Goal: Task Accomplishment & Management: Manage account settings

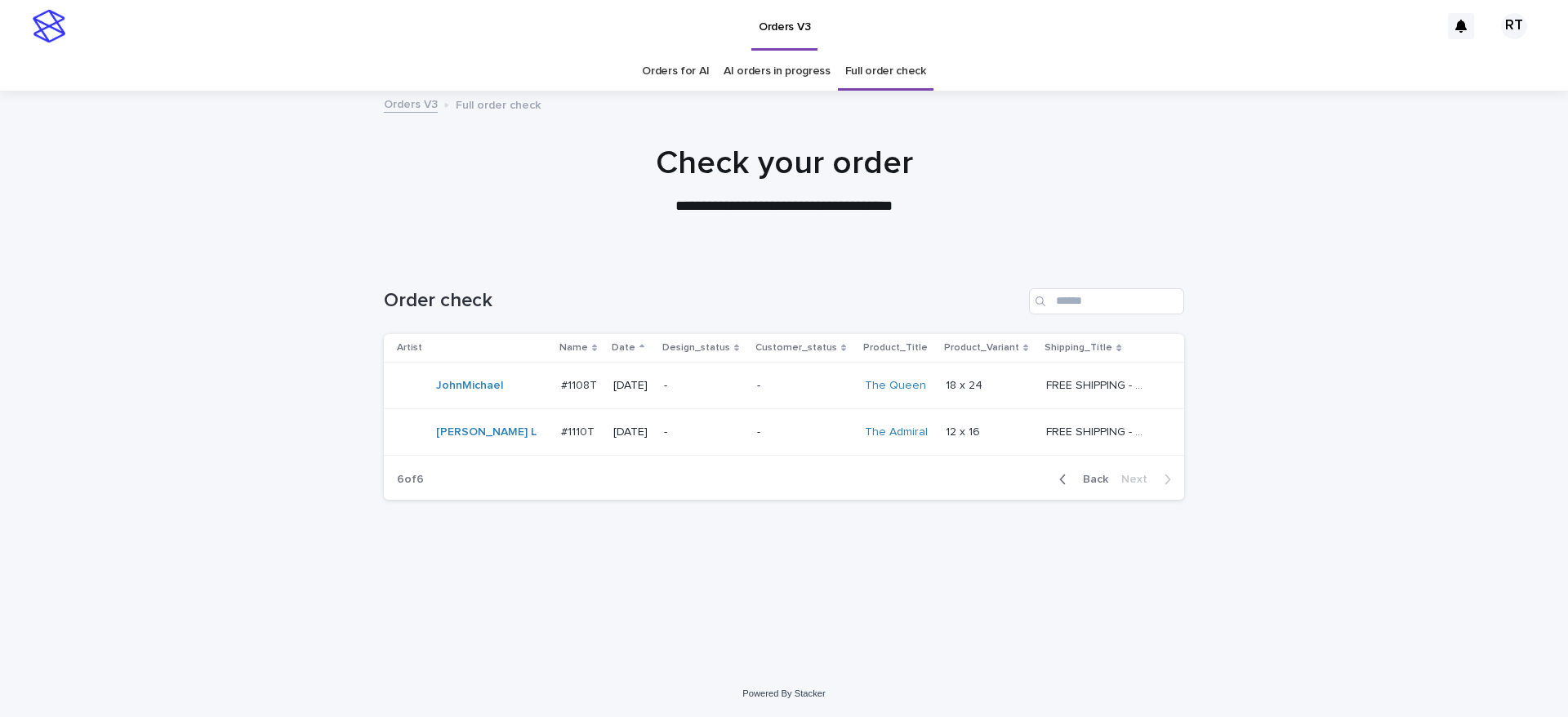
click at [678, 80] on link "Orders for AI" at bounding box center [675, 70] width 67 height 38
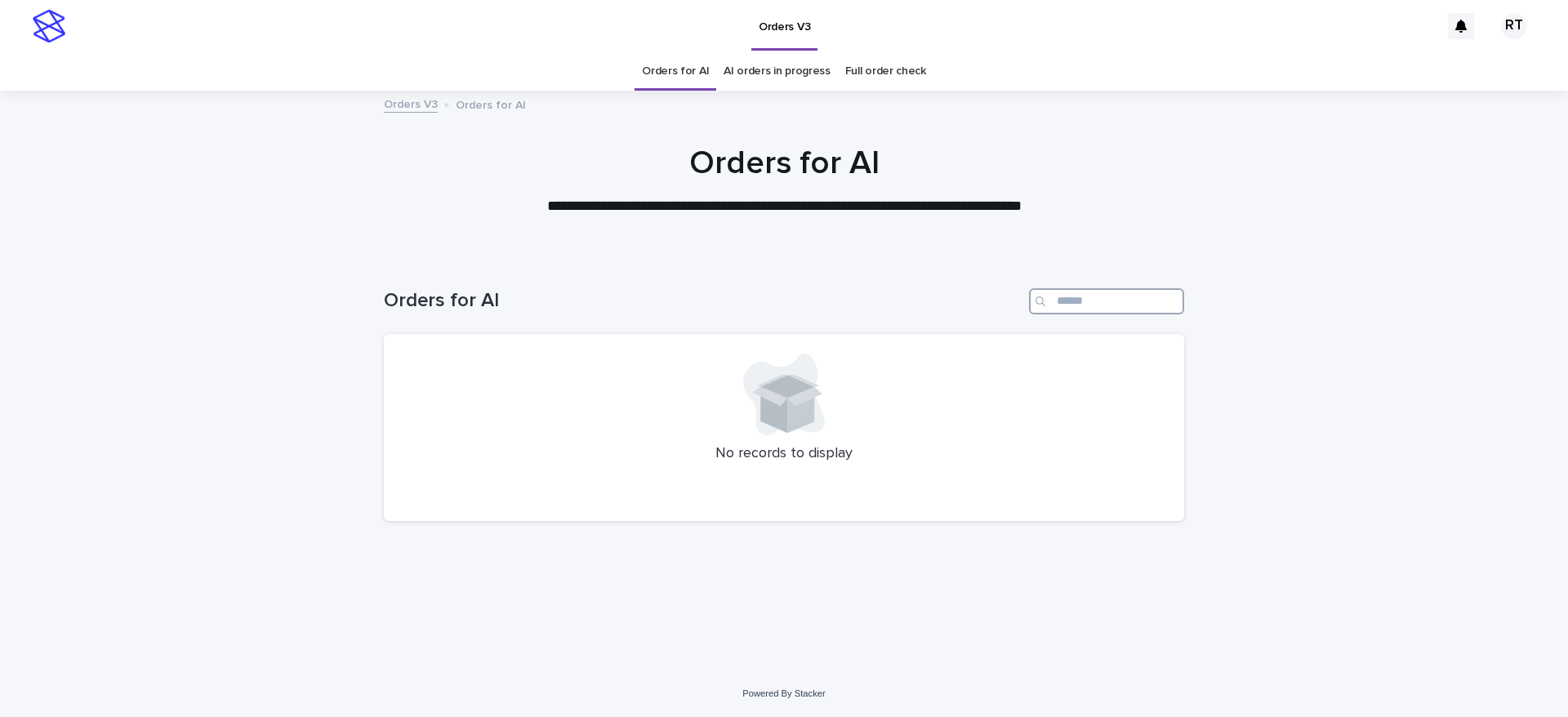
click at [1104, 303] on input "Search" at bounding box center [1107, 301] width 156 height 26
type input "*****"
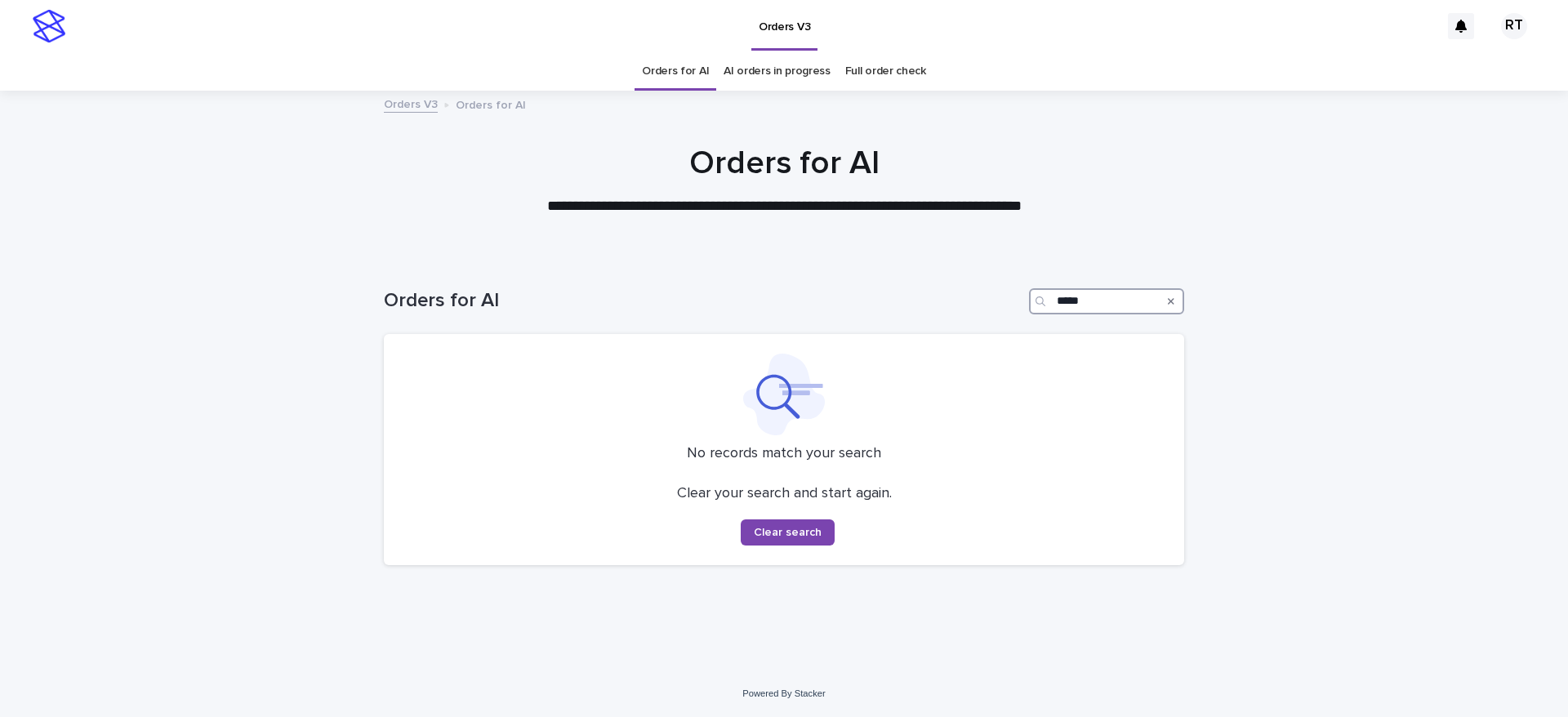
type input "*****"
click at [891, 77] on link "Full order check" at bounding box center [885, 70] width 81 height 38
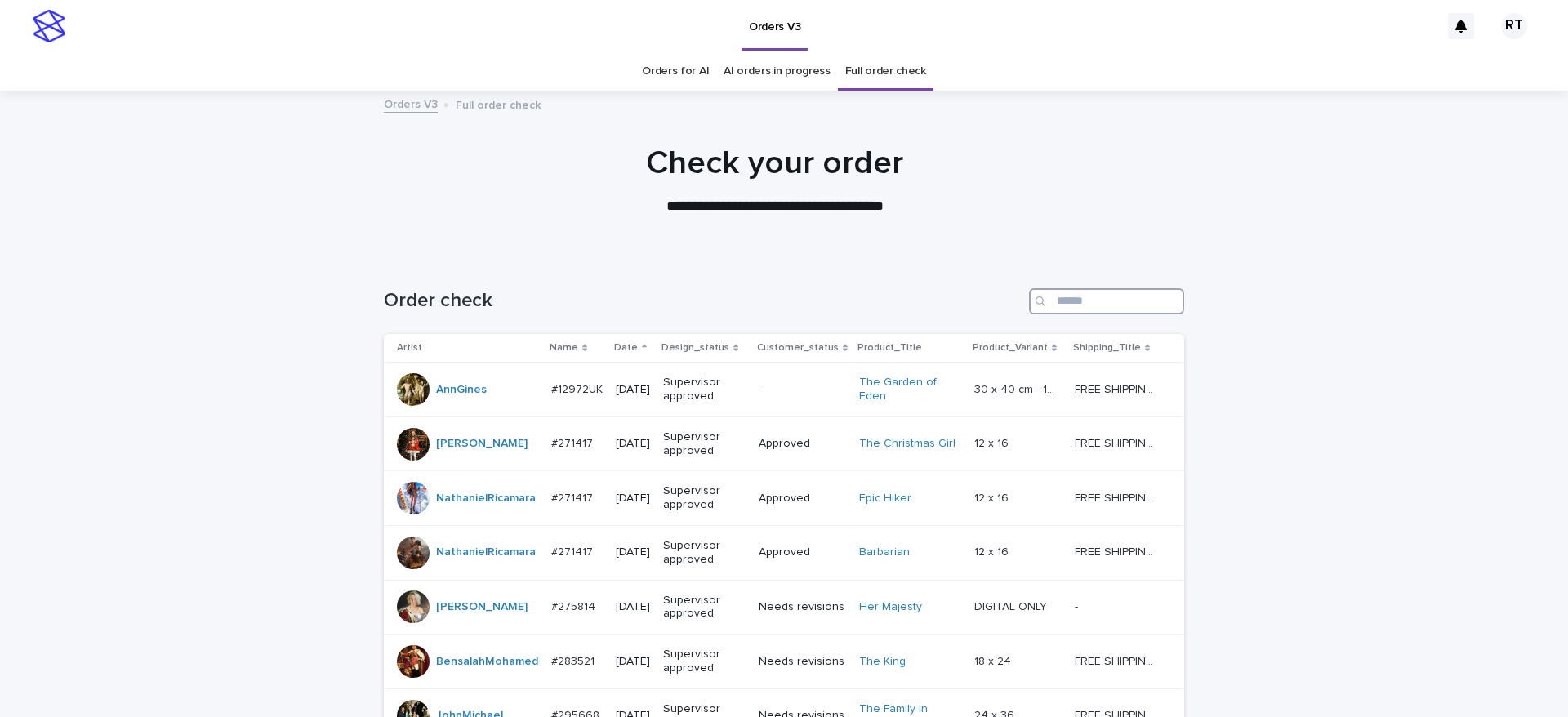
click at [1062, 303] on input "Search" at bounding box center [1107, 301] width 156 height 26
paste input "*****"
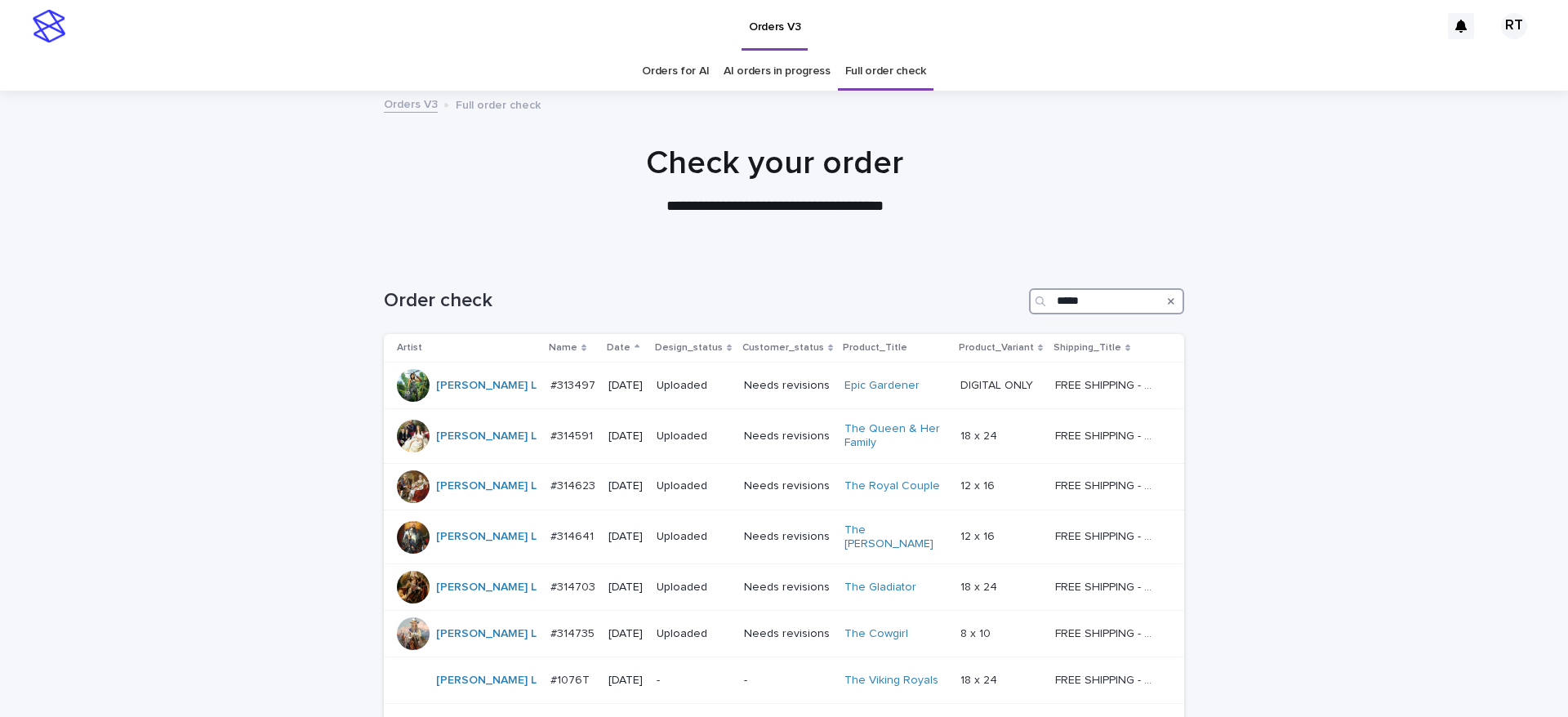
type input "*****"
click at [647, 78] on link "Orders for AI" at bounding box center [675, 70] width 67 height 38
click at [683, 69] on link "Orders for AI" at bounding box center [675, 70] width 67 height 38
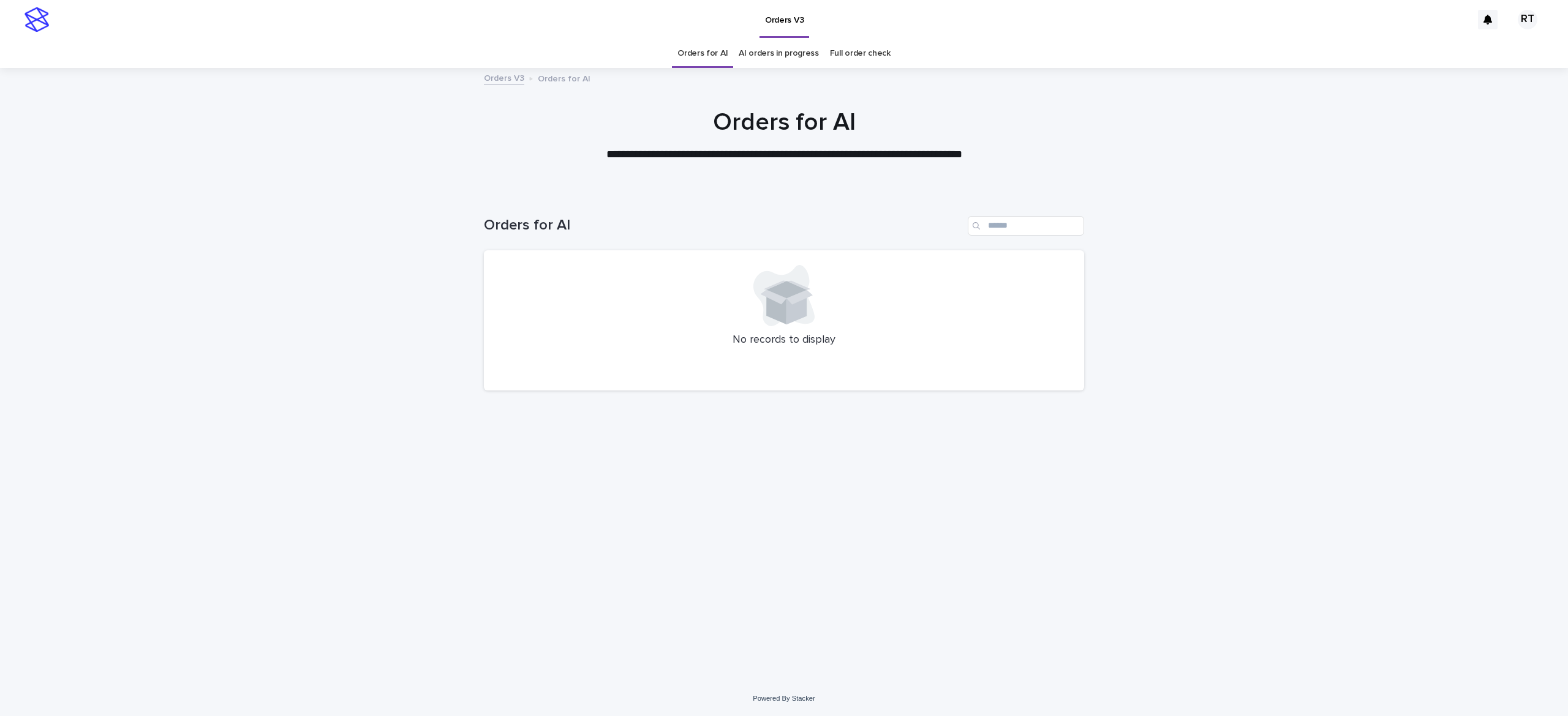
click at [709, 55] on link "Orders for AI" at bounding box center [702, 53] width 50 height 28
click at [875, 55] on link "Full order check" at bounding box center [860, 53] width 60 height 28
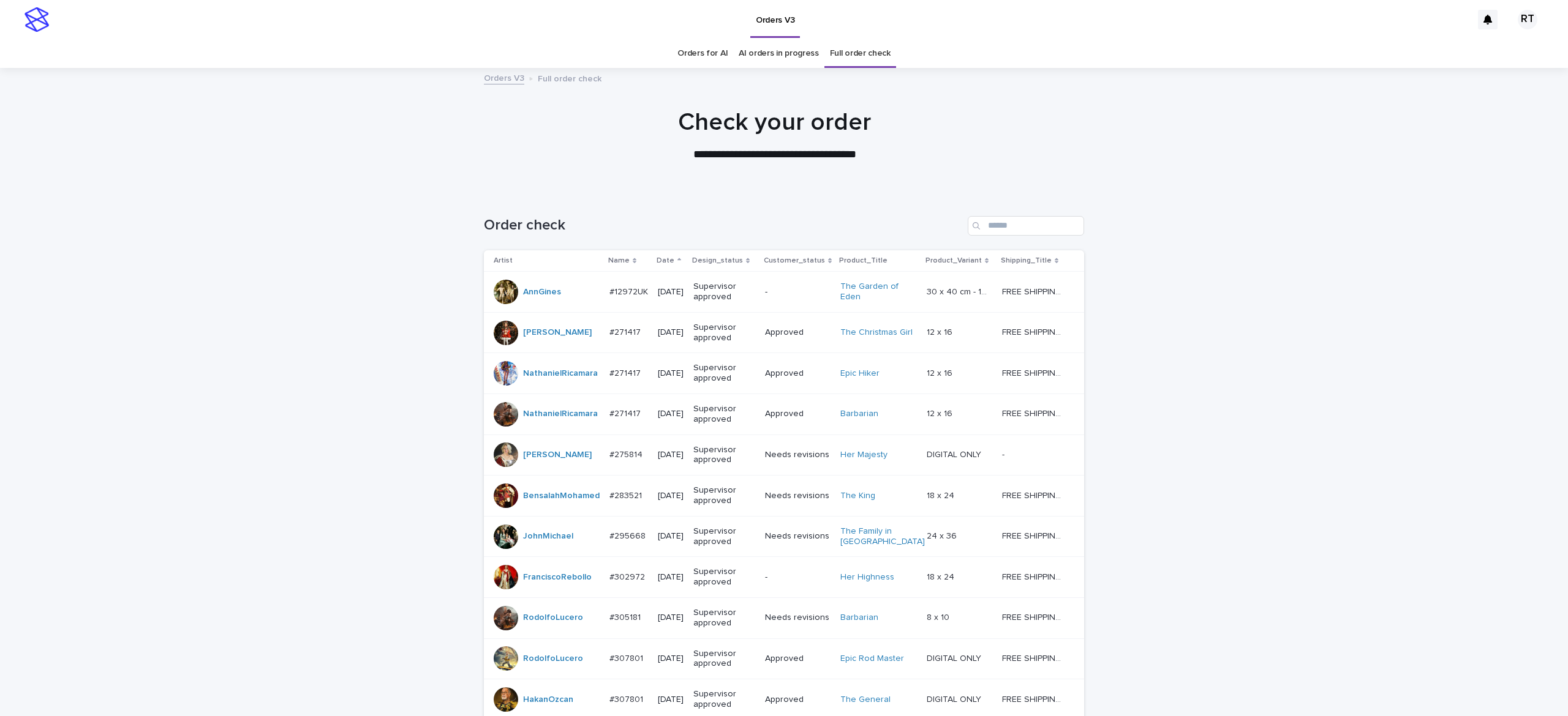
click at [696, 56] on link "Orders for AI" at bounding box center [702, 53] width 50 height 28
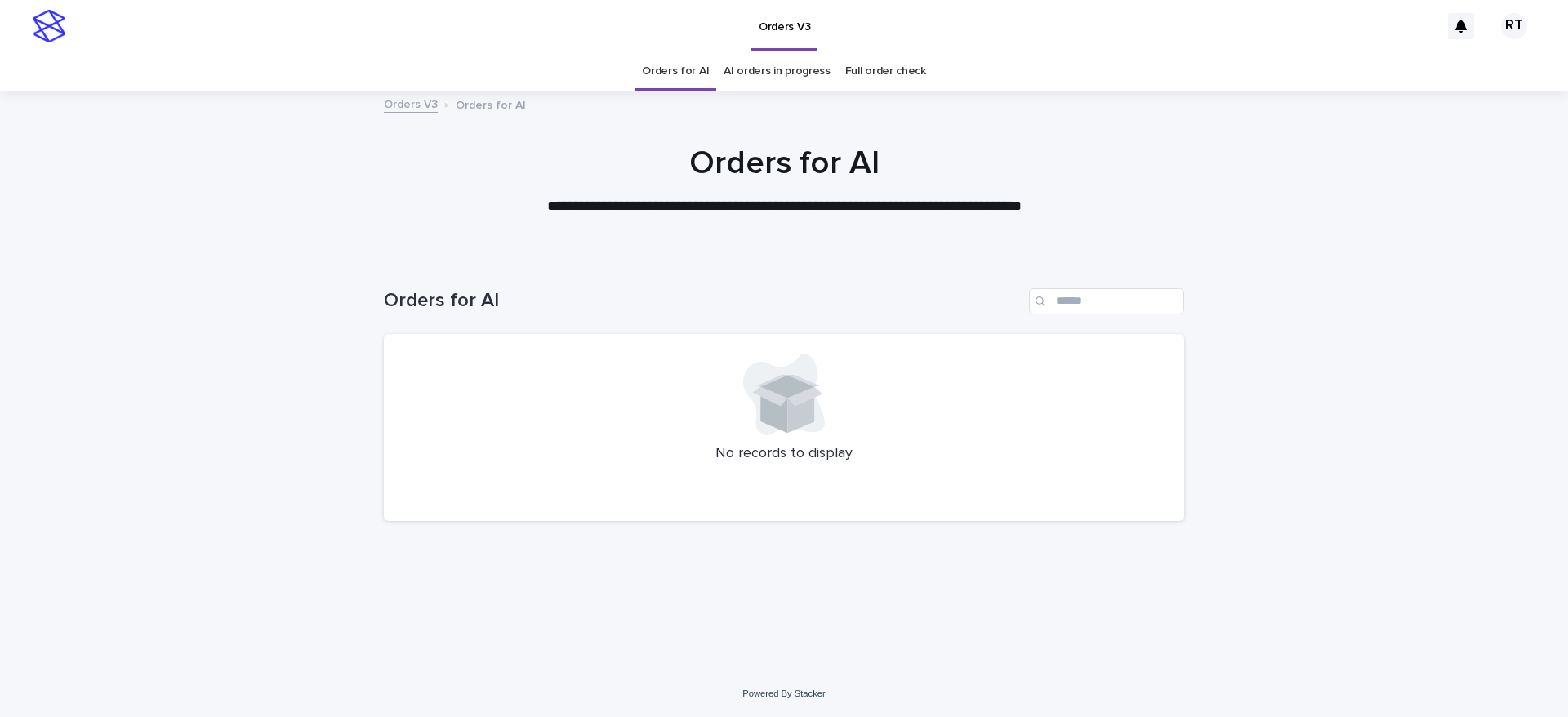
click at [1083, 284] on div "Orders for AI" at bounding box center [784, 294] width 801 height 79
click at [1079, 295] on input "Search" at bounding box center [1107, 301] width 156 height 26
paste input "*****"
type input "*"
click at [656, 68] on link "Orders for AI" at bounding box center [675, 70] width 67 height 38
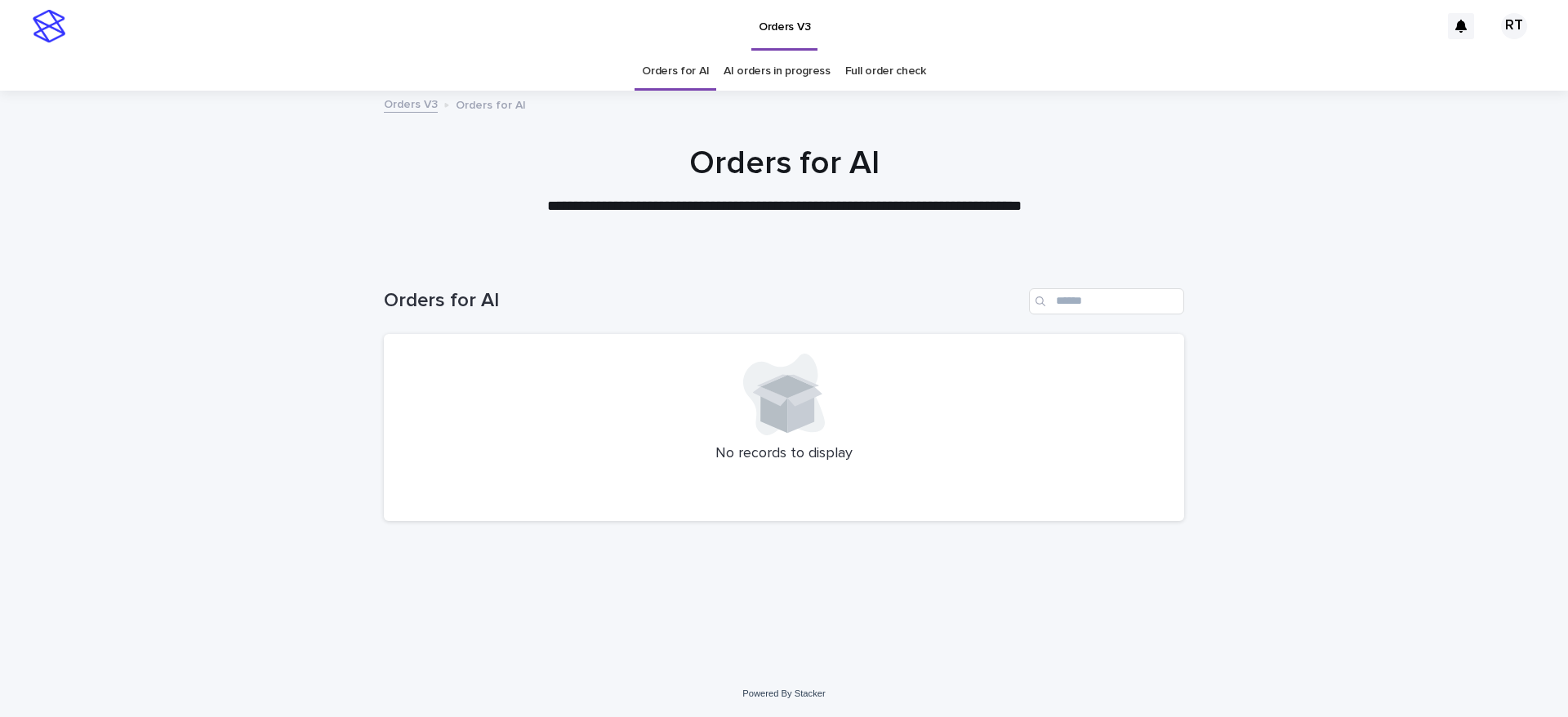
click at [887, 70] on link "Full order check" at bounding box center [885, 70] width 81 height 38
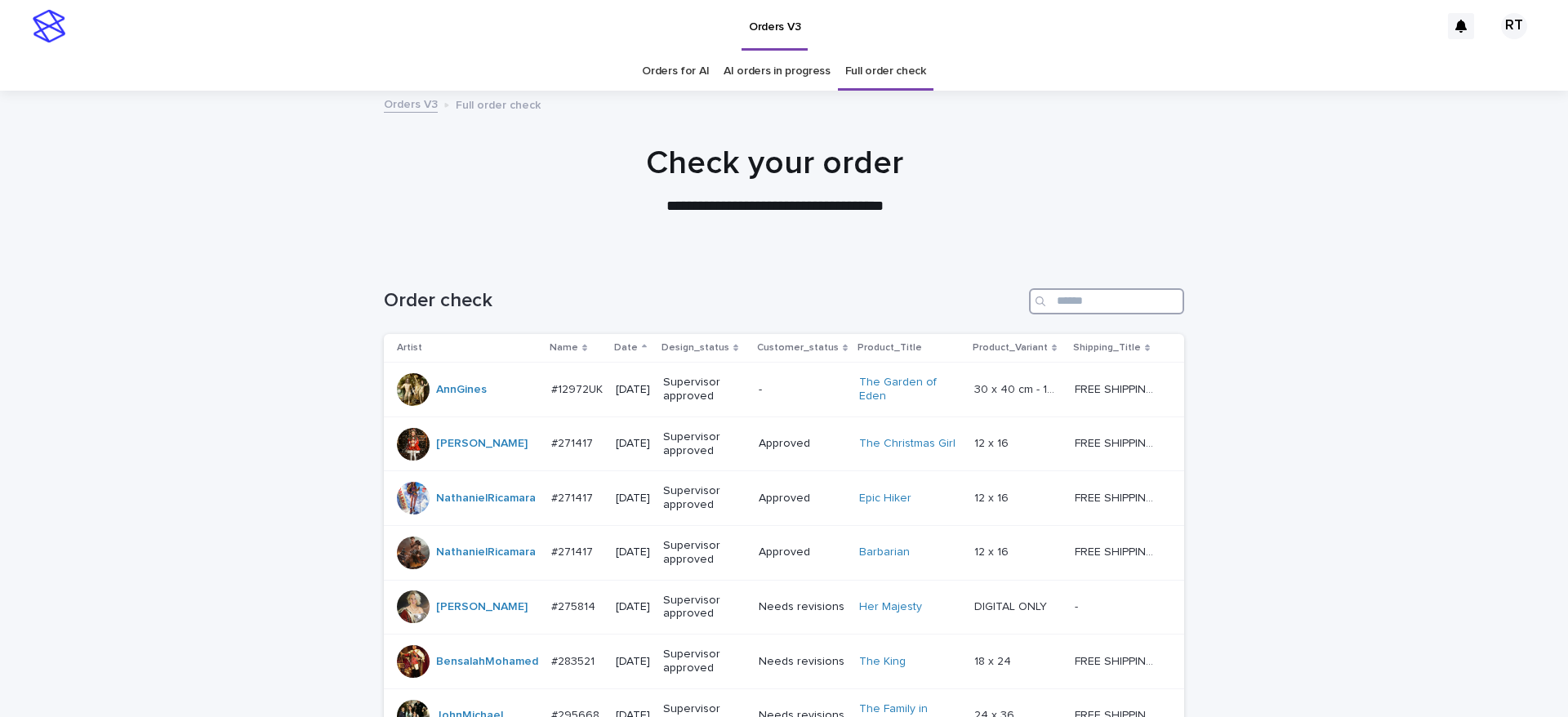
click at [1082, 309] on input "Search" at bounding box center [1107, 301] width 156 height 26
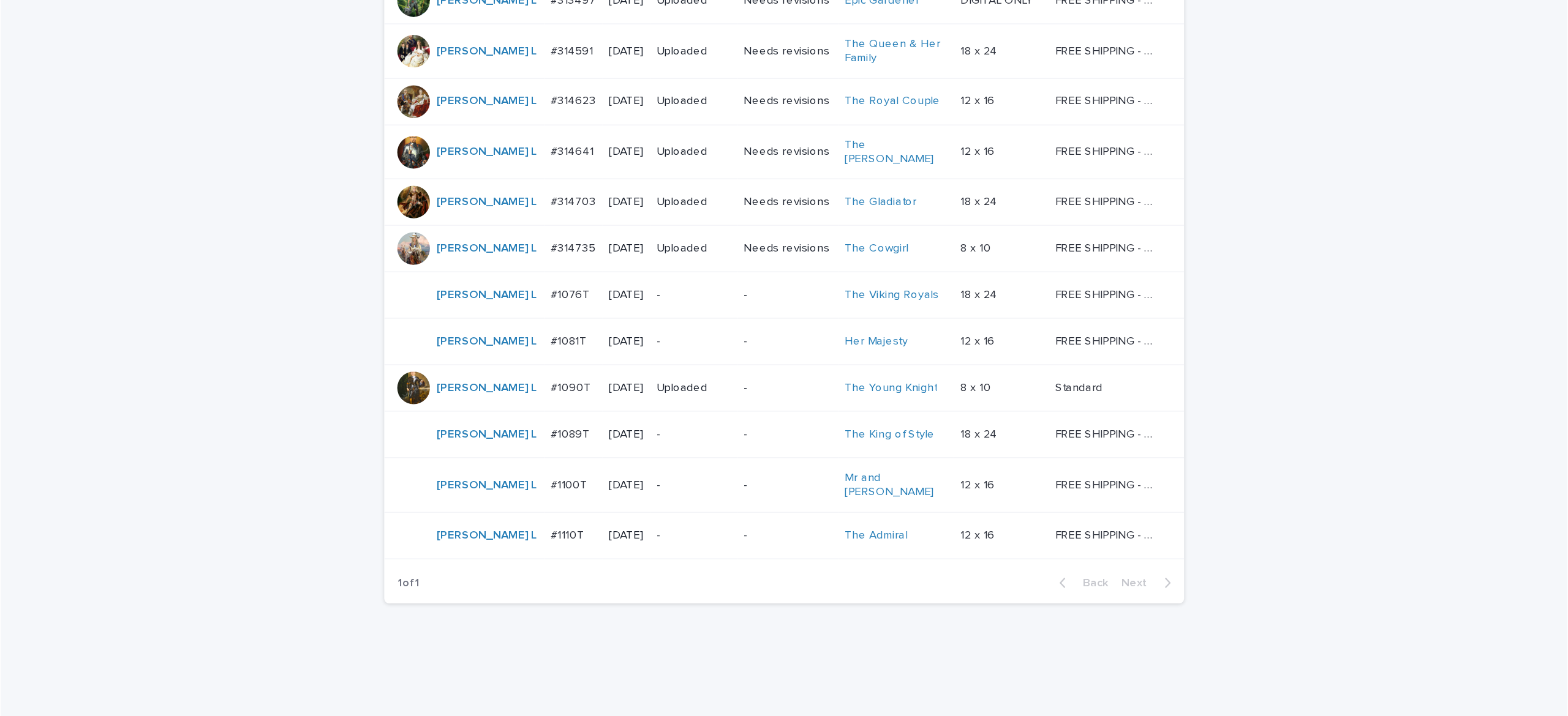
scroll to position [298, 0]
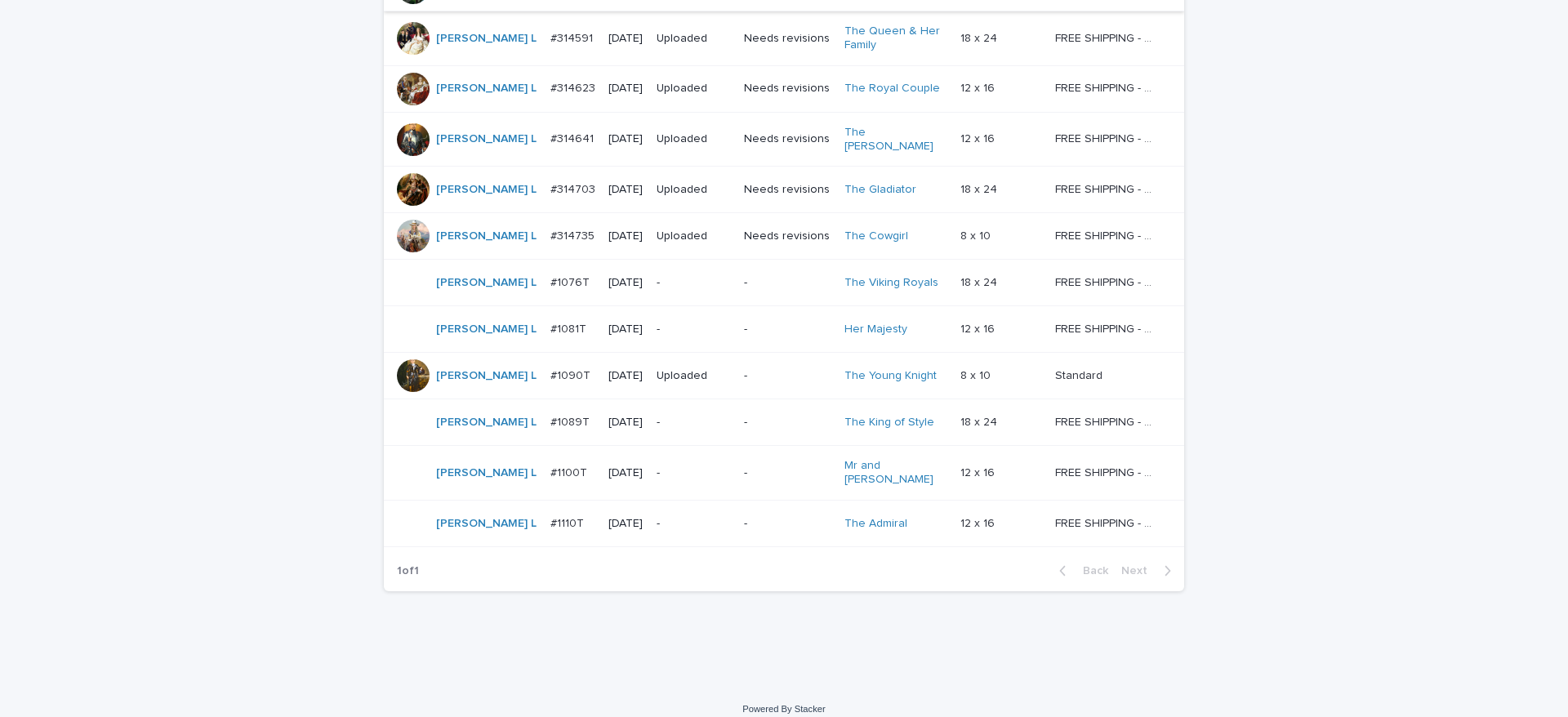
type input "***"
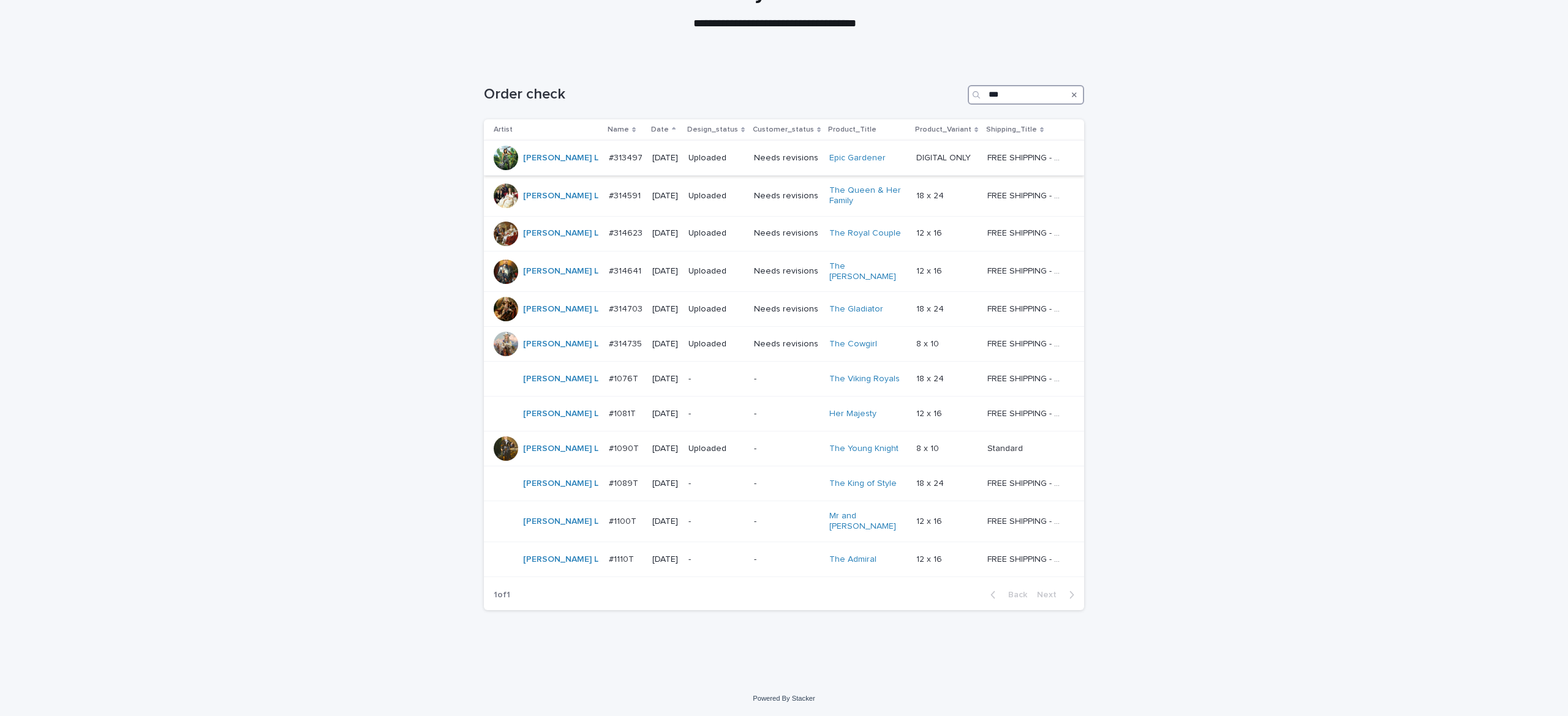
scroll to position [121, 0]
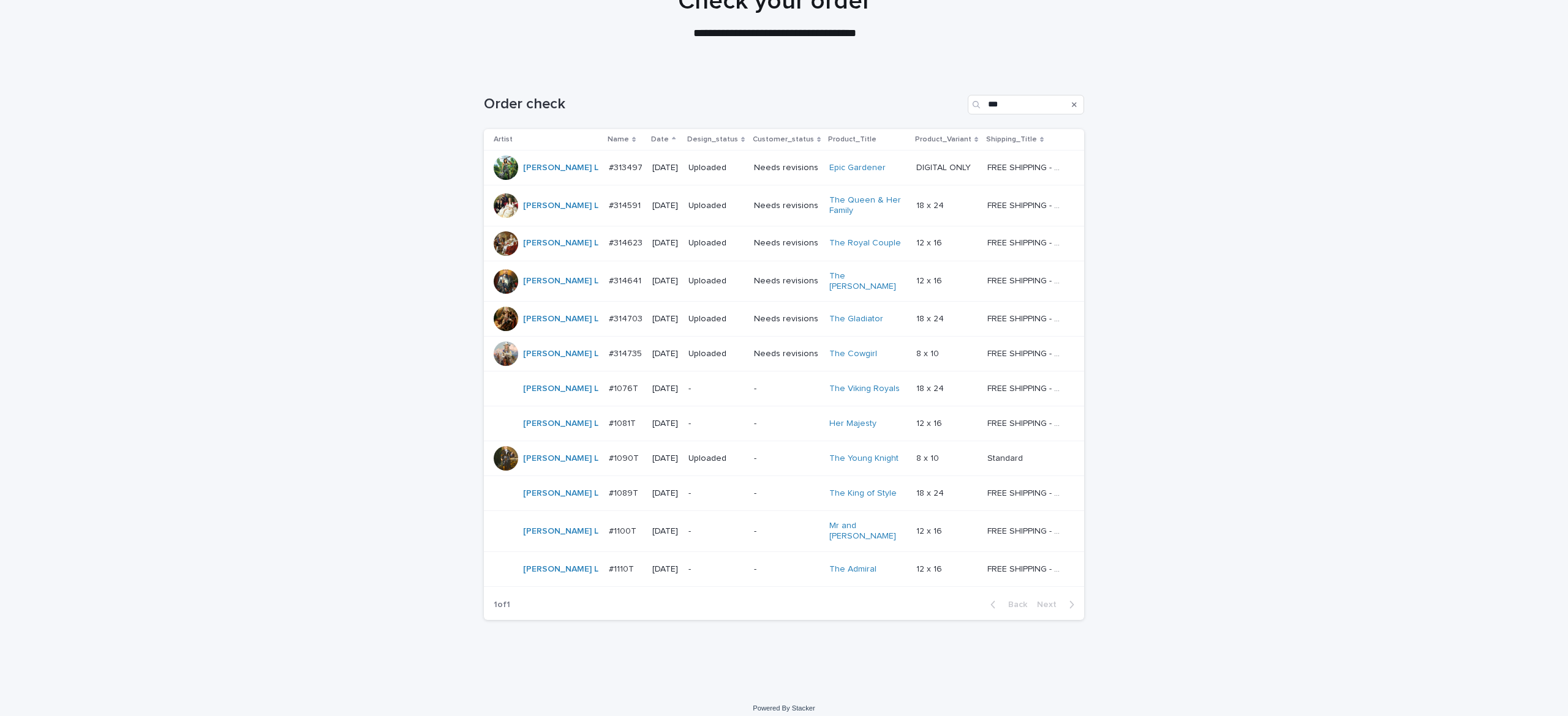
click at [689, 497] on div "-" at bounding box center [716, 493] width 56 height 20
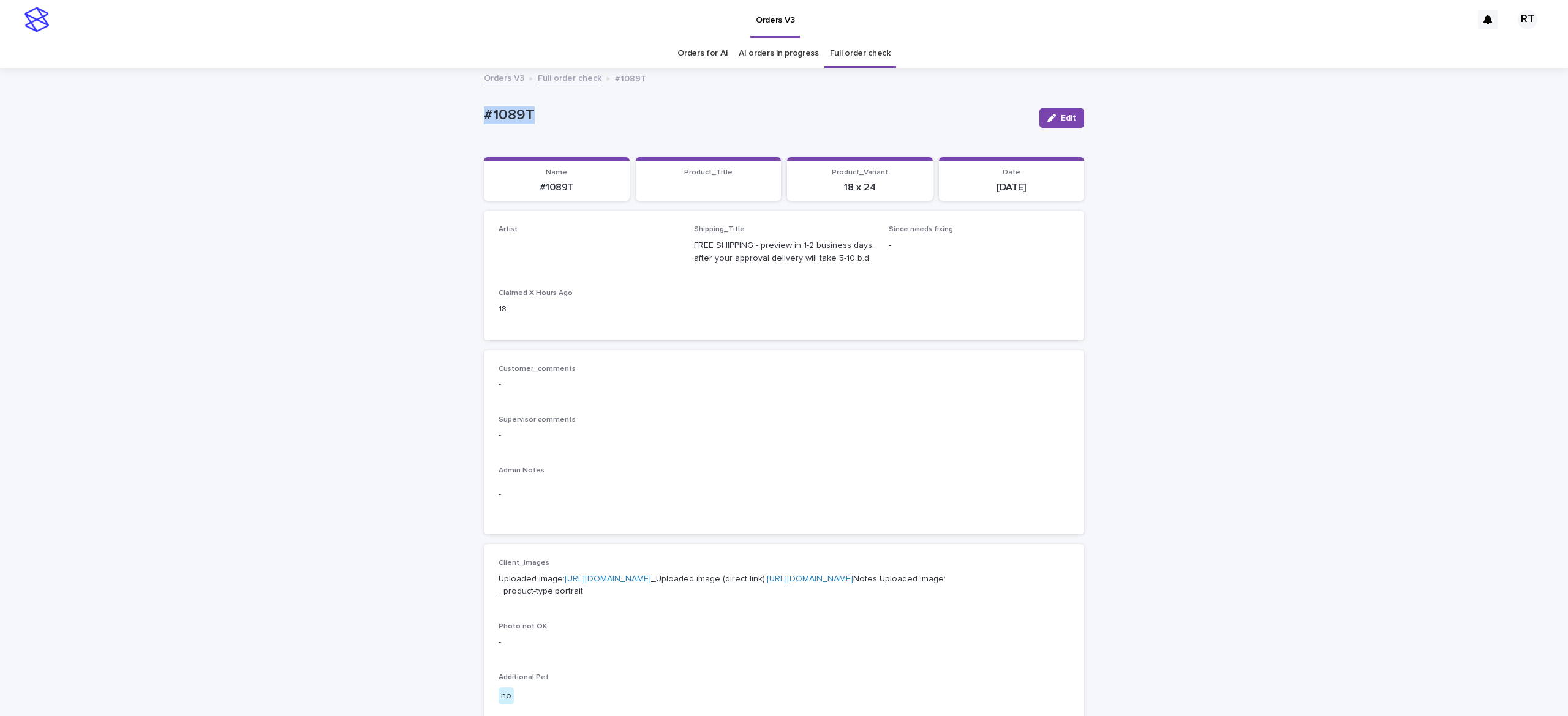
drag, startPoint x: 458, startPoint y: 95, endPoint x: 673, endPoint y: 108, distance: 215.4
click at [639, 103] on div "Loading... Saving… Loading... Saving… #1089T Edit #1089T Edit Sorry, there was …" at bounding box center [784, 627] width 1568 height 1116
copy p "#1089T"
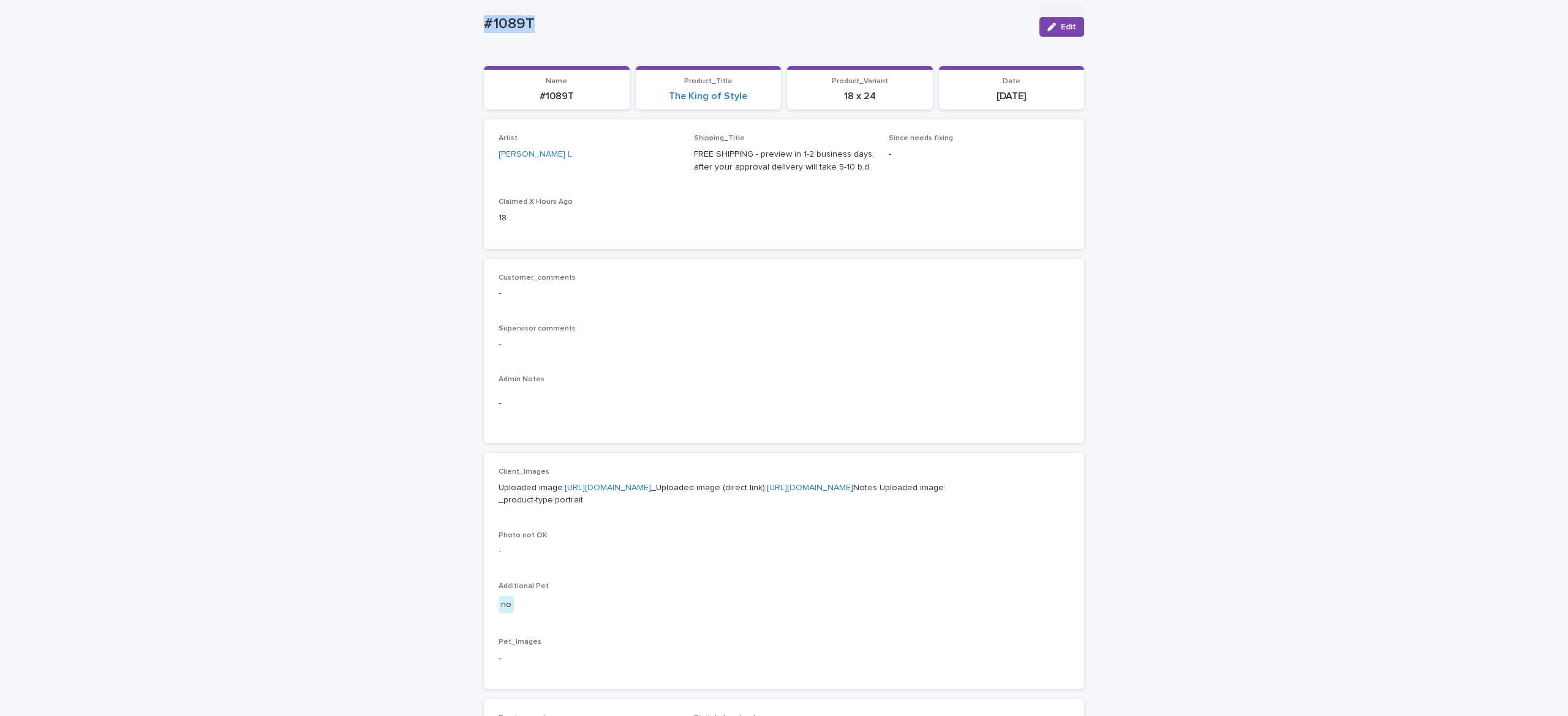
scroll to position [565, 0]
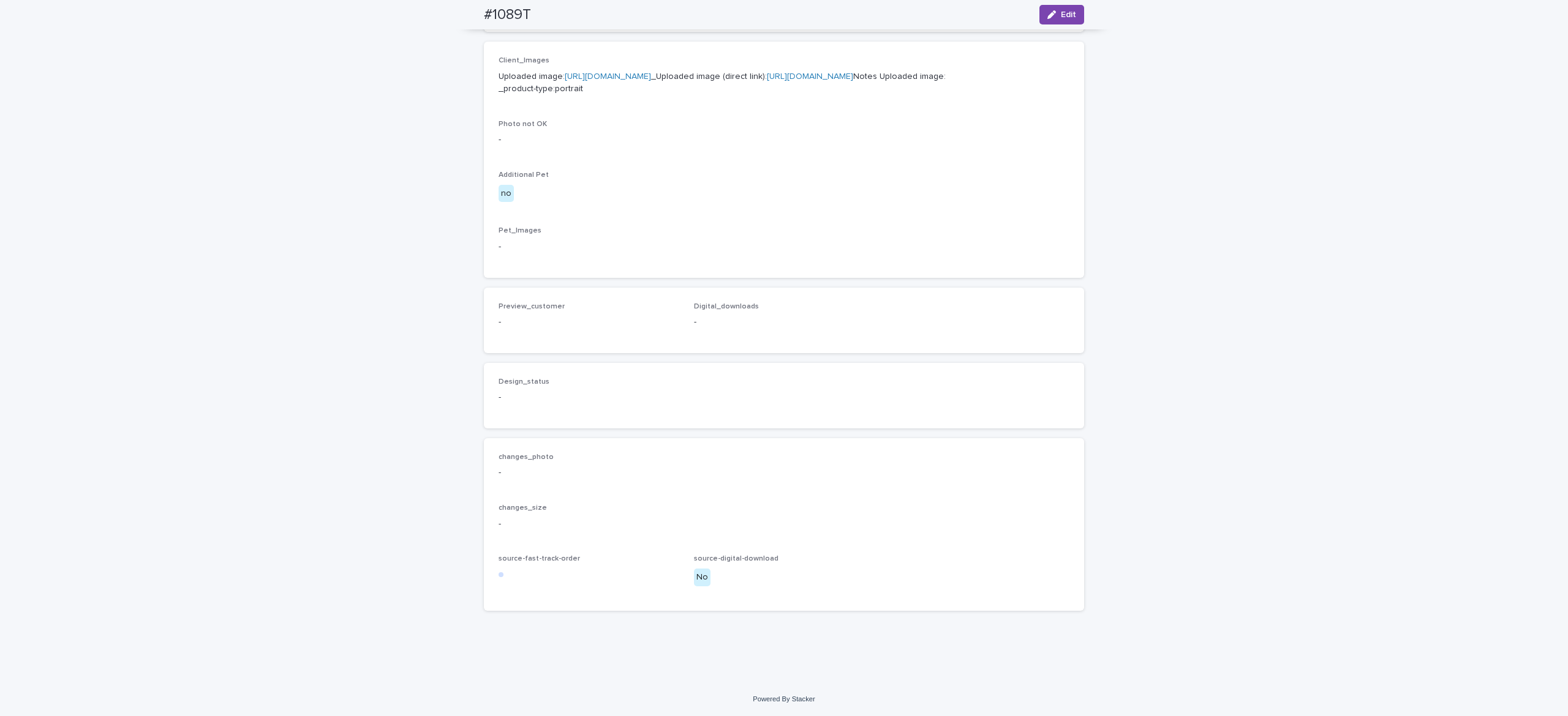
click at [1047, 16] on icon "button" at bounding box center [1052, 15] width 8 height 8
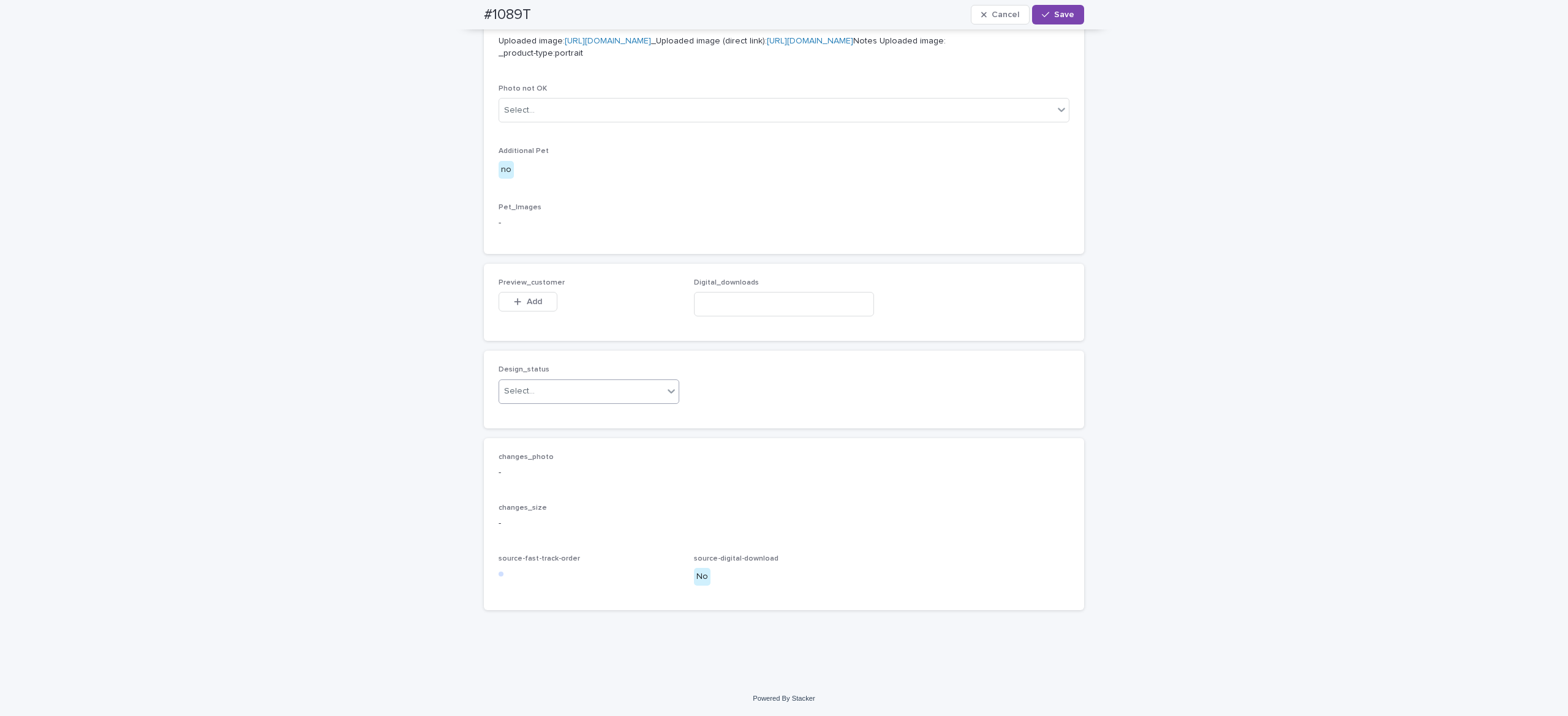
scroll to position [583, 0]
click at [498, 312] on button "Add" at bounding box center [528, 302] width 59 height 19
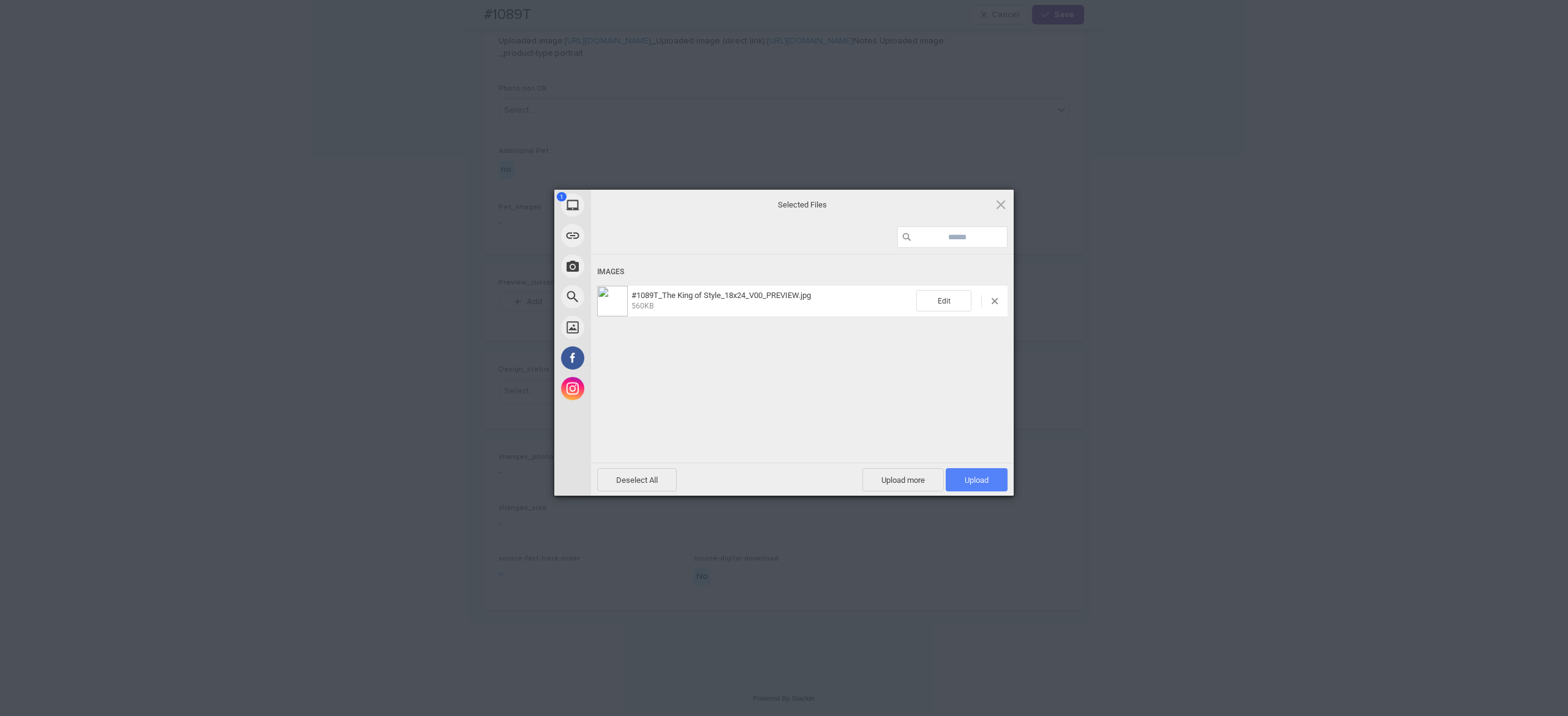
click at [987, 477] on span "Upload 1" at bounding box center [976, 480] width 62 height 24
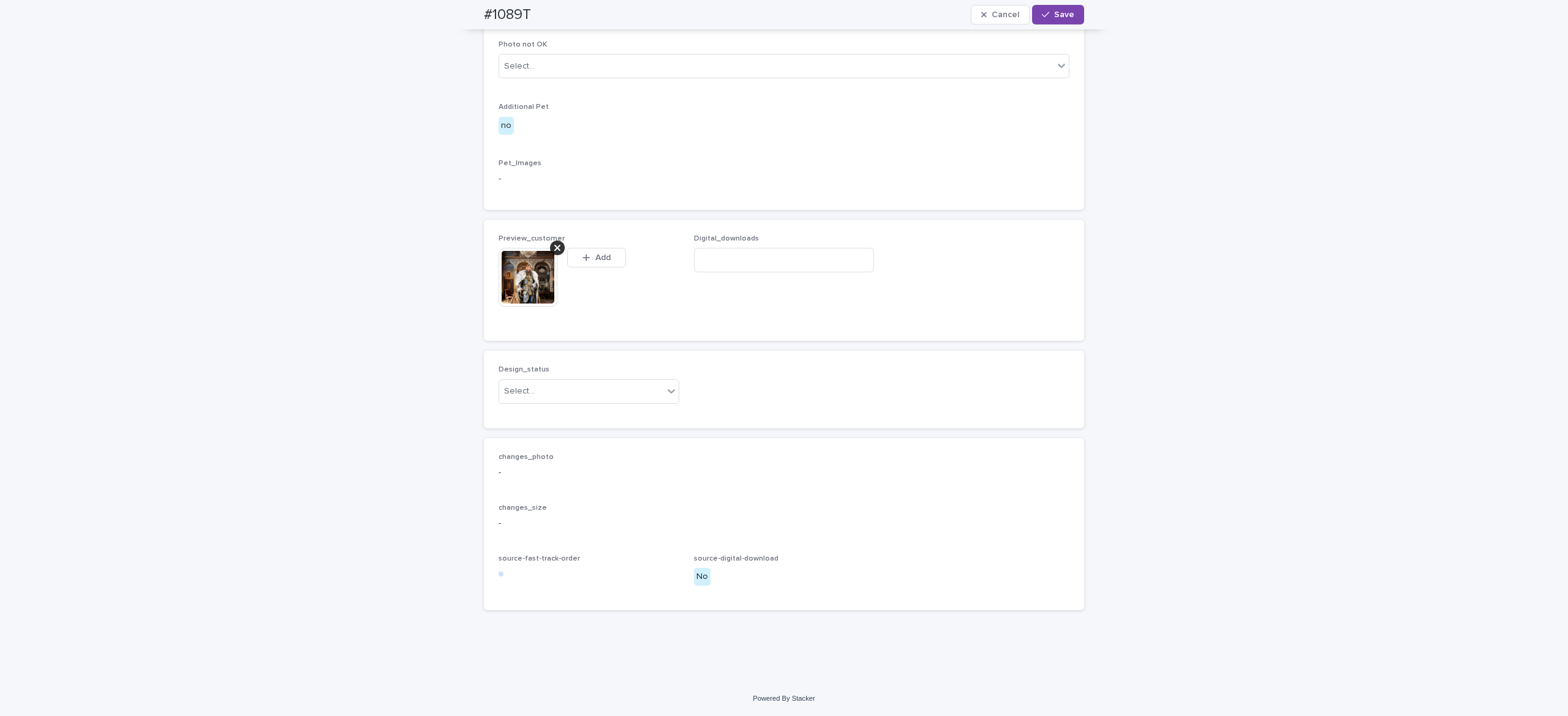
scroll to position [606, 0]
click at [559, 402] on div "Select..." at bounding box center [581, 391] width 164 height 20
click at [568, 448] on div "Uploaded" at bounding box center [580, 455] width 180 height 22
drag, startPoint x: 1049, startPoint y: 18, endPoint x: 1038, endPoint y: 35, distance: 20.2
click at [1049, 19] on button "Save" at bounding box center [1058, 15] width 52 height 19
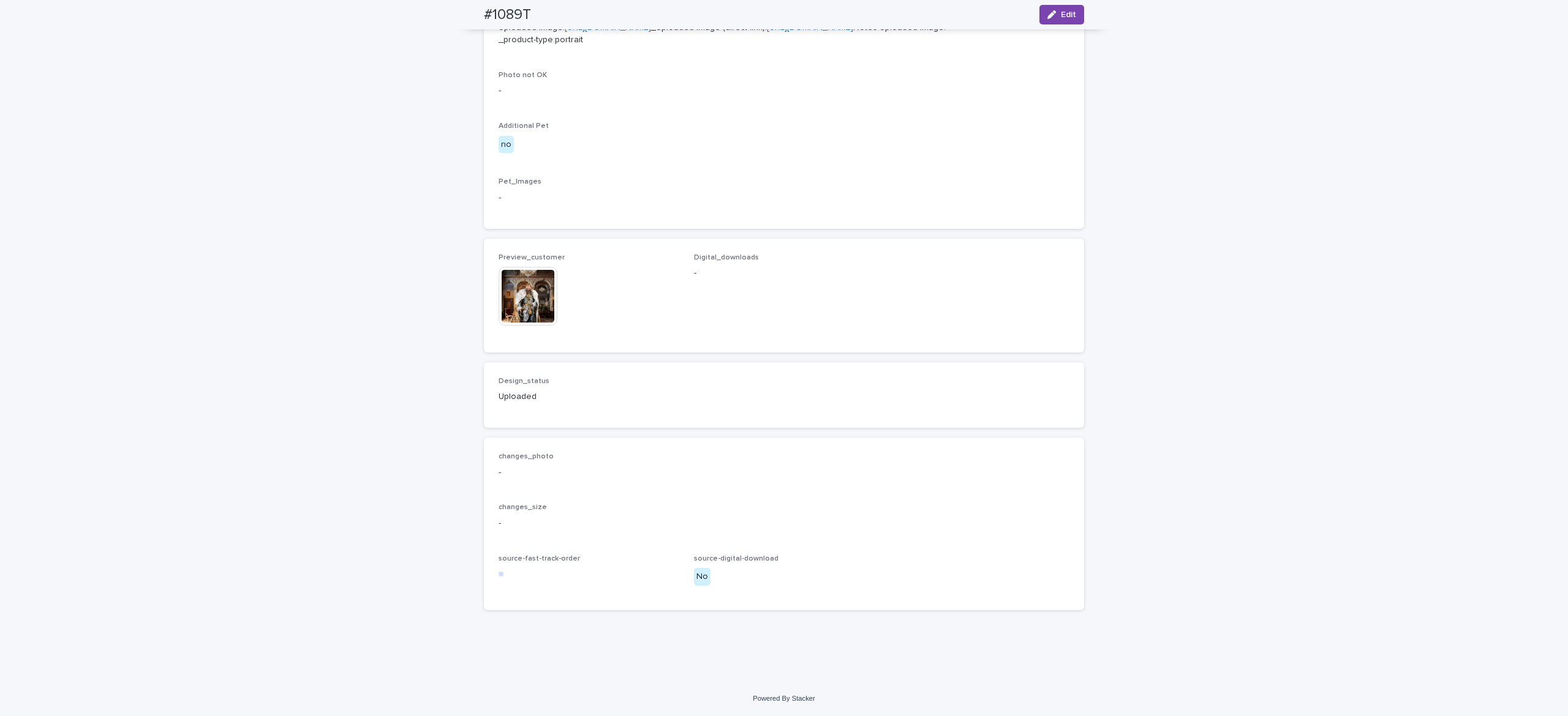
scroll to position [590, 0]
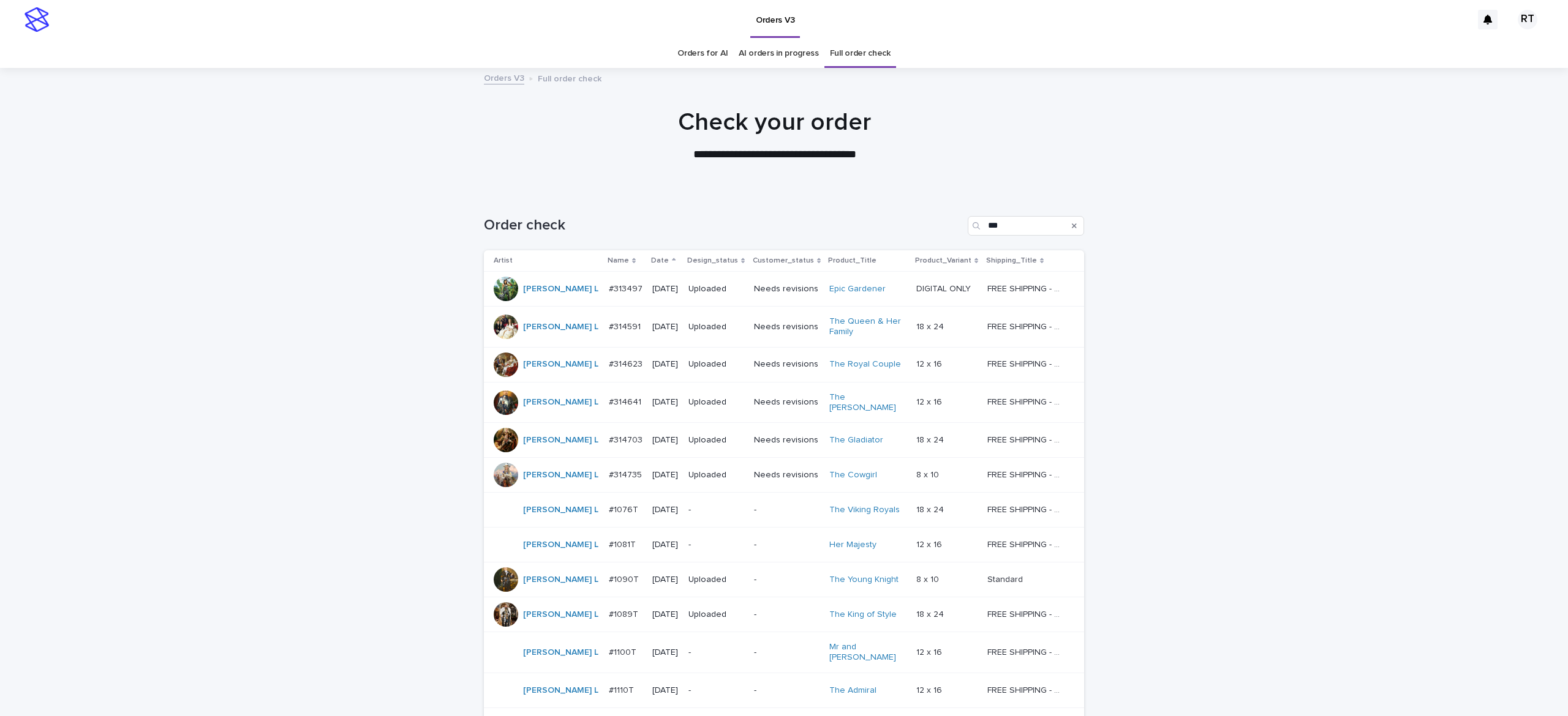
scroll to position [121, 0]
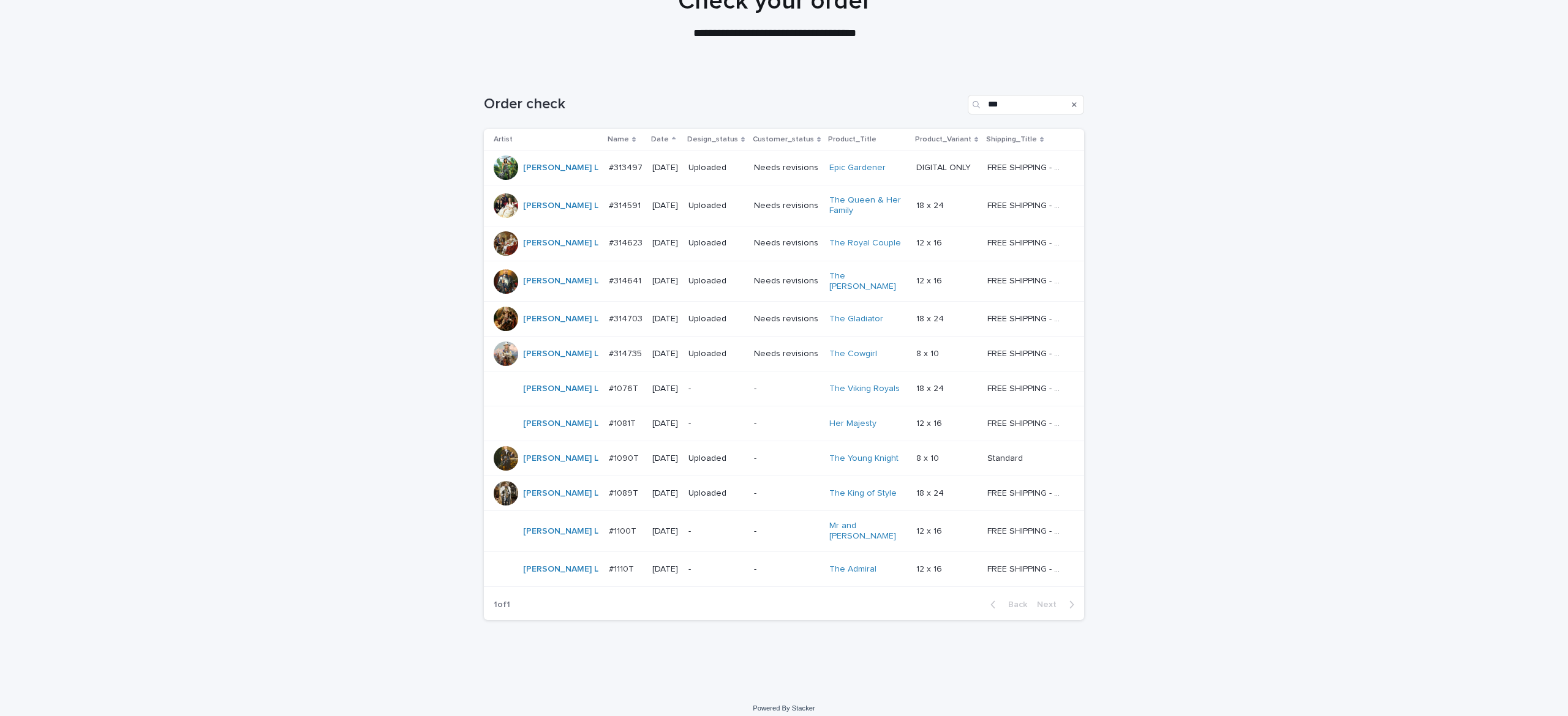
click at [689, 537] on p "-" at bounding box center [716, 569] width 56 height 10
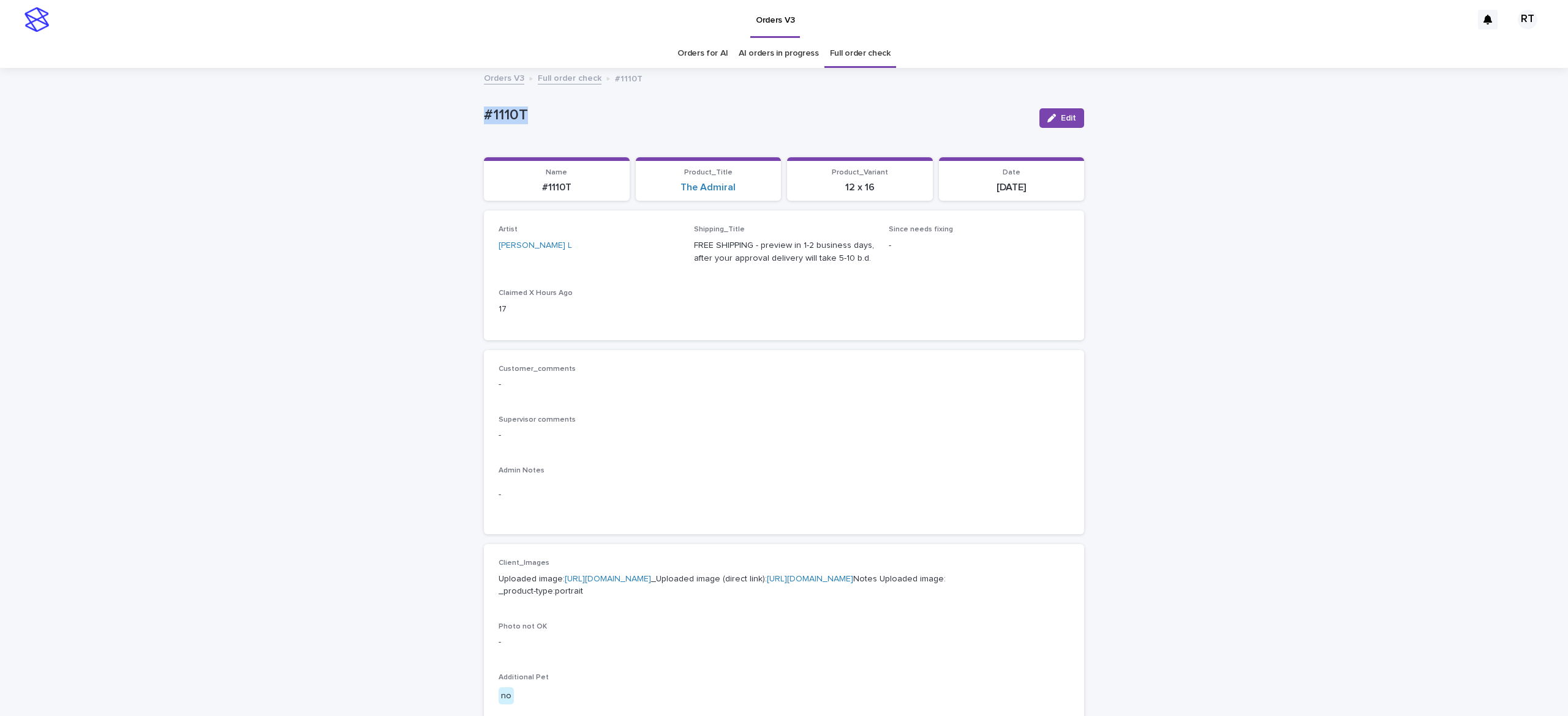
drag, startPoint x: 456, startPoint y: 107, endPoint x: 649, endPoint y: 123, distance: 193.7
click at [616, 115] on div "Loading... Saving… Loading... Saving… #1110T Edit #1110T Edit Sorry, there was …" at bounding box center [784, 627] width 1568 height 1116
copy p "#1110T"
click at [1175, 154] on div "Loading... Saving… Loading... Saving… #1110T Edit #1110T Edit Sorry, there was …" at bounding box center [784, 627] width 1568 height 1116
drag, startPoint x: 170, startPoint y: 284, endPoint x: 424, endPoint y: 121, distance: 301.8
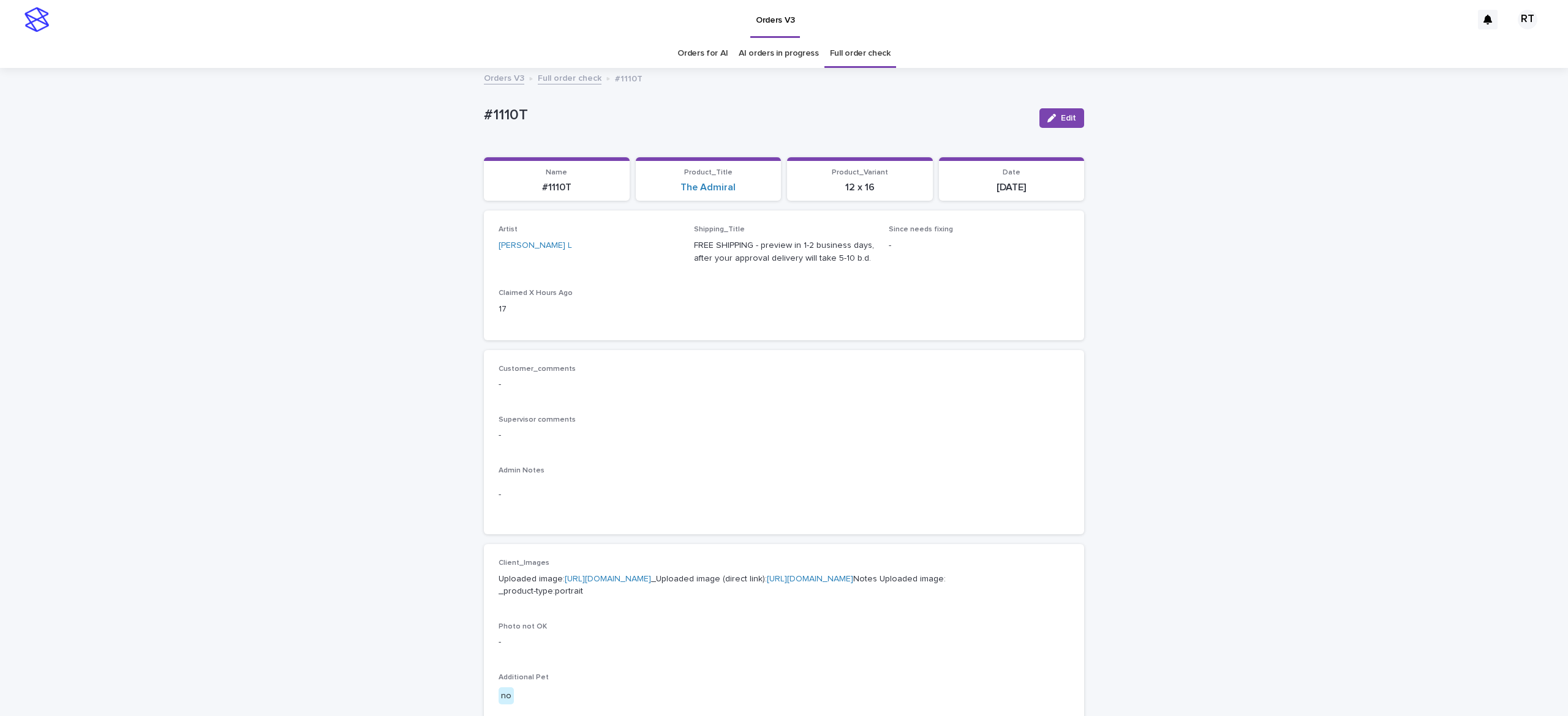
click at [167, 283] on div "Loading... Saving… Loading... Saving… #1110T Edit #1110T Edit Sorry, there was …" at bounding box center [784, 627] width 1568 height 1116
click at [1059, 122] on button "Edit" at bounding box center [1061, 118] width 44 height 19
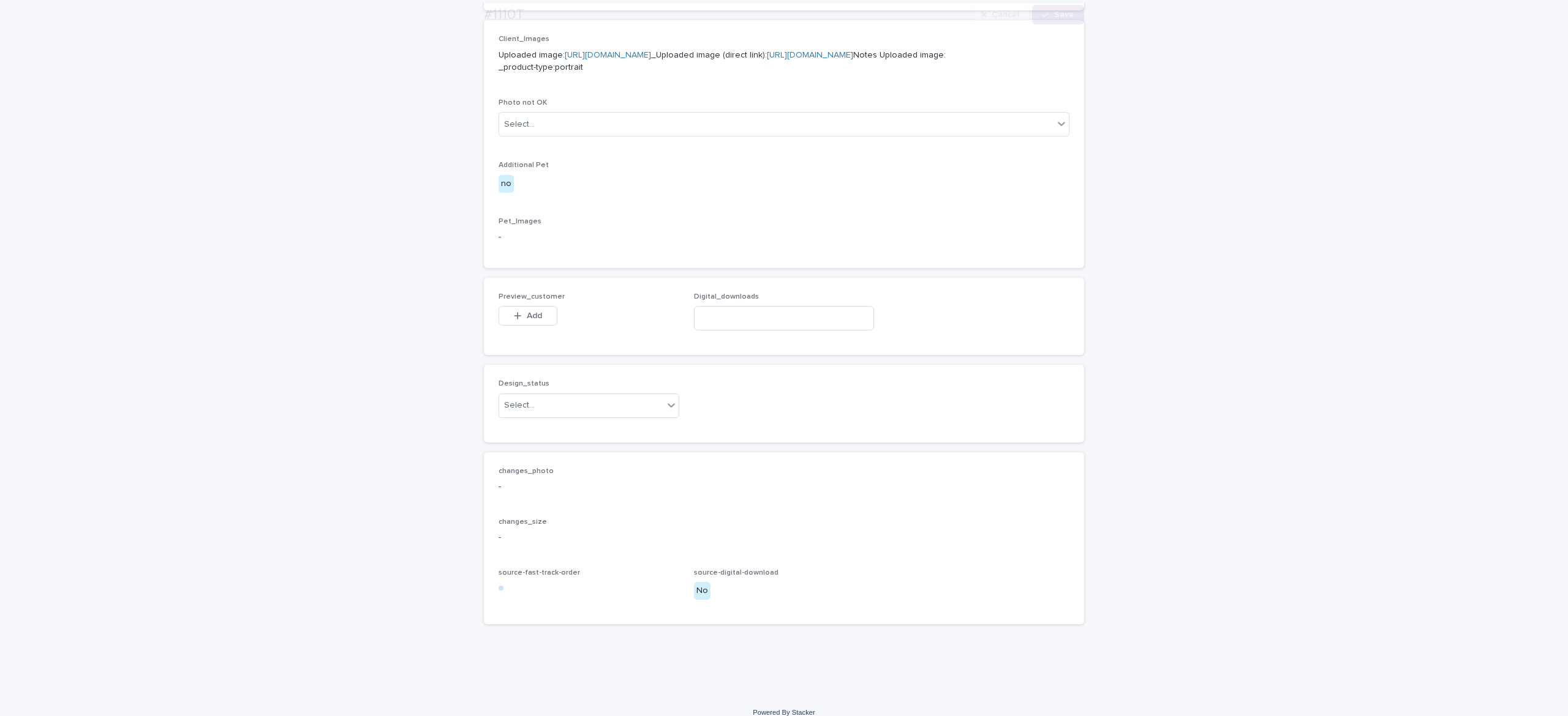
scroll to position [601, 0]
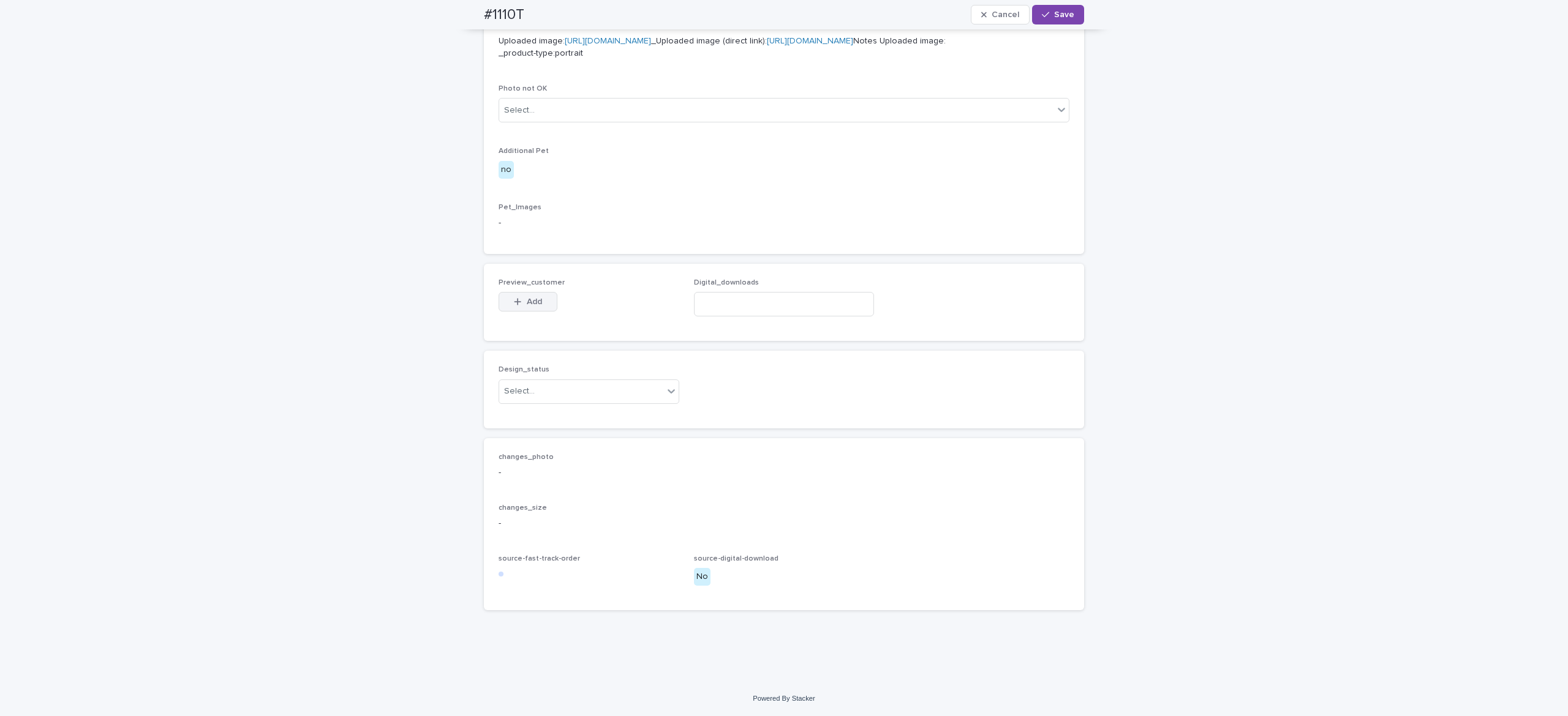
click at [503, 296] on button "Add" at bounding box center [528, 302] width 59 height 19
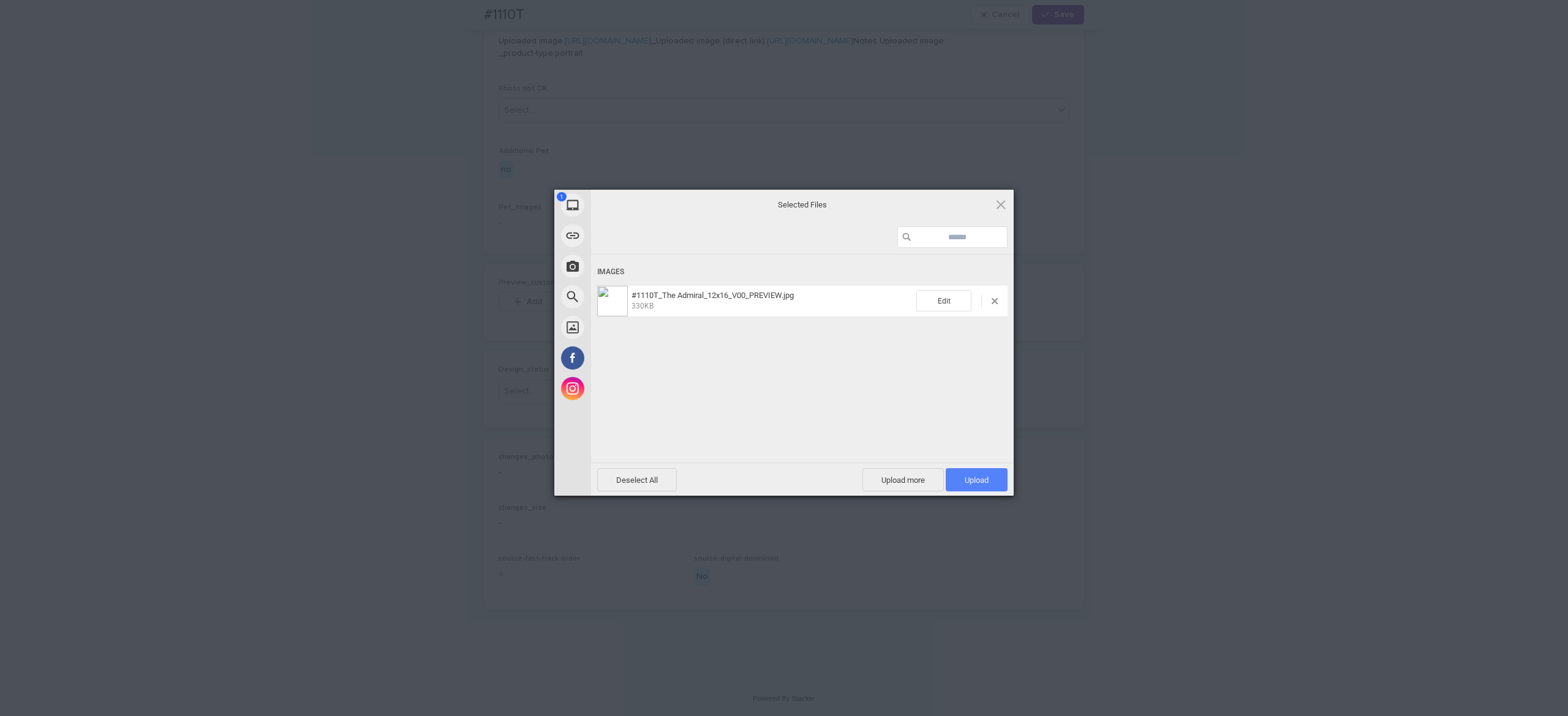
click at [970, 477] on span "Upload 1" at bounding box center [977, 480] width 24 height 9
drag, startPoint x: 769, startPoint y: 391, endPoint x: 777, endPoint y: 397, distance: 10.0
click at [770, 391] on div "Uploading #1110T_The Admiral_12x16_V00_PREVIEW.jpg 0.00B / 330KB" at bounding box center [802, 377] width 423 height 245
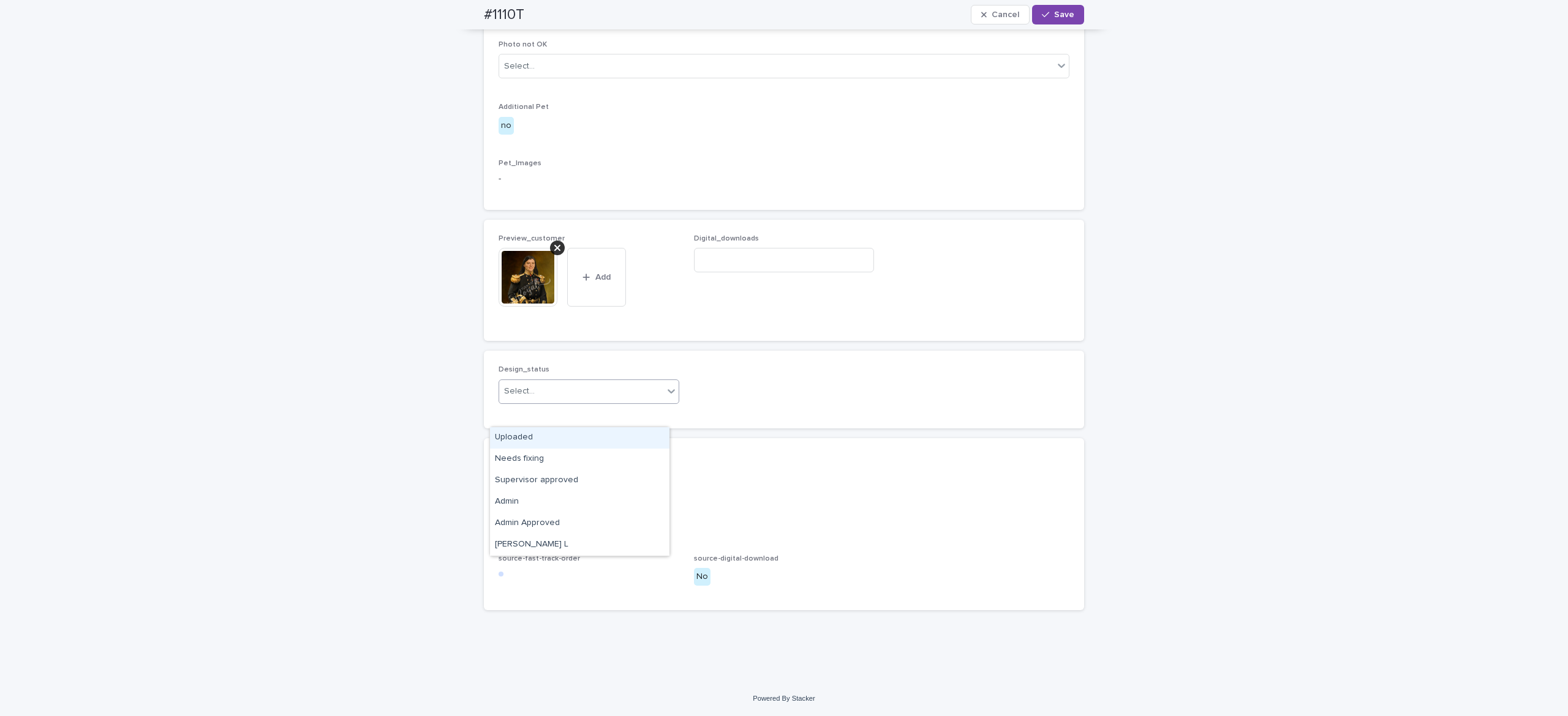
click at [589, 402] on div "Select..." at bounding box center [581, 391] width 164 height 20
click at [591, 435] on div "Uploaded" at bounding box center [580, 438] width 180 height 22
drag, startPoint x: 1042, startPoint y: 16, endPoint x: 1036, endPoint y: 34, distance: 19.0
click at [1042, 17] on div "button" at bounding box center [1048, 15] width 12 height 8
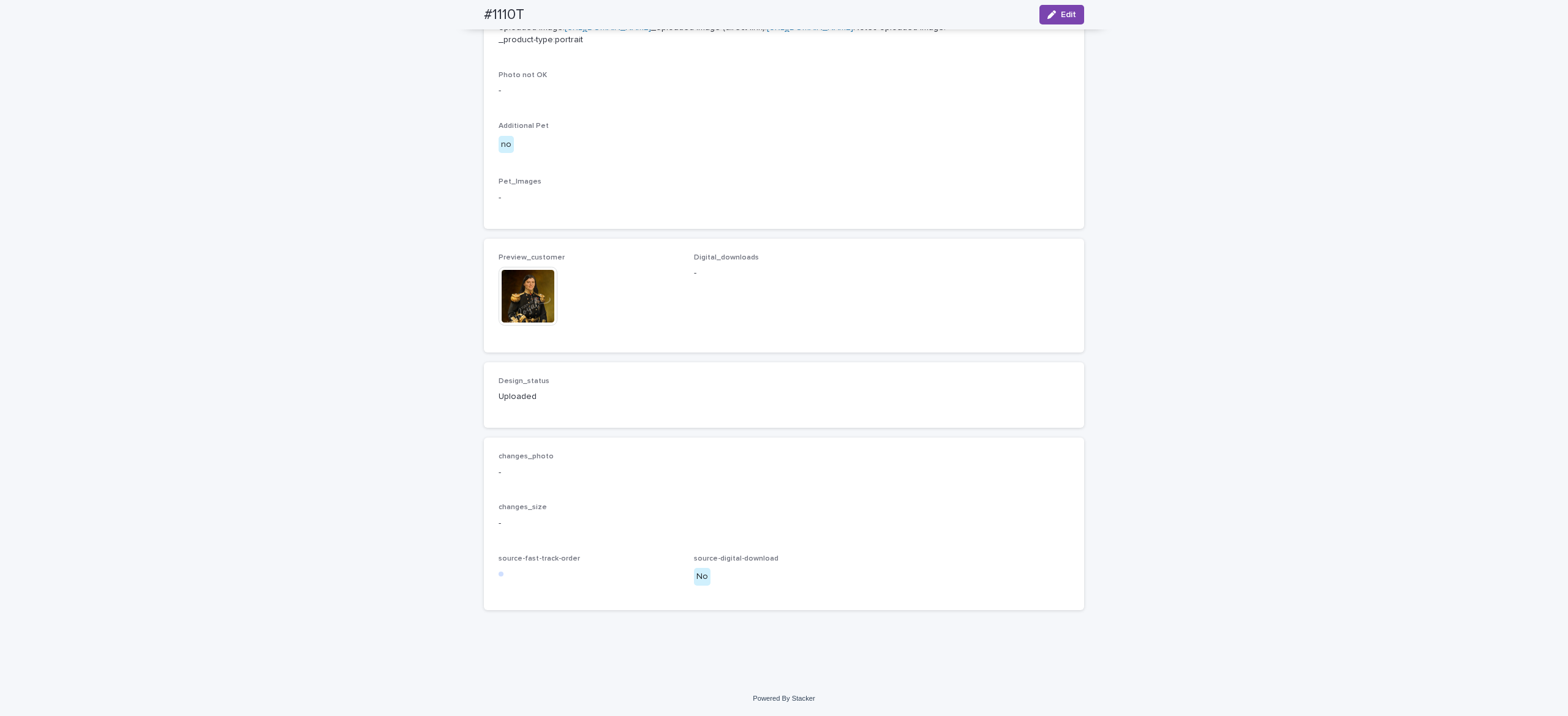
scroll to position [608, 0]
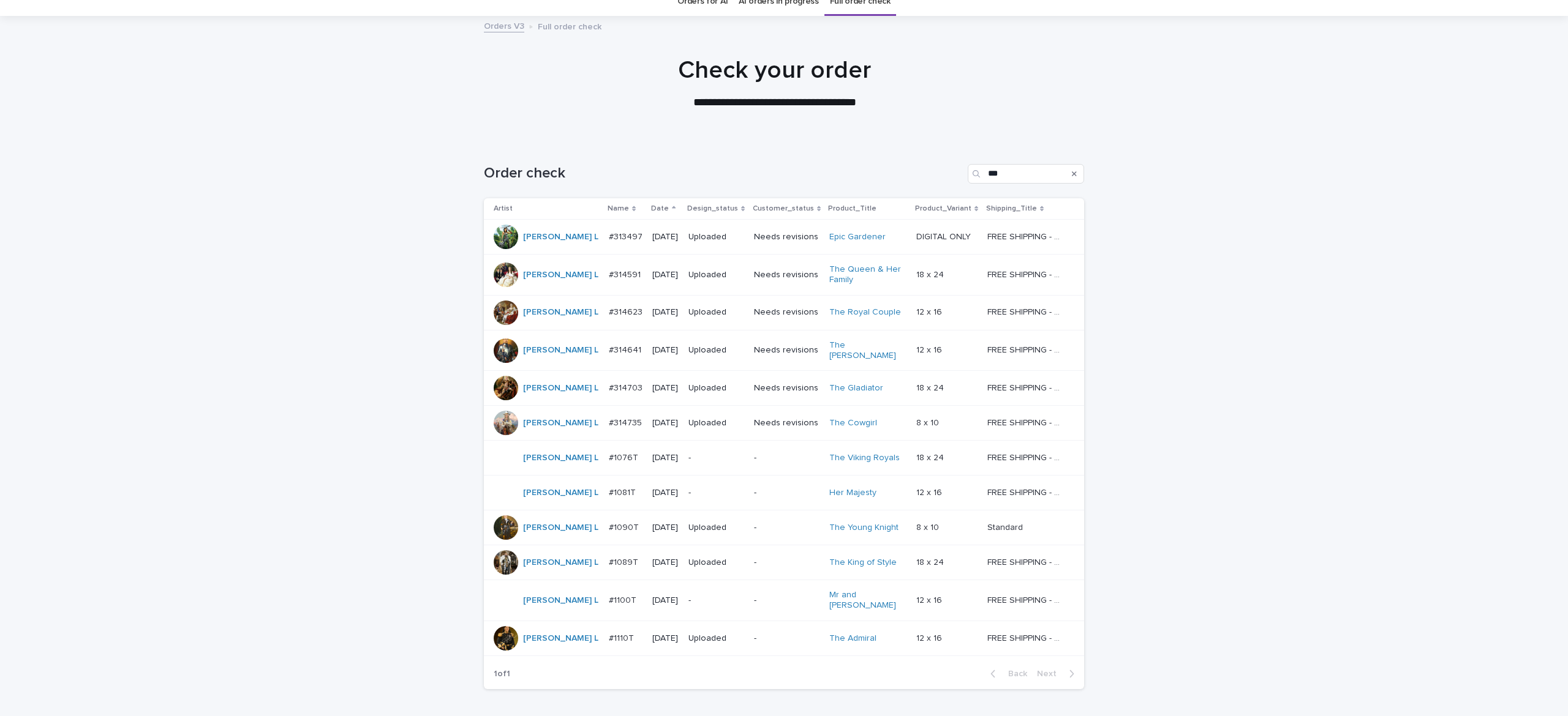
scroll to position [121, 0]
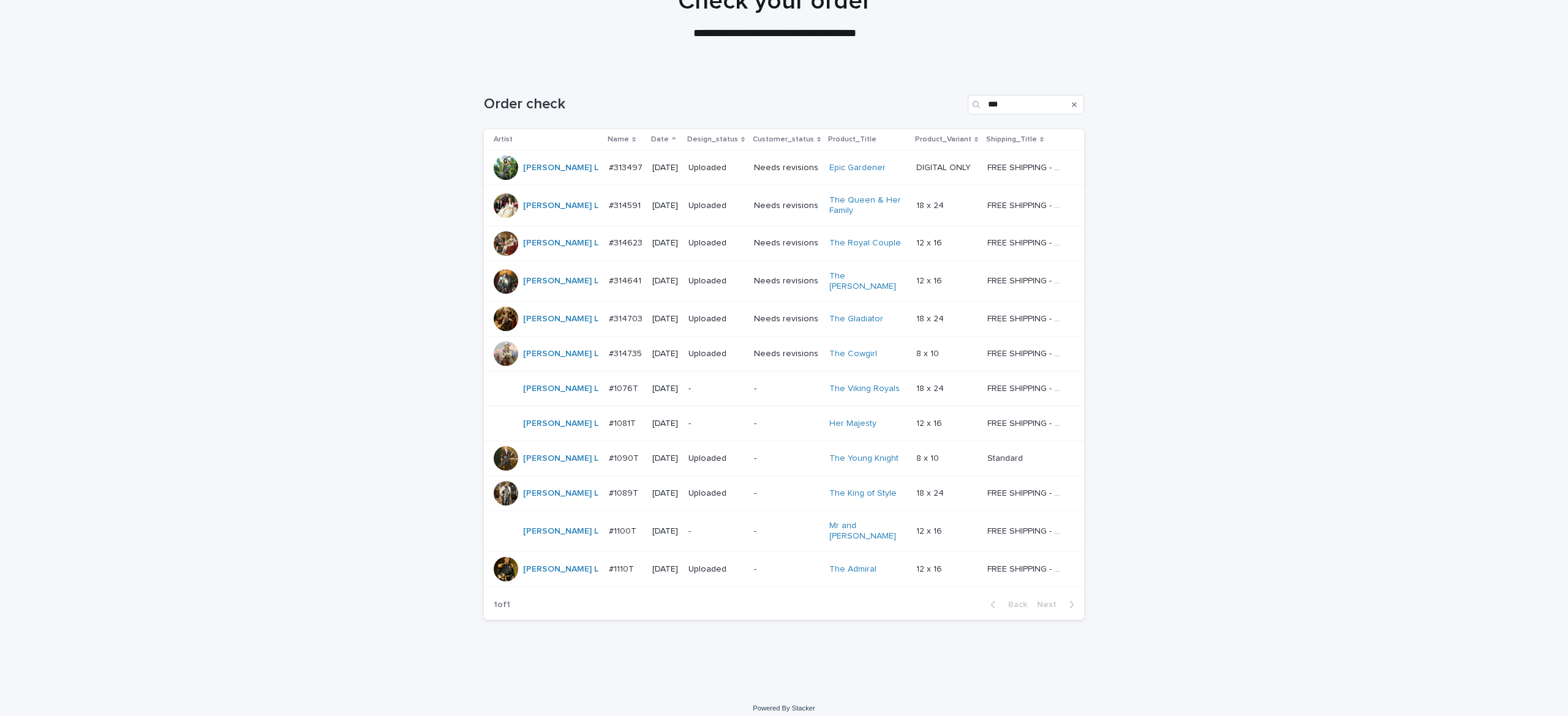
click at [689, 418] on p "-" at bounding box center [716, 423] width 56 height 10
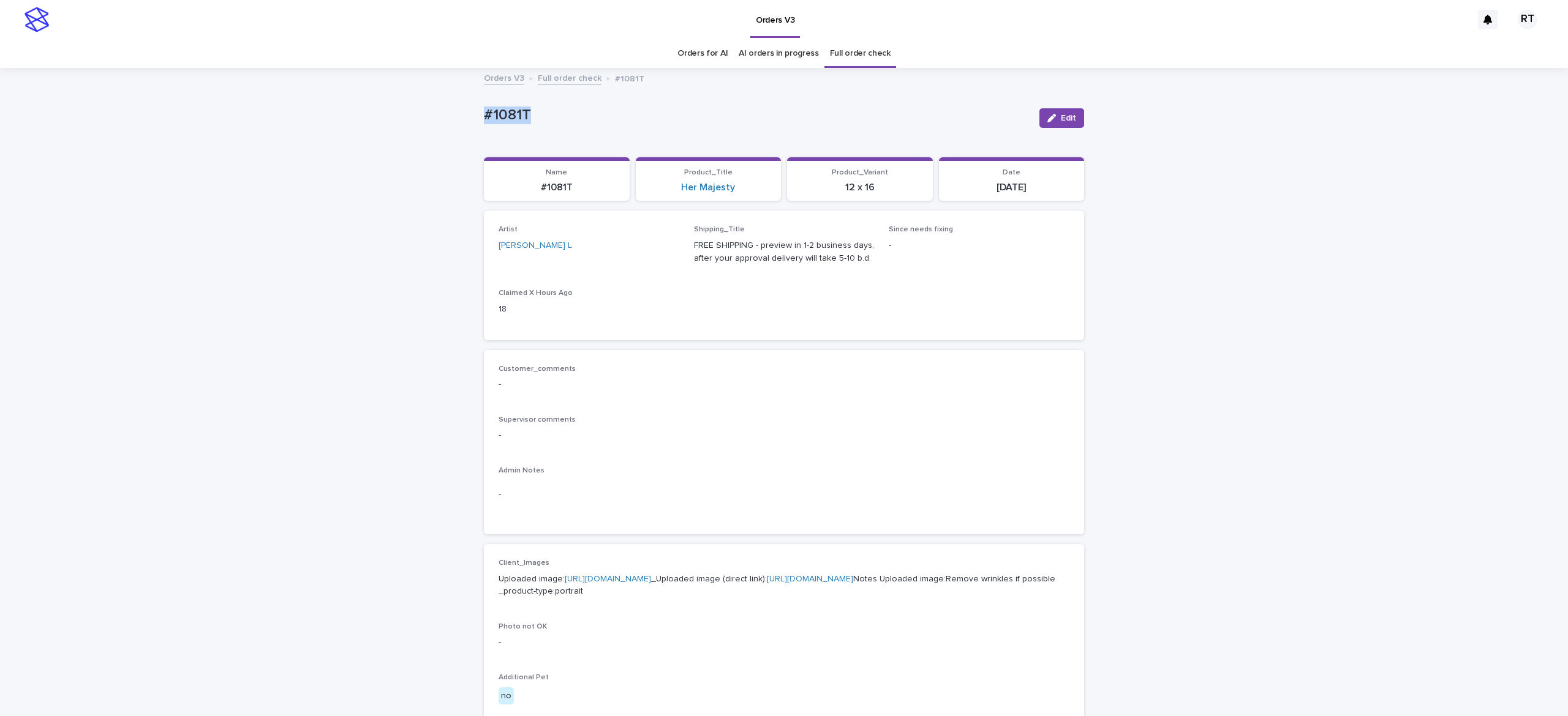
drag, startPoint x: 446, startPoint y: 99, endPoint x: 768, endPoint y: 128, distance: 323.3
click at [621, 107] on div "Loading... Saving… Loading... Saving… #1081T Edit #1081T Edit Sorry, there was …" at bounding box center [784, 627] width 1568 height 1116
copy p "#1081T"
drag, startPoint x: 178, startPoint y: 175, endPoint x: 169, endPoint y: 168, distance: 11.4
click at [168, 168] on div "Loading... Saving… Loading... Saving… #1081T Edit #1081T Edit Sorry, there was …" at bounding box center [784, 627] width 1568 height 1116
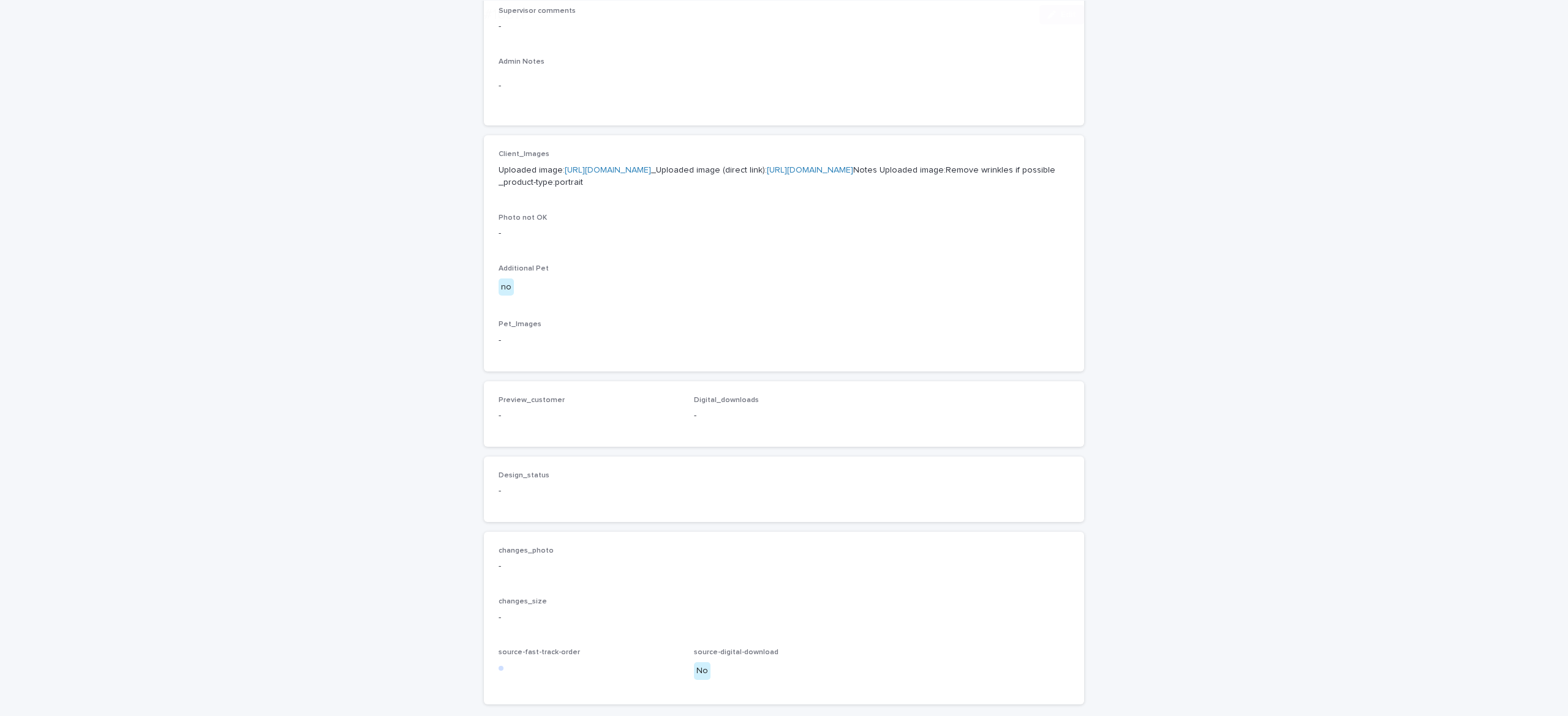
scroll to position [565, 0]
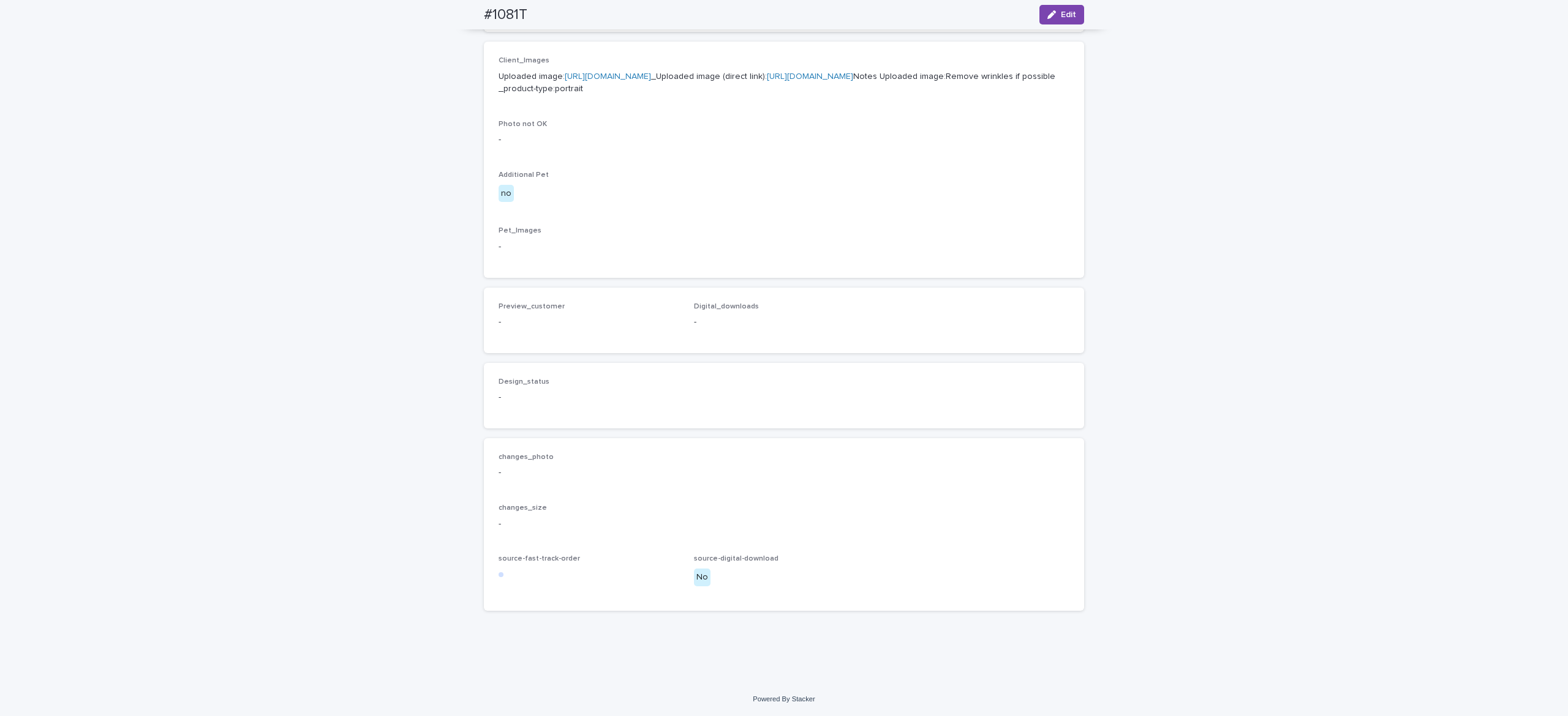
drag, startPoint x: 1061, startPoint y: 15, endPoint x: 684, endPoint y: 307, distance: 476.9
click at [1062, 15] on span "Edit" at bounding box center [1068, 15] width 15 height 8
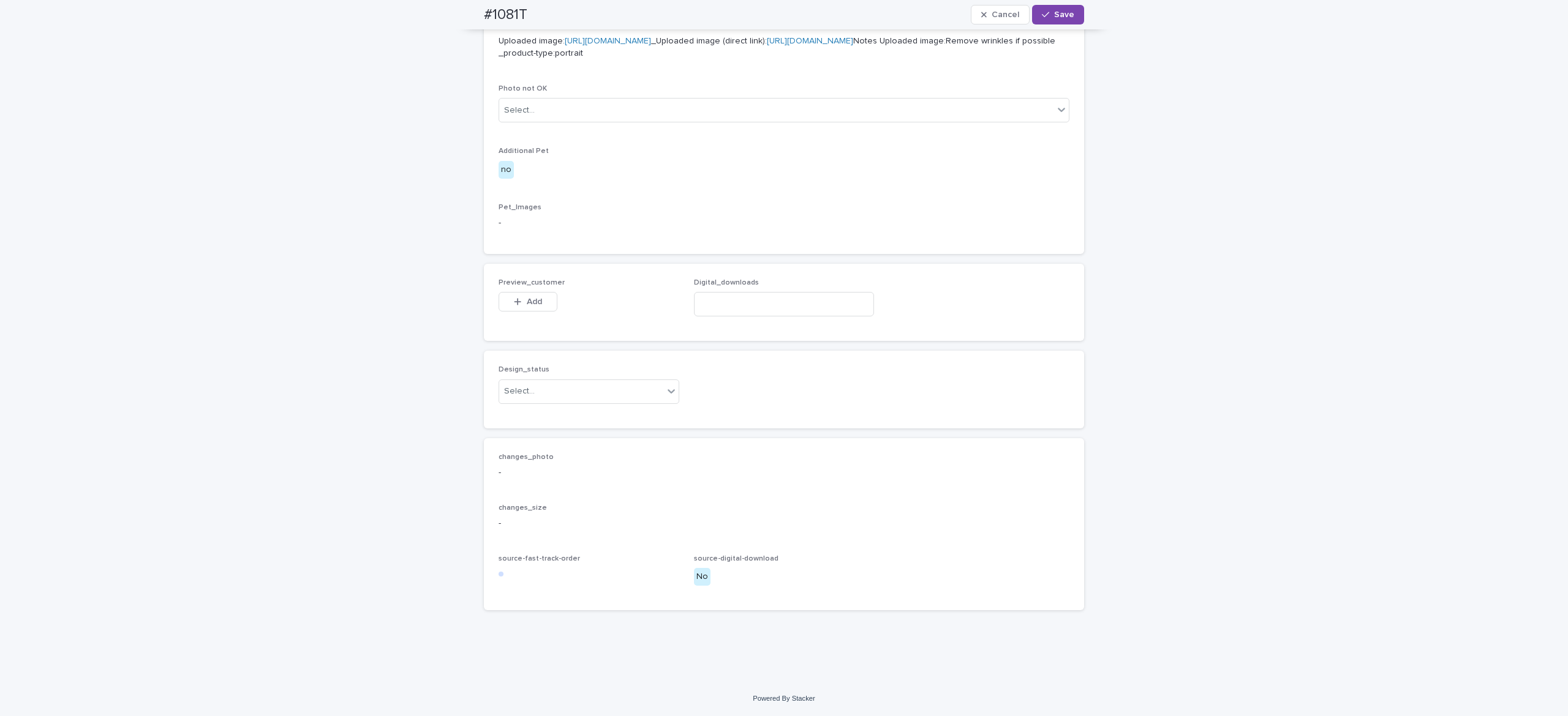
scroll to position [583, 0]
drag, startPoint x: 514, startPoint y: 320, endPoint x: 524, endPoint y: 336, distance: 18.9
click at [527, 306] on span "Add" at bounding box center [534, 302] width 15 height 8
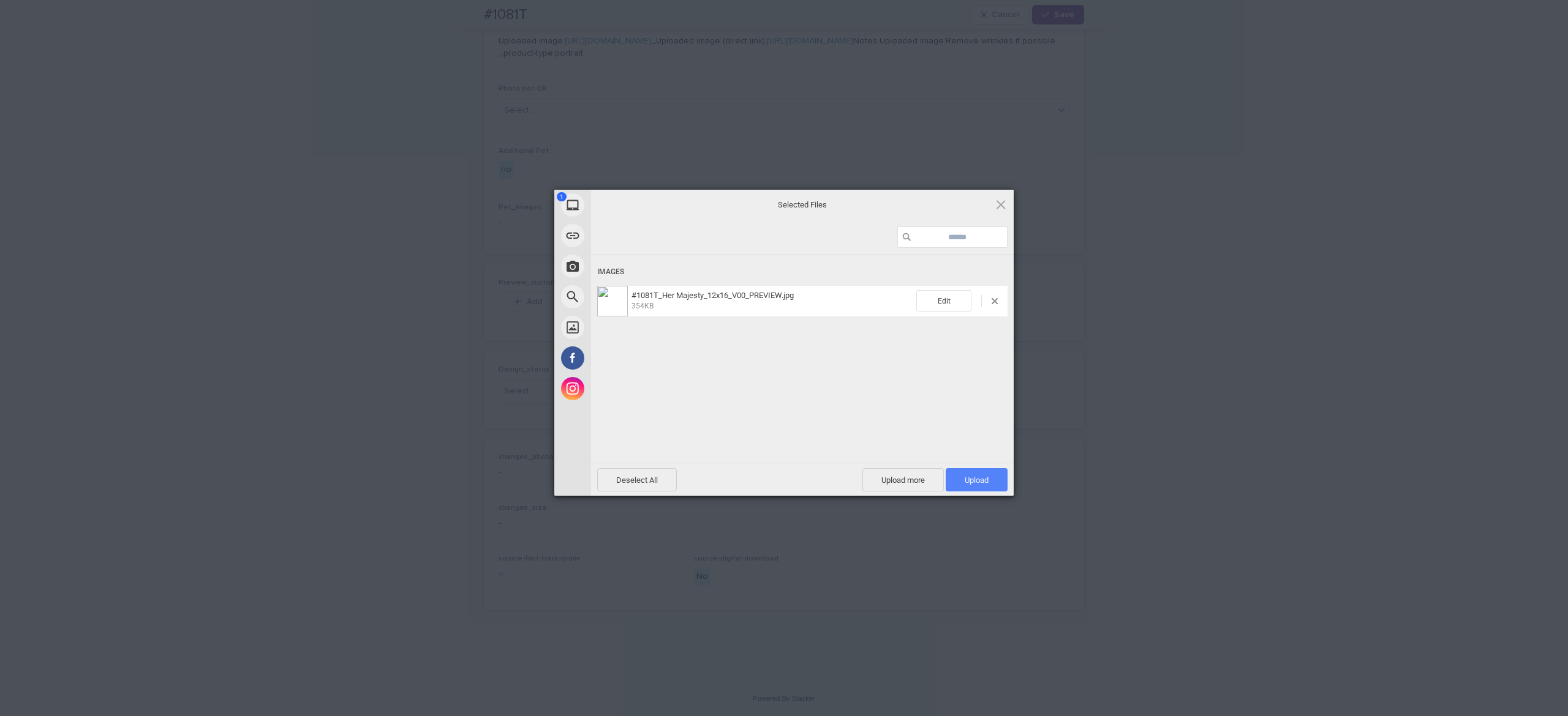
click at [966, 482] on span "Upload 1" at bounding box center [976, 480] width 62 height 24
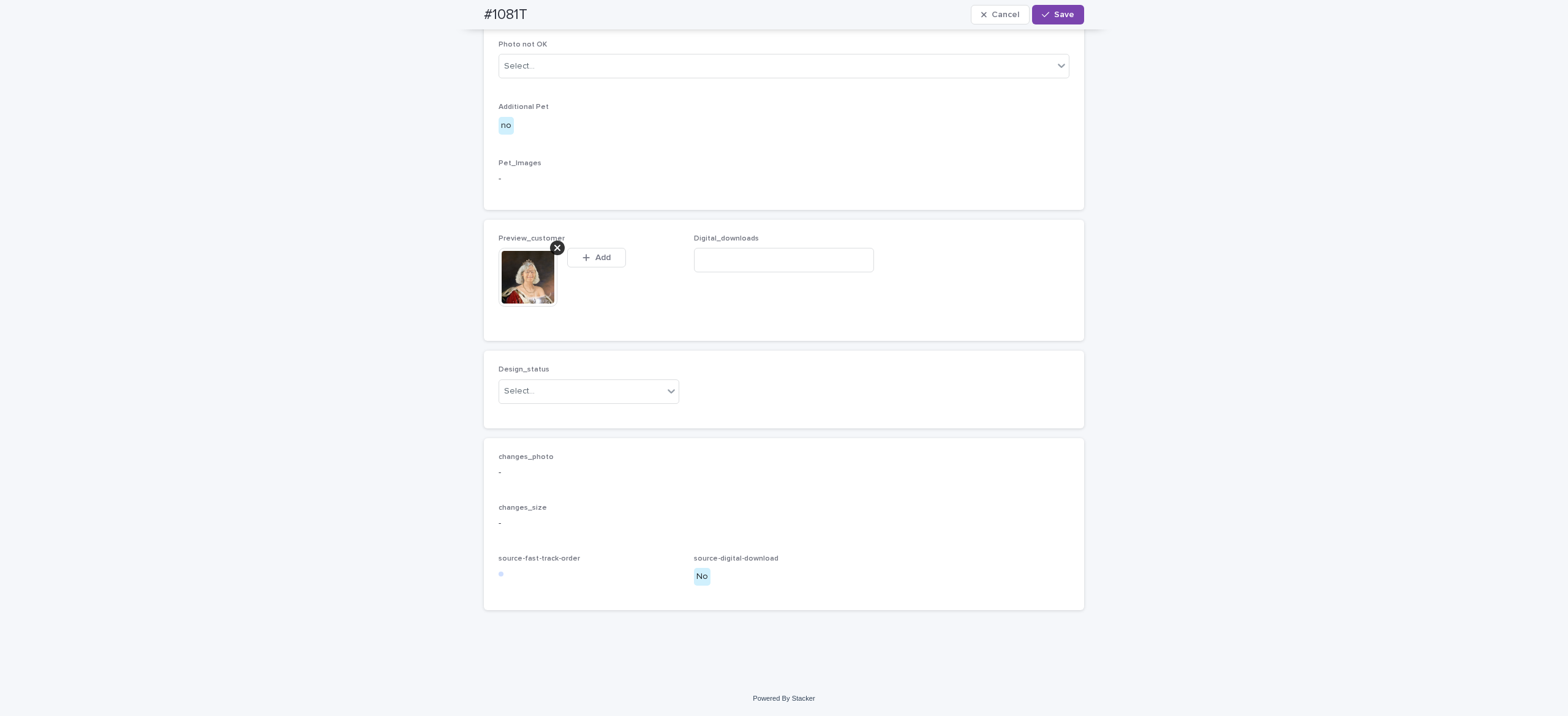
scroll to position [606, 0]
click at [564, 402] on div "Select..." at bounding box center [581, 391] width 164 height 20
click at [562, 454] on div "Uploaded" at bounding box center [580, 455] width 180 height 22
click at [1054, 17] on span "Save" at bounding box center [1063, 15] width 20 height 8
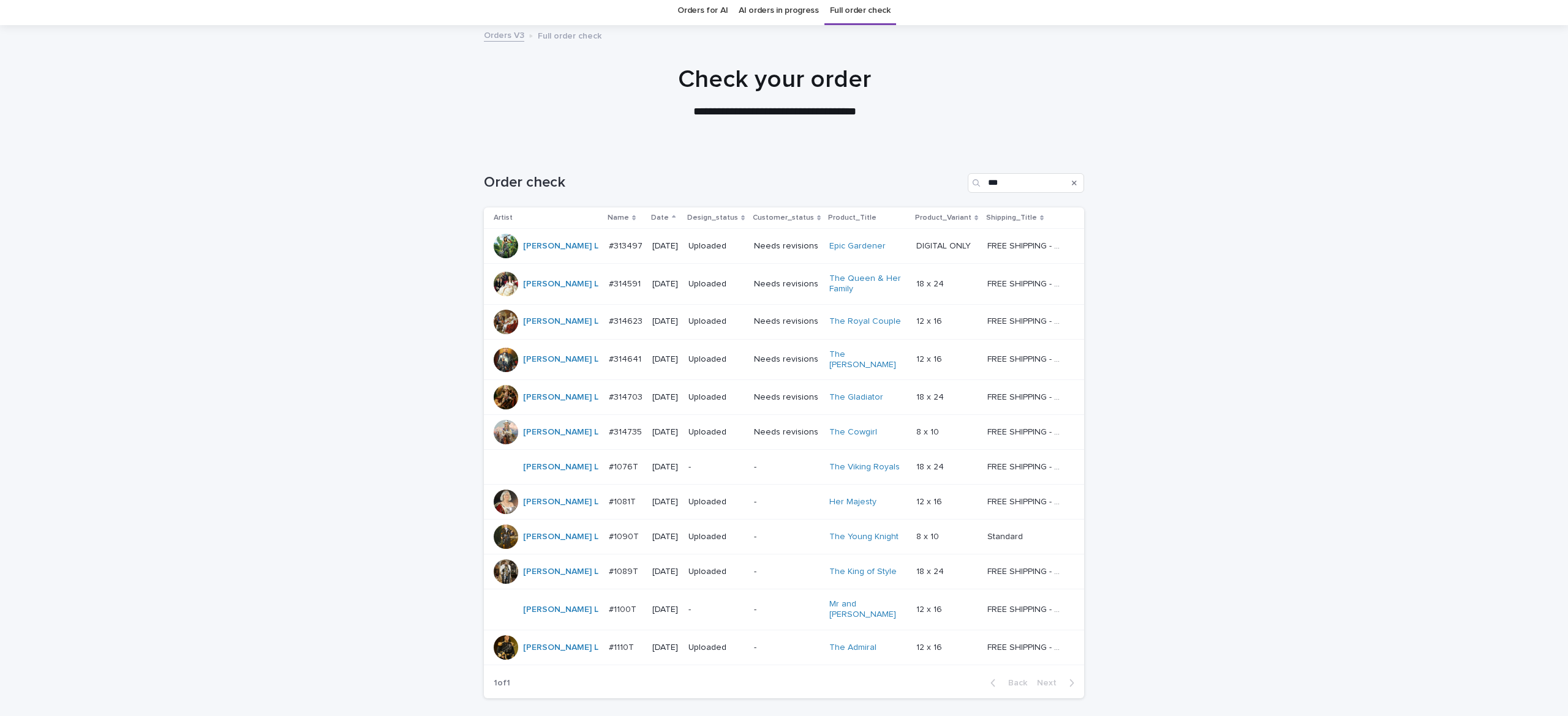
scroll to position [121, 0]
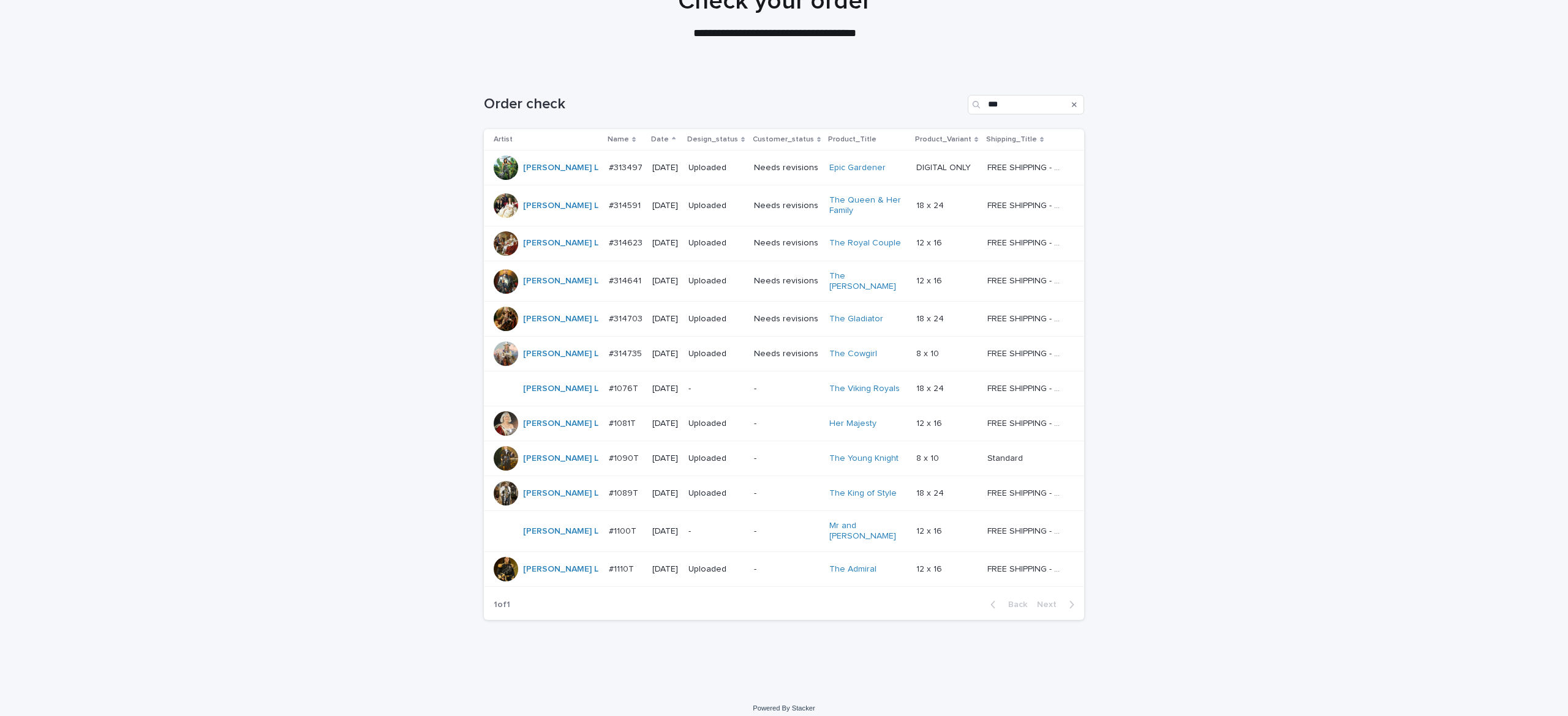
click at [696, 387] on p "-" at bounding box center [716, 389] width 56 height 10
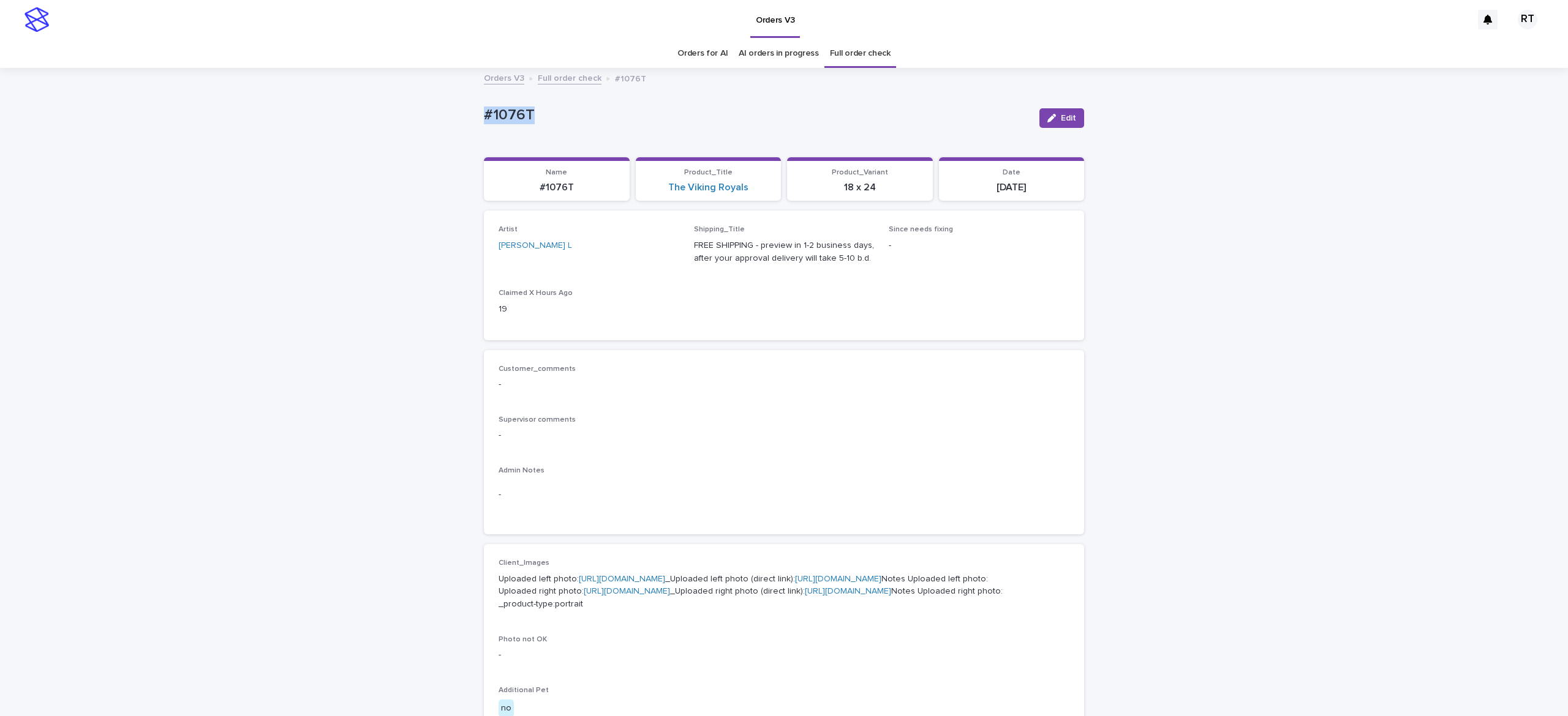
drag, startPoint x: 471, startPoint y: 108, endPoint x: 618, endPoint y: 128, distance: 148.4
click at [600, 122] on div "Loading... Saving… Loading... Saving… #1076T Edit #1076T Edit Sorry, there was …" at bounding box center [784, 633] width 1568 height 1128
copy p "#1076T"
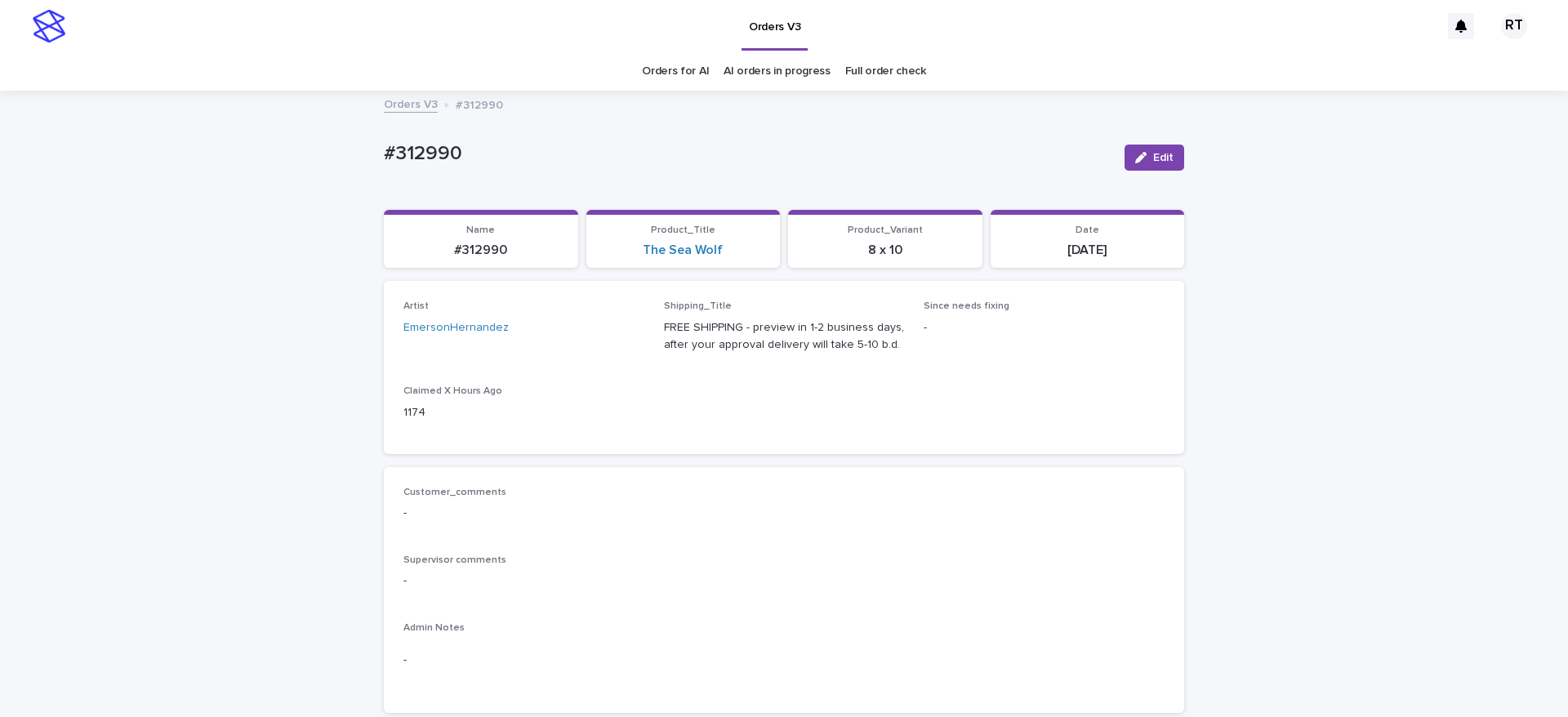
click at [649, 66] on link "Orders for AI" at bounding box center [675, 70] width 67 height 38
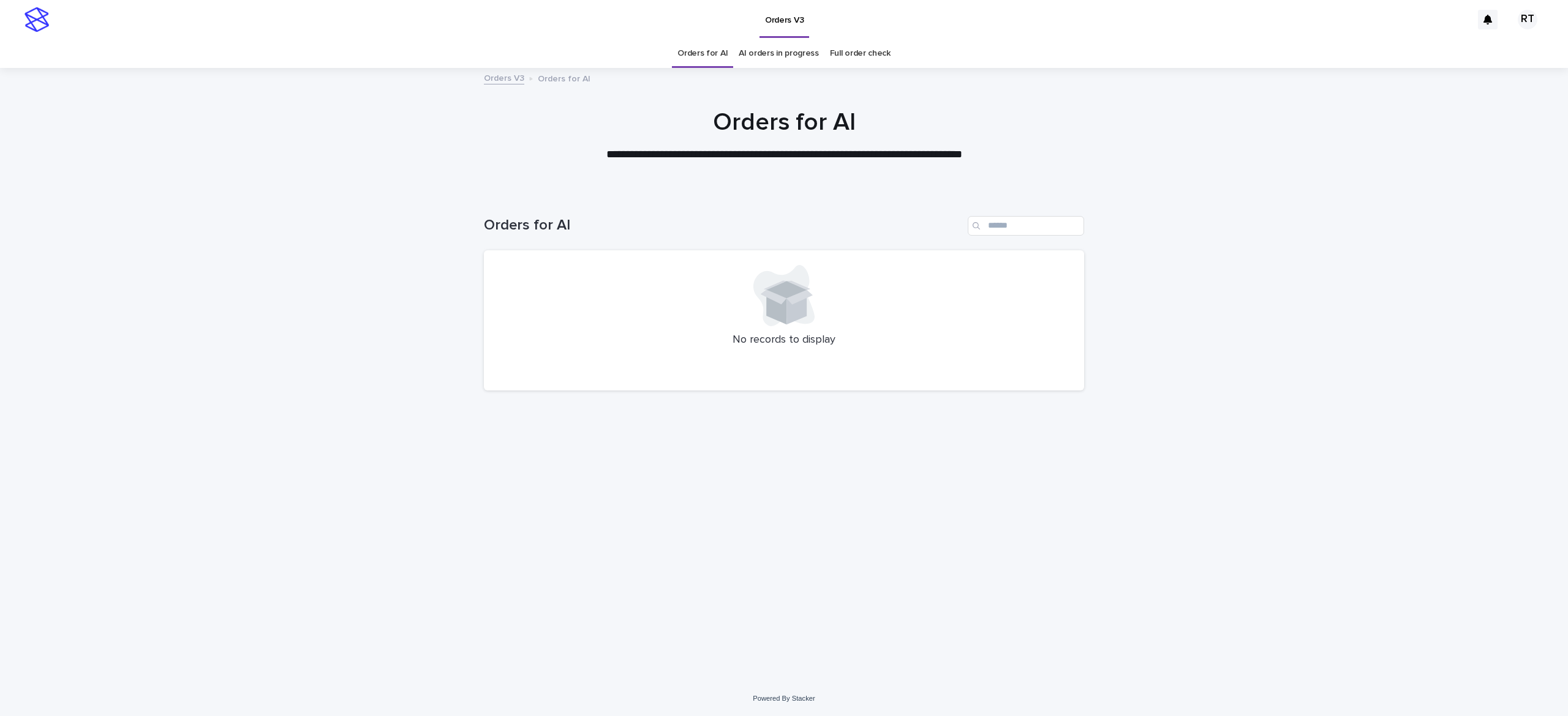
click at [861, 50] on link "Full order check" at bounding box center [860, 53] width 60 height 28
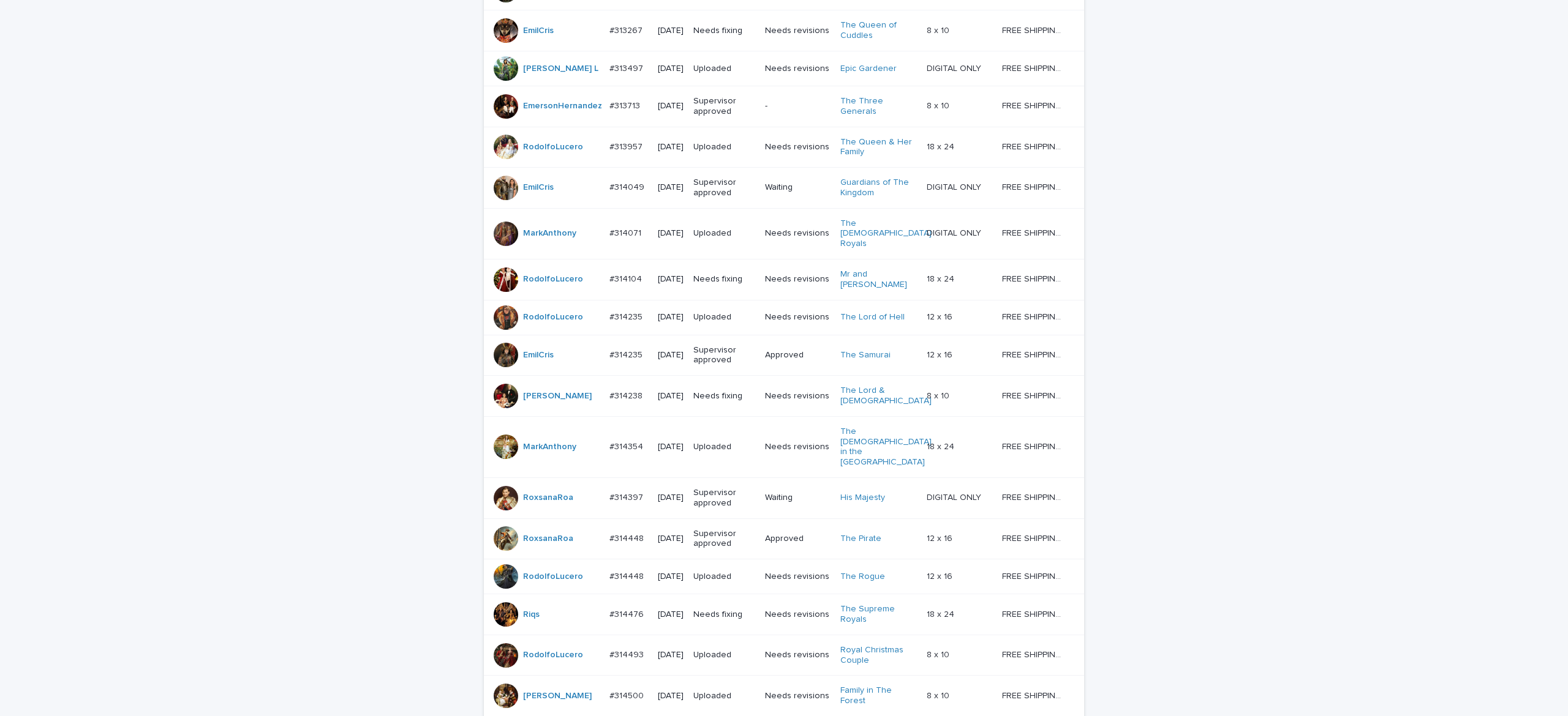
scroll to position [923, 0]
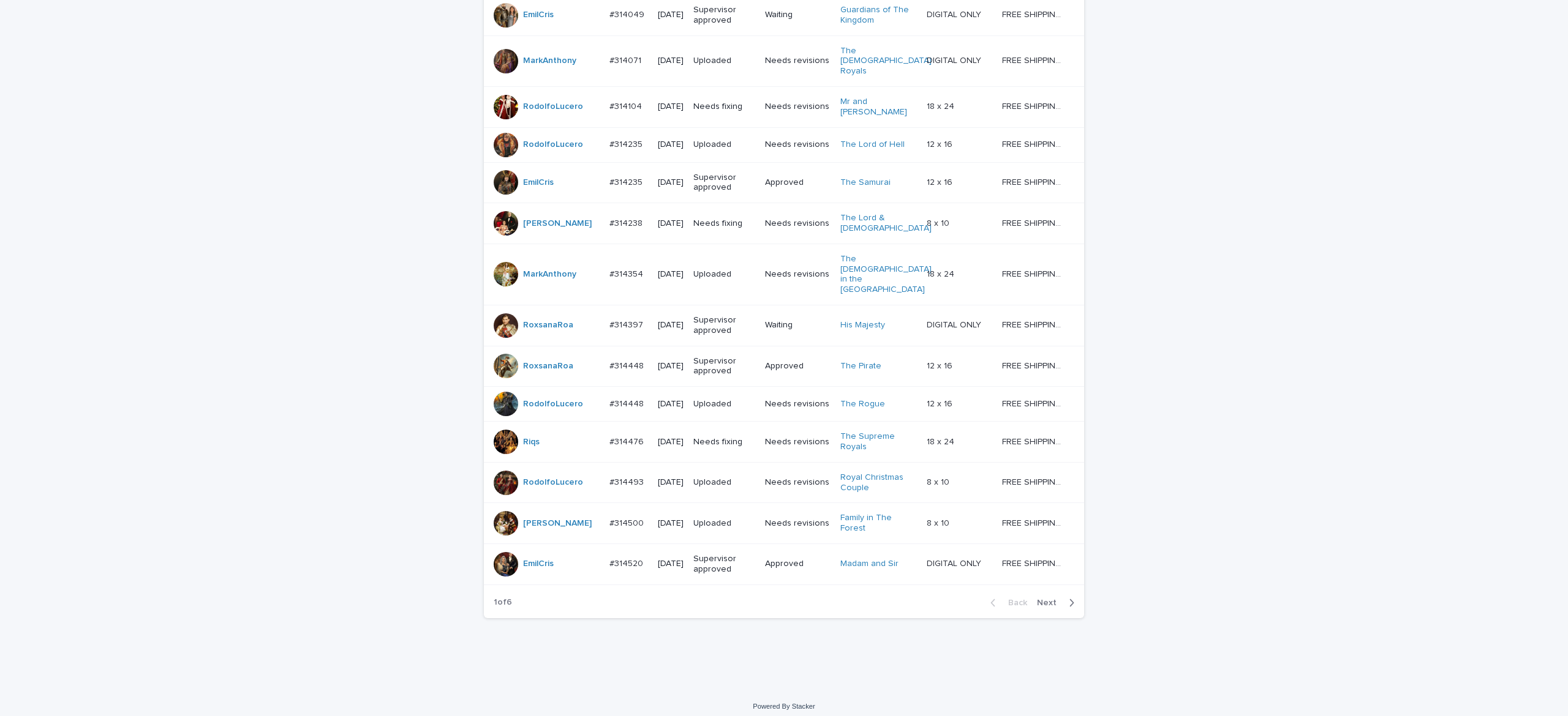
click at [1038, 599] on span "Next" at bounding box center [1050, 603] width 27 height 8
click at [1046, 591] on div "Back Next" at bounding box center [1032, 603] width 103 height 31
click at [1047, 592] on div "Back Next" at bounding box center [1032, 603] width 103 height 31
click at [1046, 592] on div "Back Next" at bounding box center [1032, 603] width 103 height 31
click at [1044, 597] on button "Next" at bounding box center [1058, 603] width 52 height 11
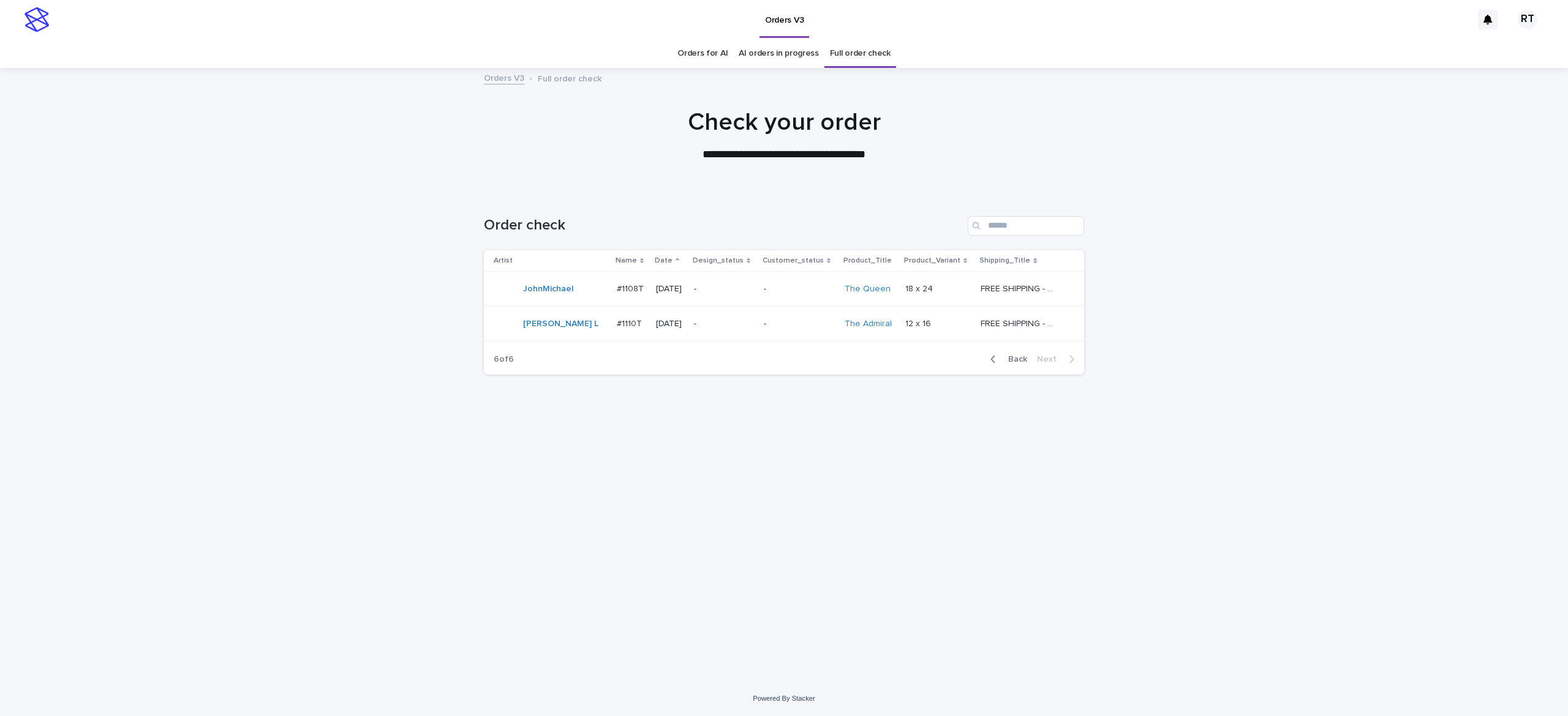
click at [1018, 360] on span "Back" at bounding box center [1014, 359] width 26 height 8
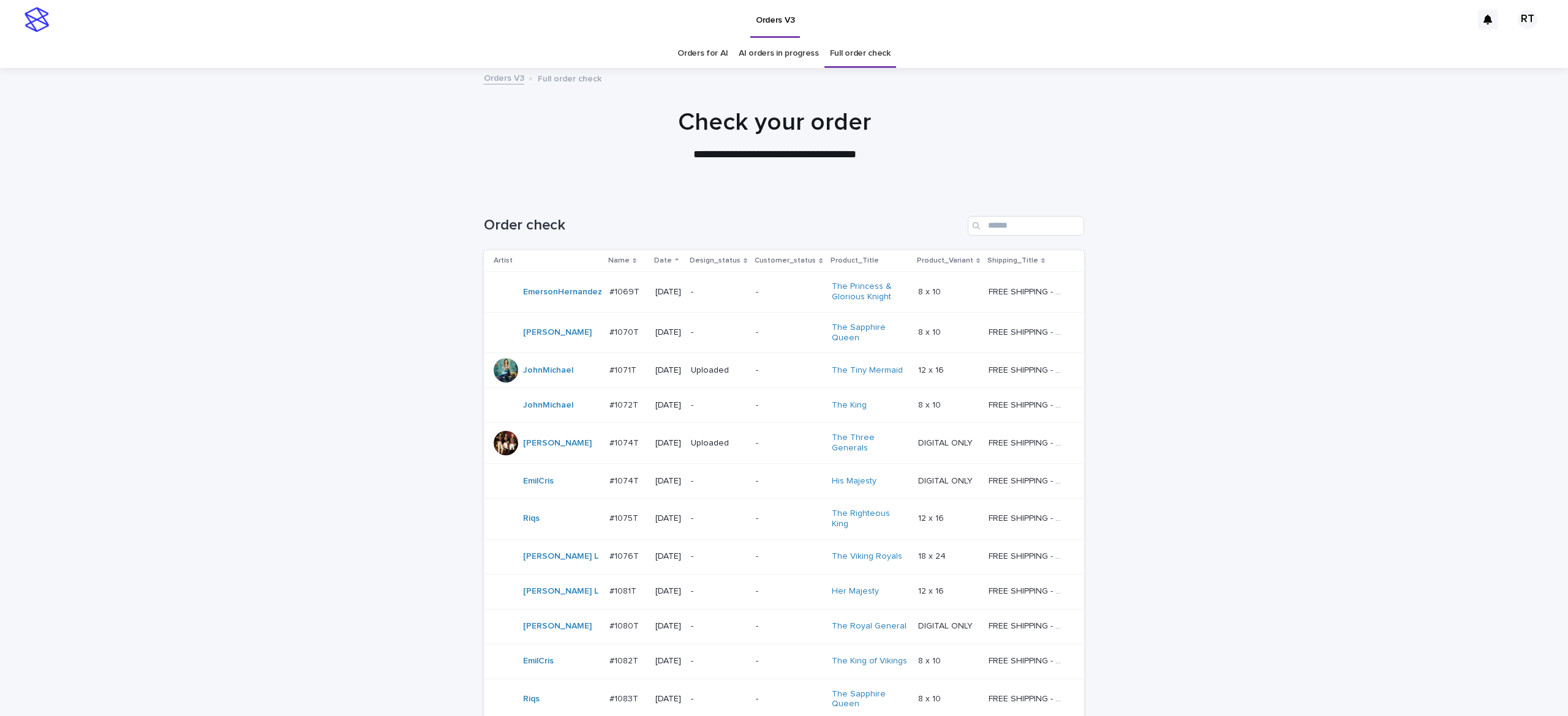
click at [691, 56] on link "Orders for AI" at bounding box center [702, 53] width 50 height 28
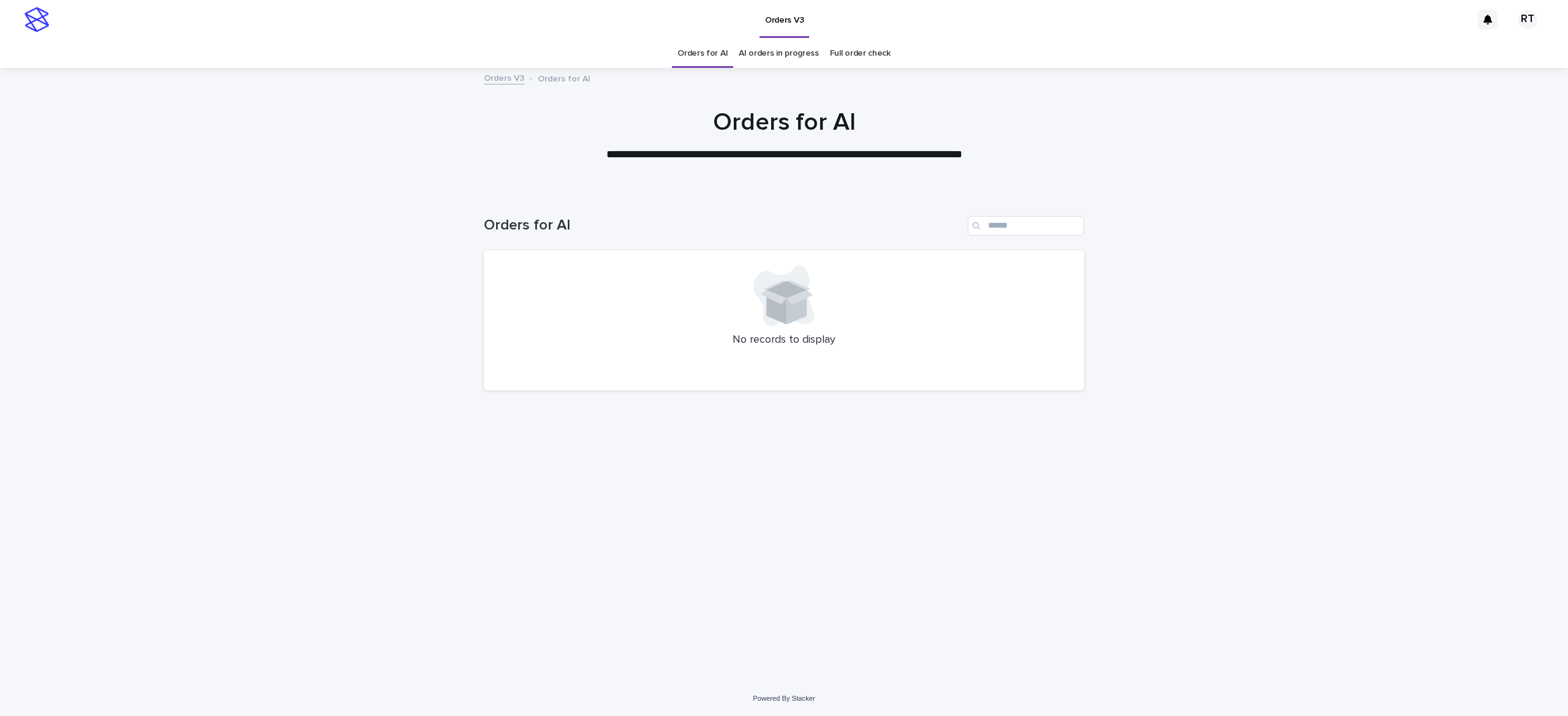
click at [866, 49] on link "Full order check" at bounding box center [860, 53] width 60 height 28
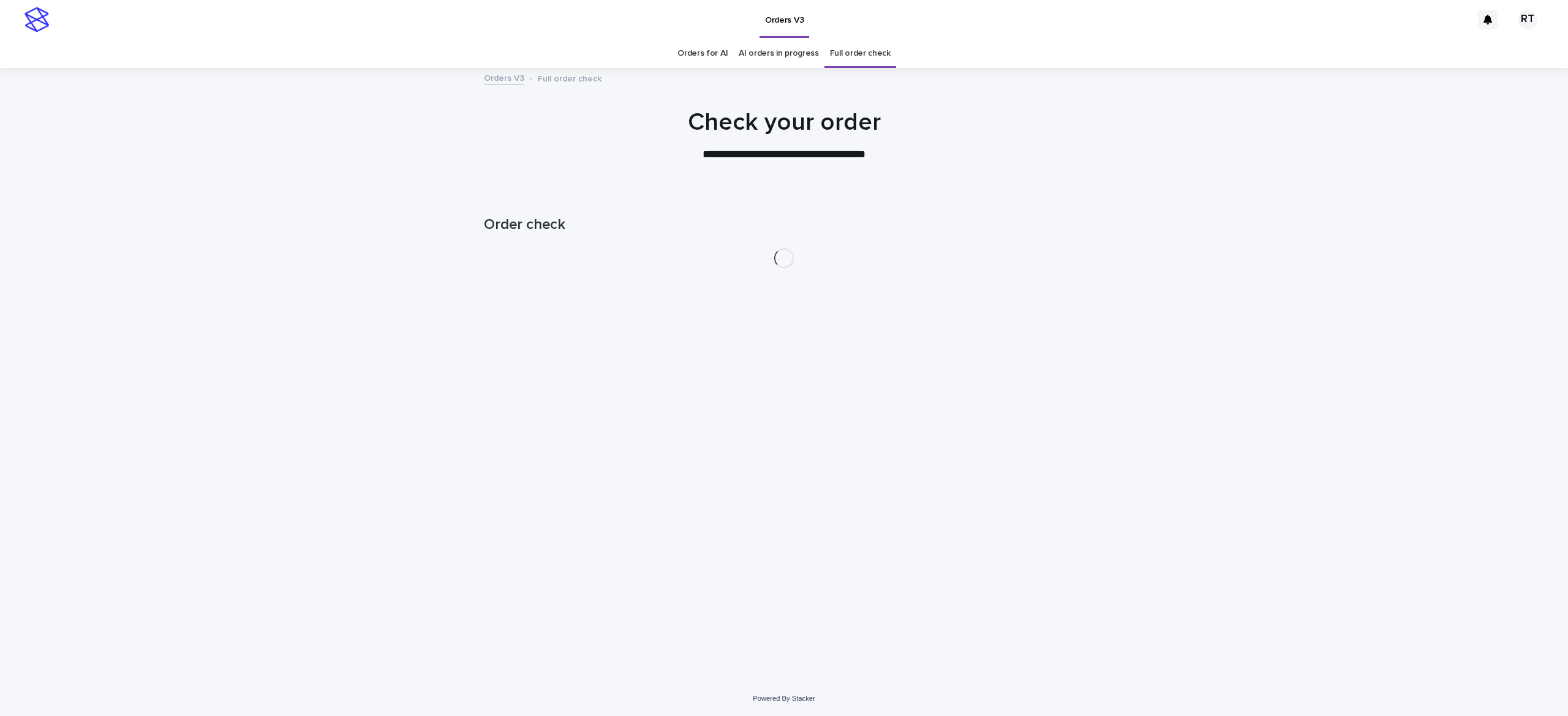
click at [857, 54] on link "Full order check" at bounding box center [860, 53] width 60 height 28
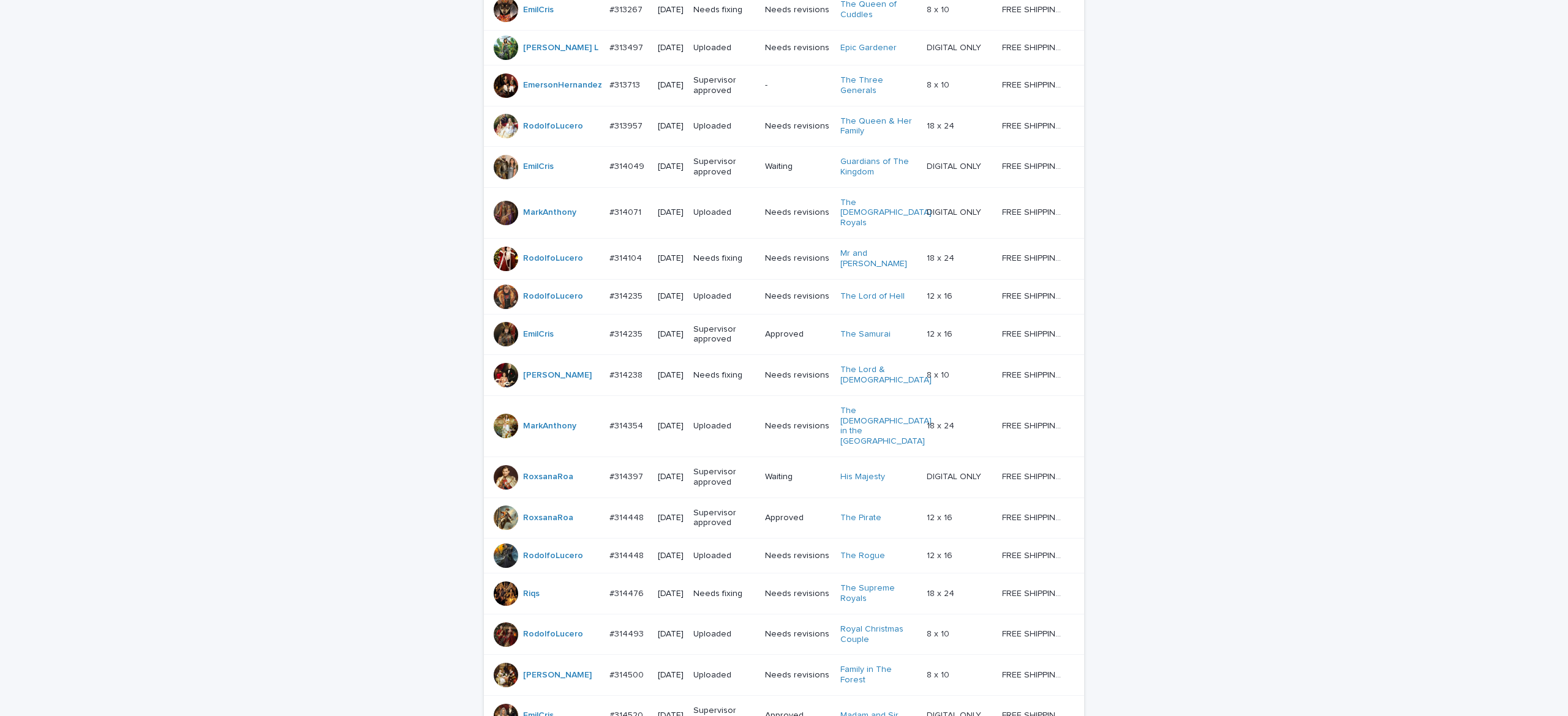
scroll to position [923, 0]
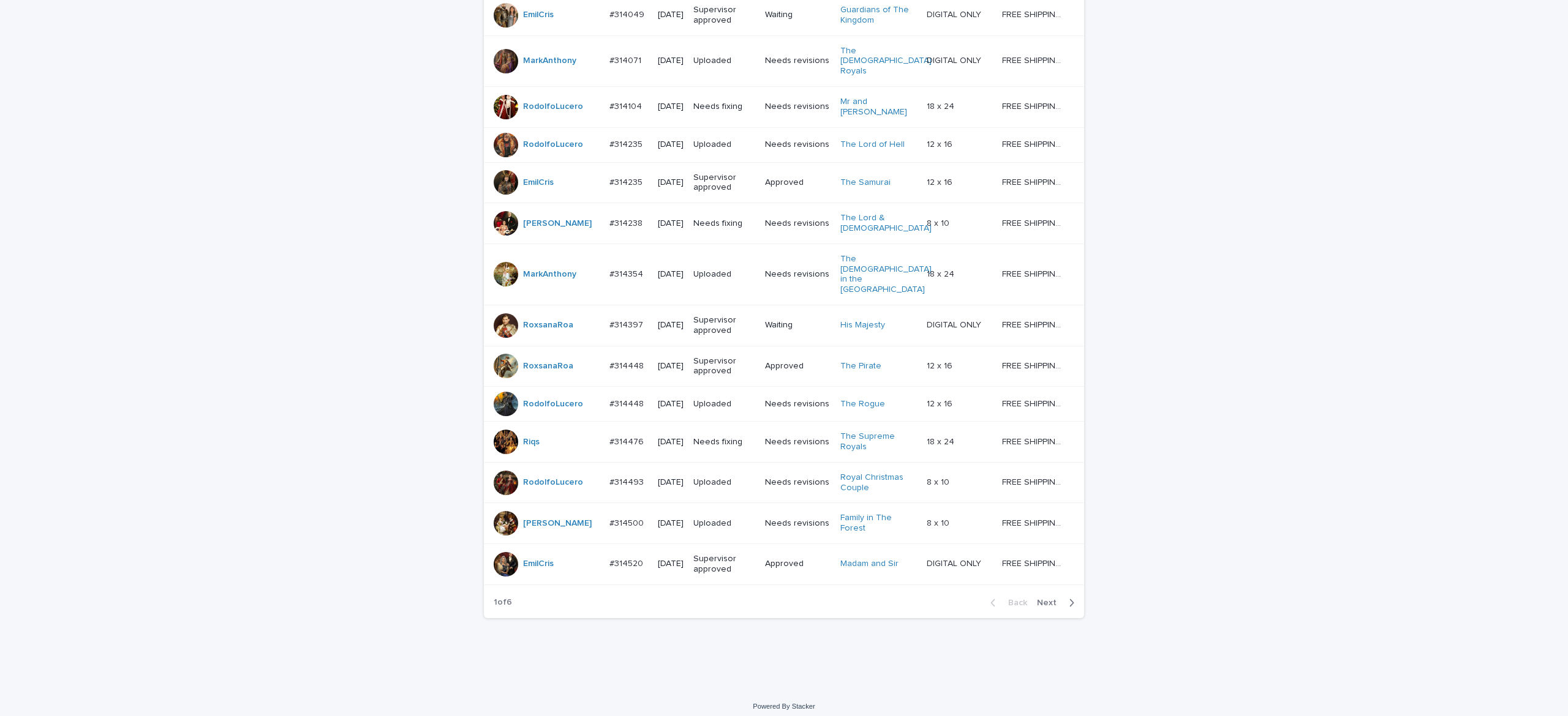
click at [1037, 599] on span "Next" at bounding box center [1050, 603] width 27 height 8
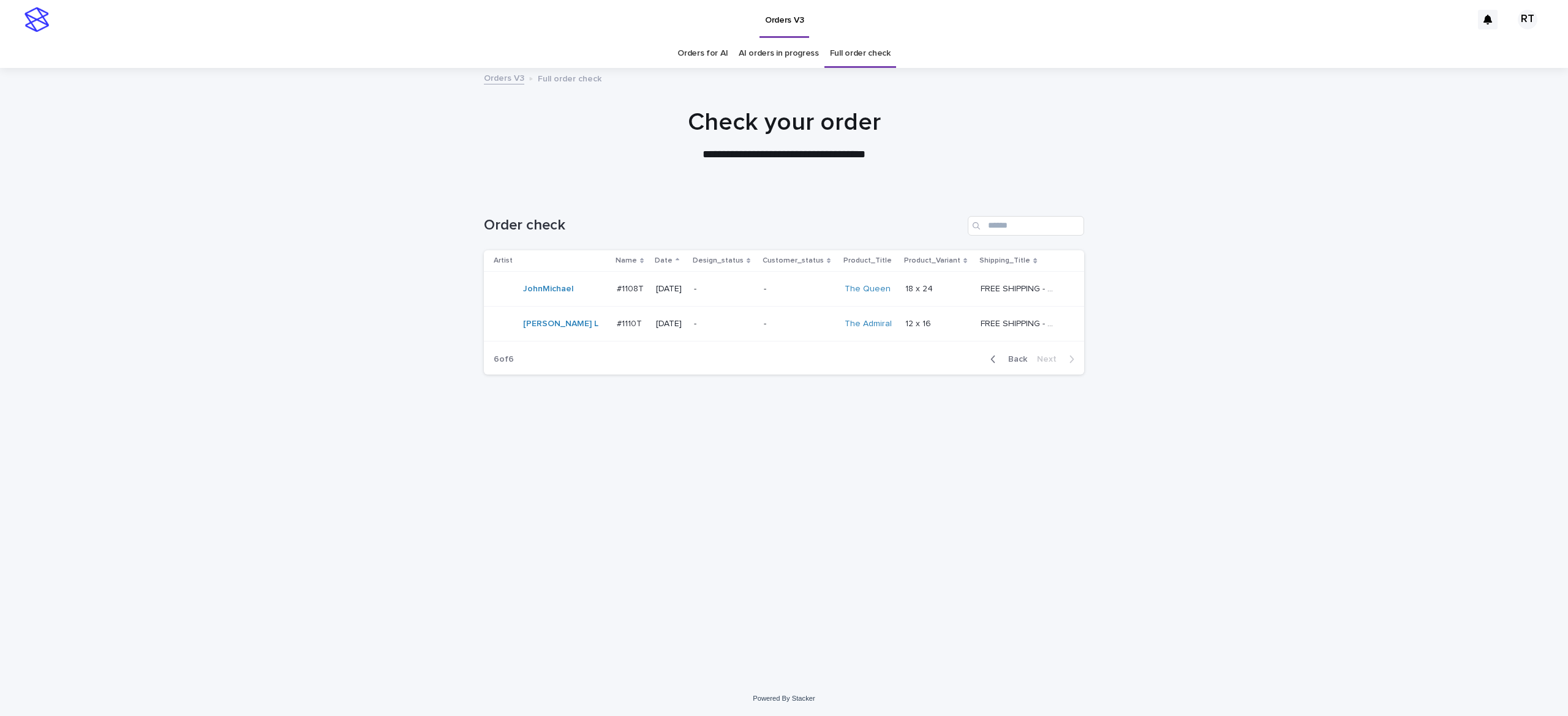
click at [709, 58] on link "Orders for AI" at bounding box center [702, 53] width 50 height 28
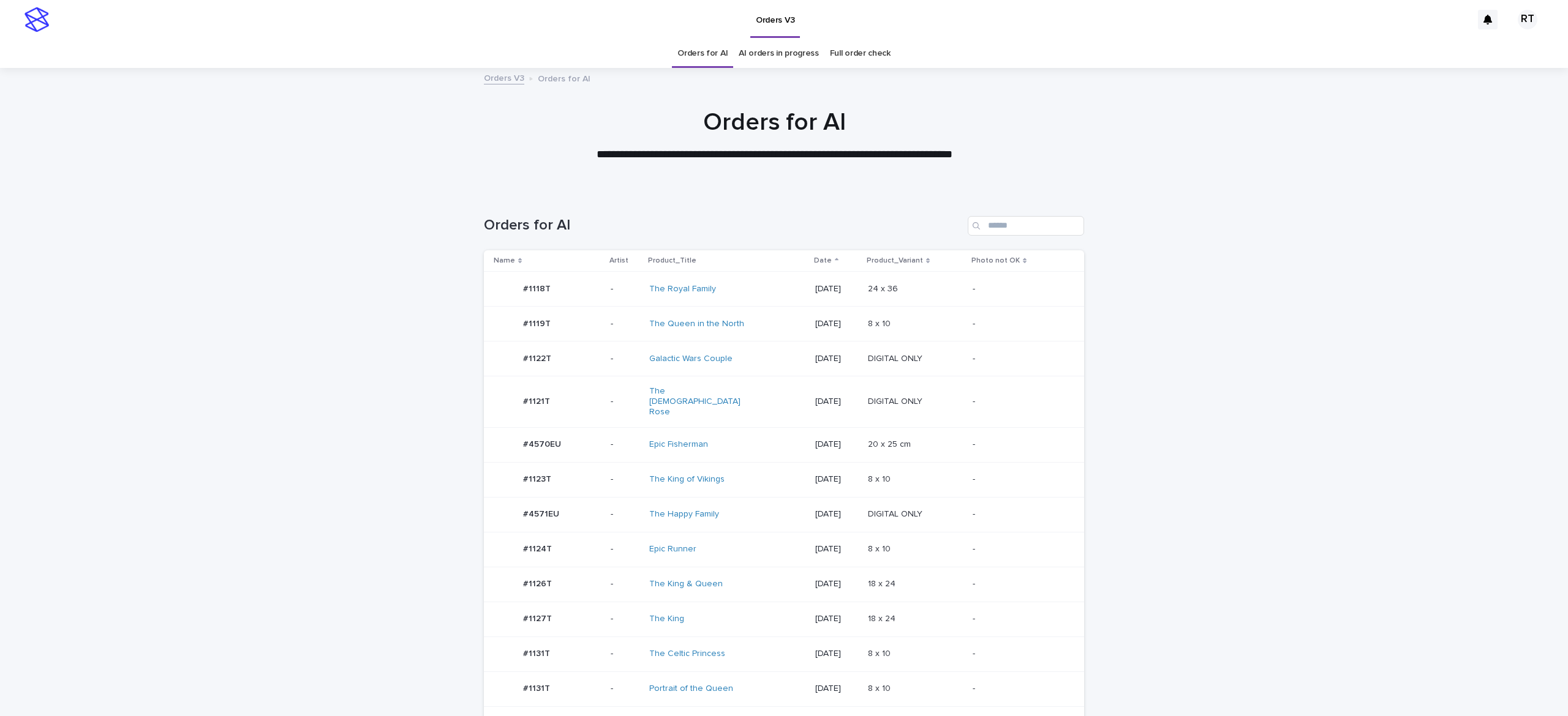
click at [723, 475] on div "The King of Vikings" at bounding box center [700, 479] width 102 height 10
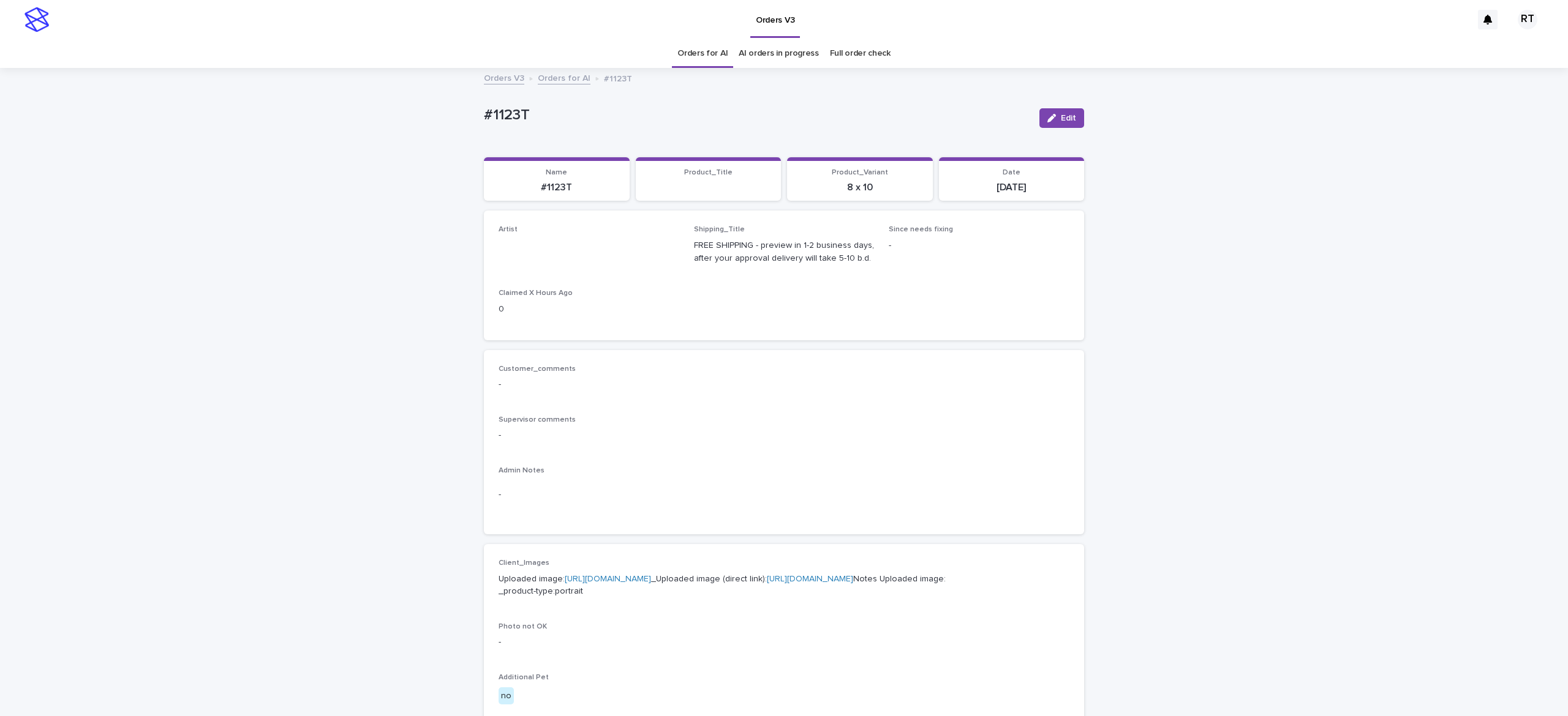
click at [1049, 117] on div "button" at bounding box center [1054, 118] width 13 height 8
click at [544, 250] on div "Select..." at bounding box center [568, 251] width 140 height 20
type input "***"
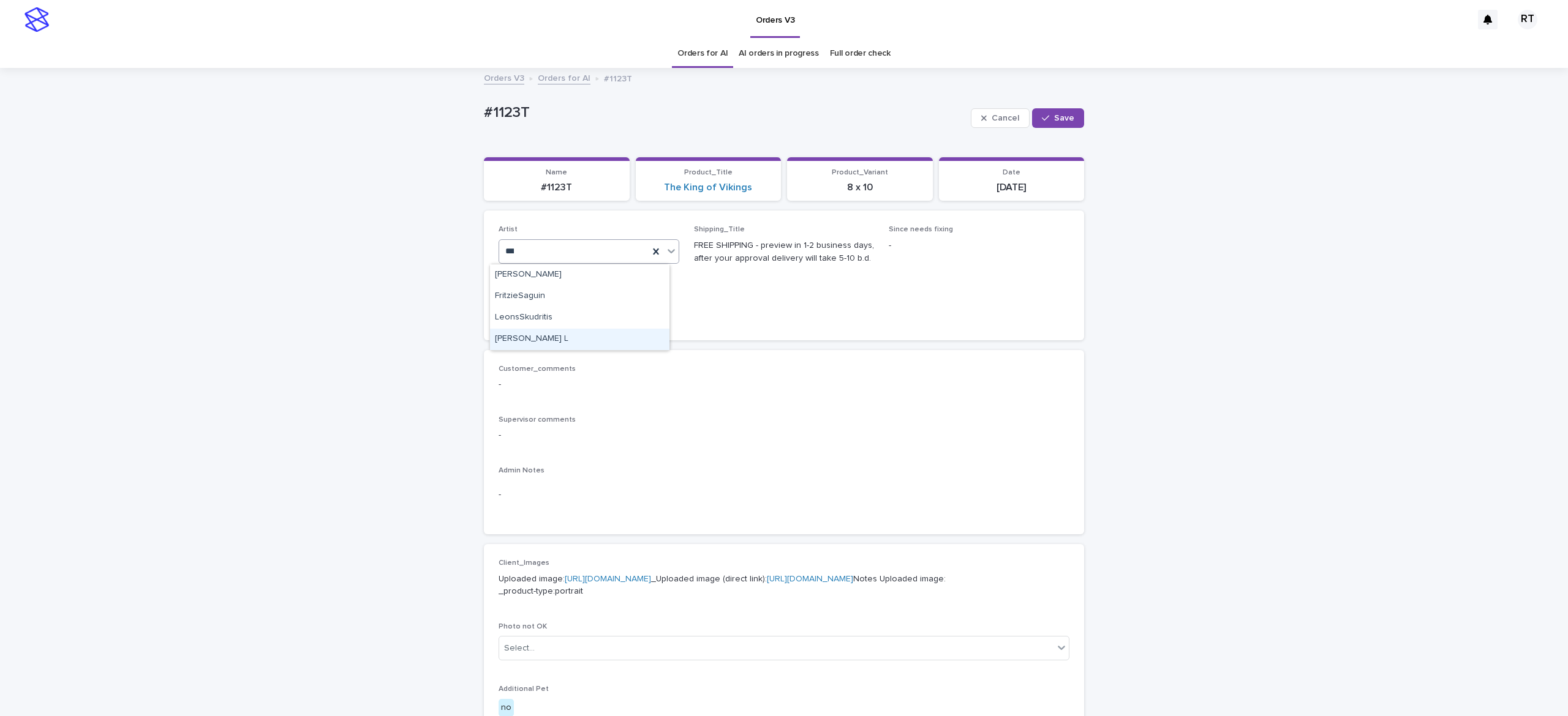
drag, startPoint x: 618, startPoint y: 332, endPoint x: 637, endPoint y: 323, distance: 21.0
click at [618, 330] on div "Ritch L" at bounding box center [580, 339] width 180 height 22
drag, startPoint x: 1043, startPoint y: 114, endPoint x: 1033, endPoint y: 108, distance: 11.7
click at [1047, 115] on button "Save" at bounding box center [1058, 118] width 52 height 19
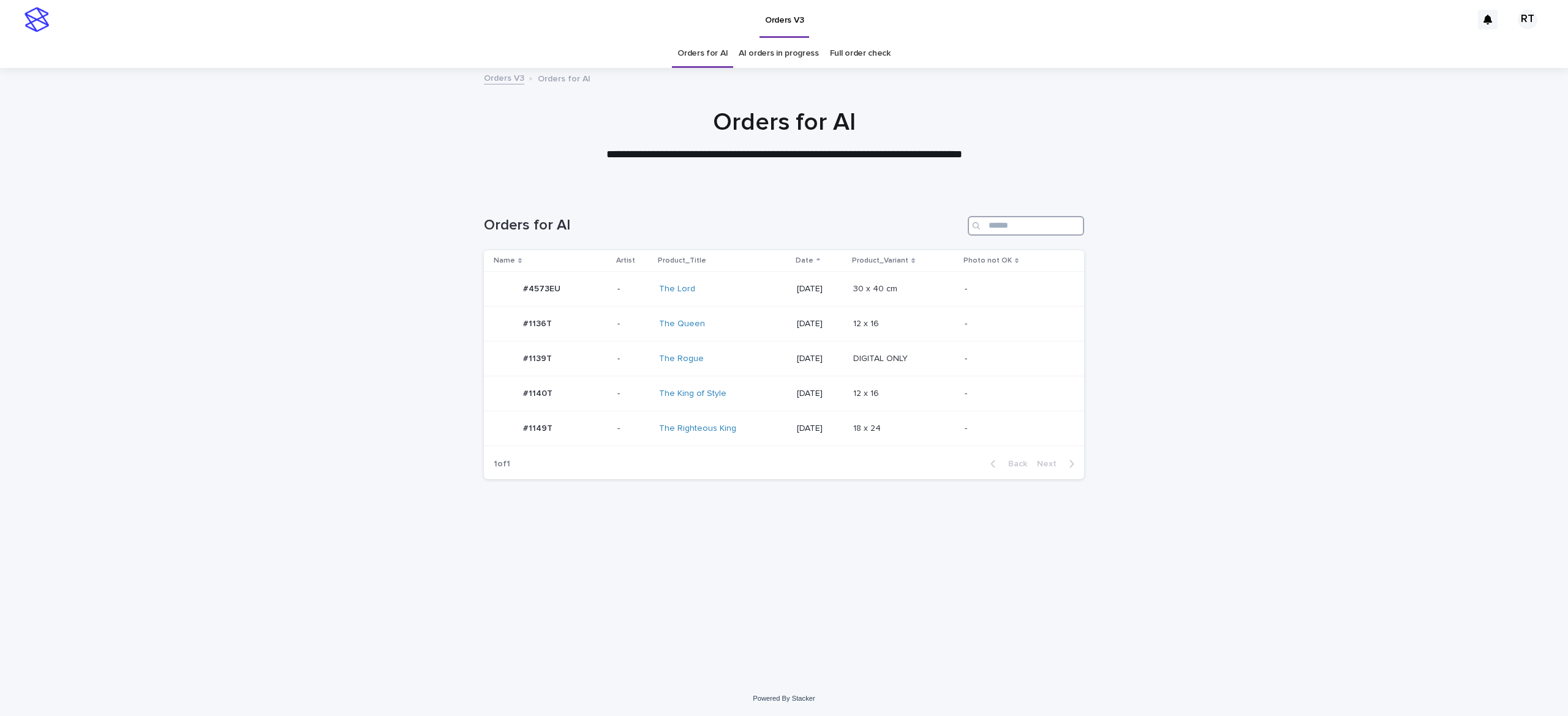
click at [1002, 224] on input "Search" at bounding box center [1026, 225] width 117 height 19
click at [753, 430] on div "The Righteous King" at bounding box center [709, 429] width 102 height 10
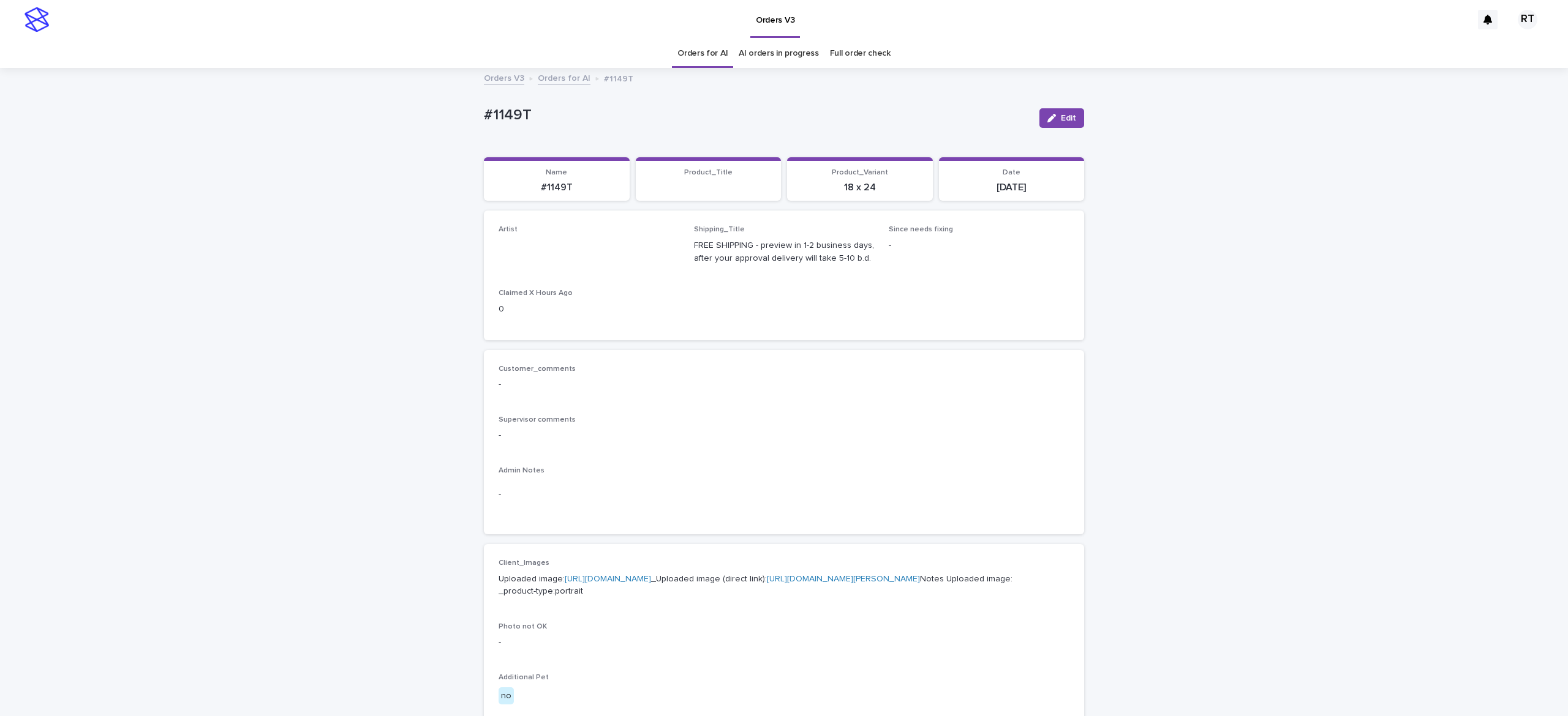
drag, startPoint x: 753, startPoint y: 430, endPoint x: 326, endPoint y: 201, distance: 484.5
click at [237, 207] on div "Loading... Saving… Loading... Saving… #1149T Edit #1149T Edit Sorry, there was …" at bounding box center [784, 627] width 1568 height 1116
drag, startPoint x: 1056, startPoint y: 117, endPoint x: 478, endPoint y: 281, distance: 600.8
click at [1061, 117] on span "Edit" at bounding box center [1068, 118] width 15 height 8
click at [700, 51] on link "Orders for AI" at bounding box center [702, 53] width 50 height 28
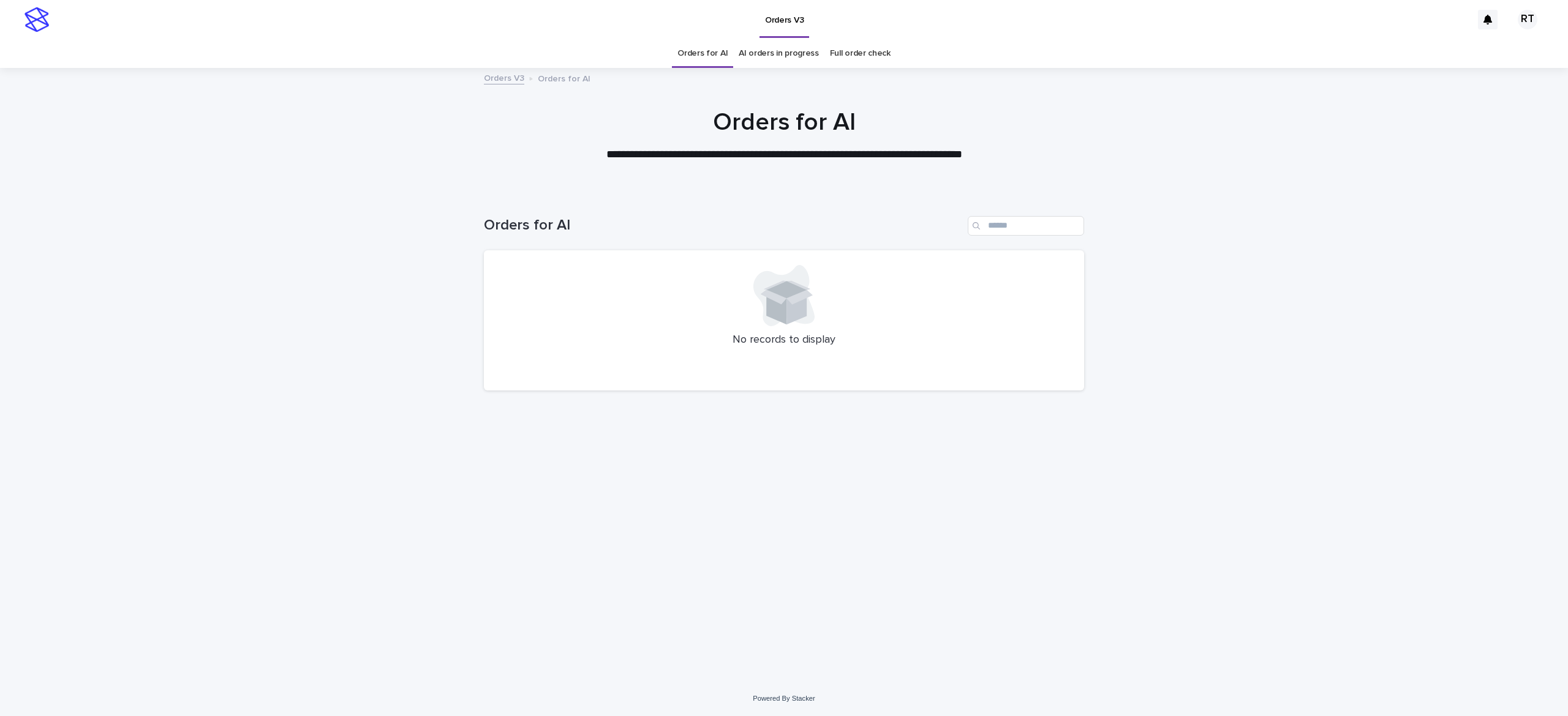
click at [853, 51] on link "Full order check" at bounding box center [860, 53] width 60 height 28
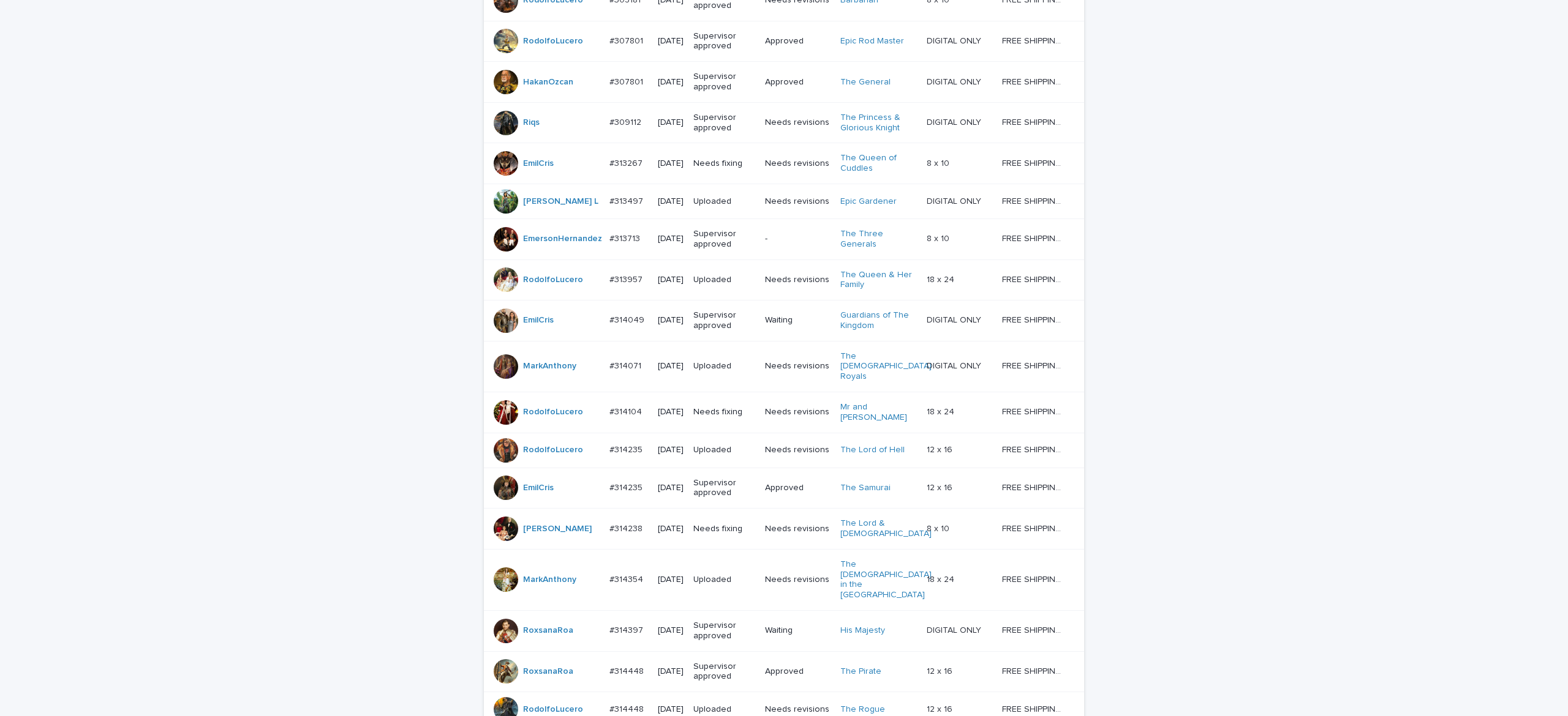
scroll to position [923, 0]
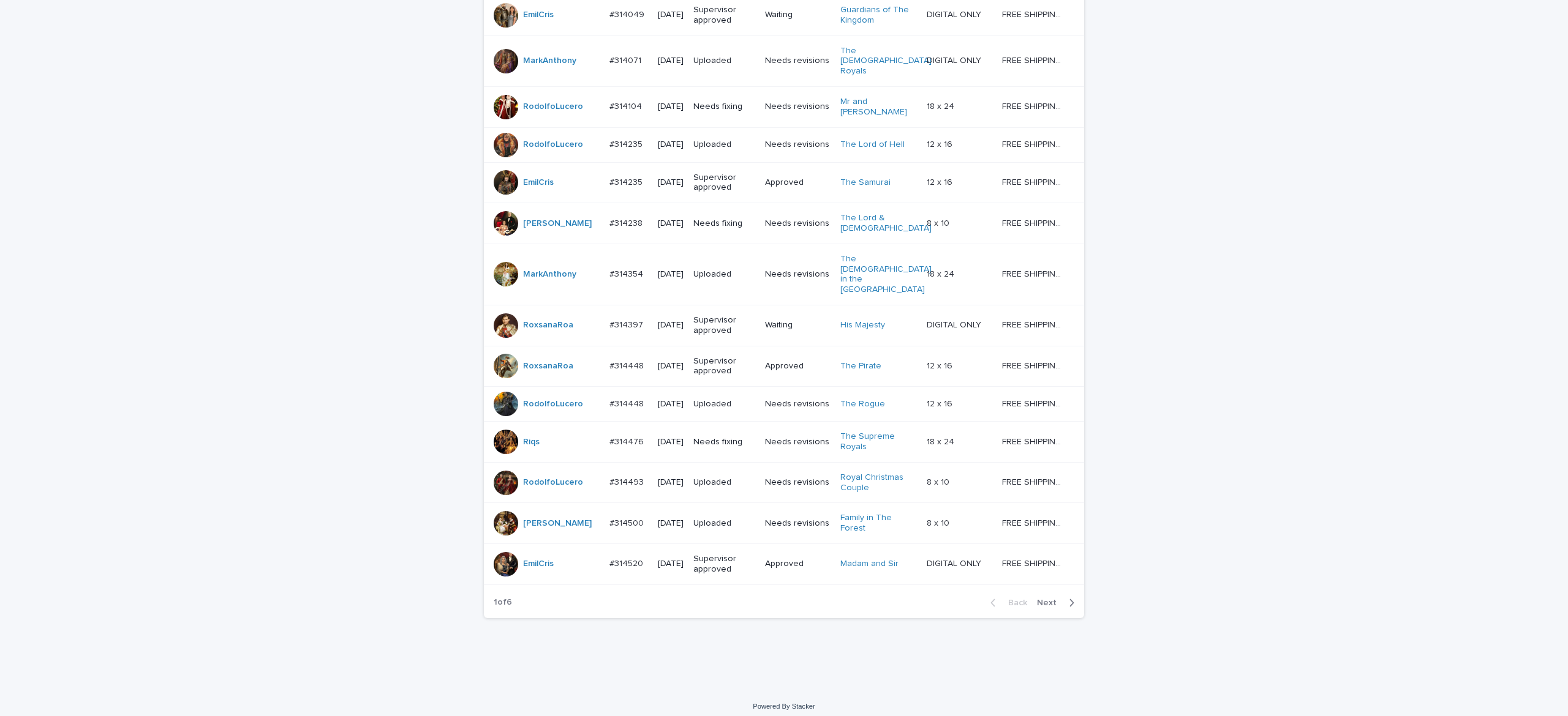
drag, startPoint x: 1044, startPoint y: 599, endPoint x: 1040, endPoint y: 604, distance: 6.4
click at [1043, 601] on button "Next" at bounding box center [1058, 603] width 52 height 11
click at [1038, 602] on div "Back Next" at bounding box center [1032, 603] width 103 height 31
click at [1040, 602] on div "Back Next" at bounding box center [1032, 603] width 103 height 31
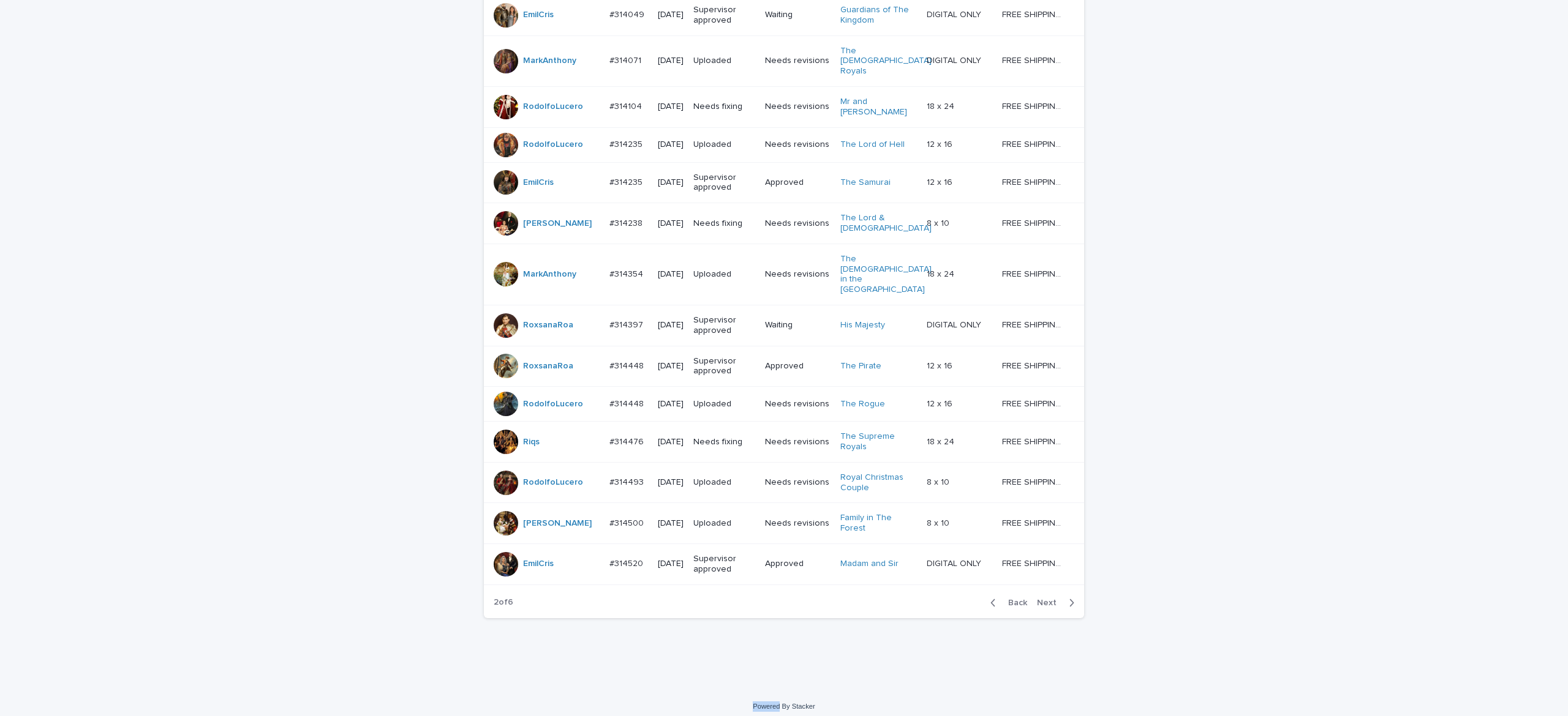
click at [1042, 604] on div "Back Next" at bounding box center [1032, 603] width 103 height 31
click at [1040, 604] on div "Back Next" at bounding box center [1032, 603] width 103 height 31
click at [1038, 606] on div "Back Next" at bounding box center [1032, 603] width 103 height 31
click at [1039, 606] on div "Back Next" at bounding box center [1032, 603] width 103 height 31
click at [1038, 602] on div "Back Next" at bounding box center [1032, 603] width 103 height 31
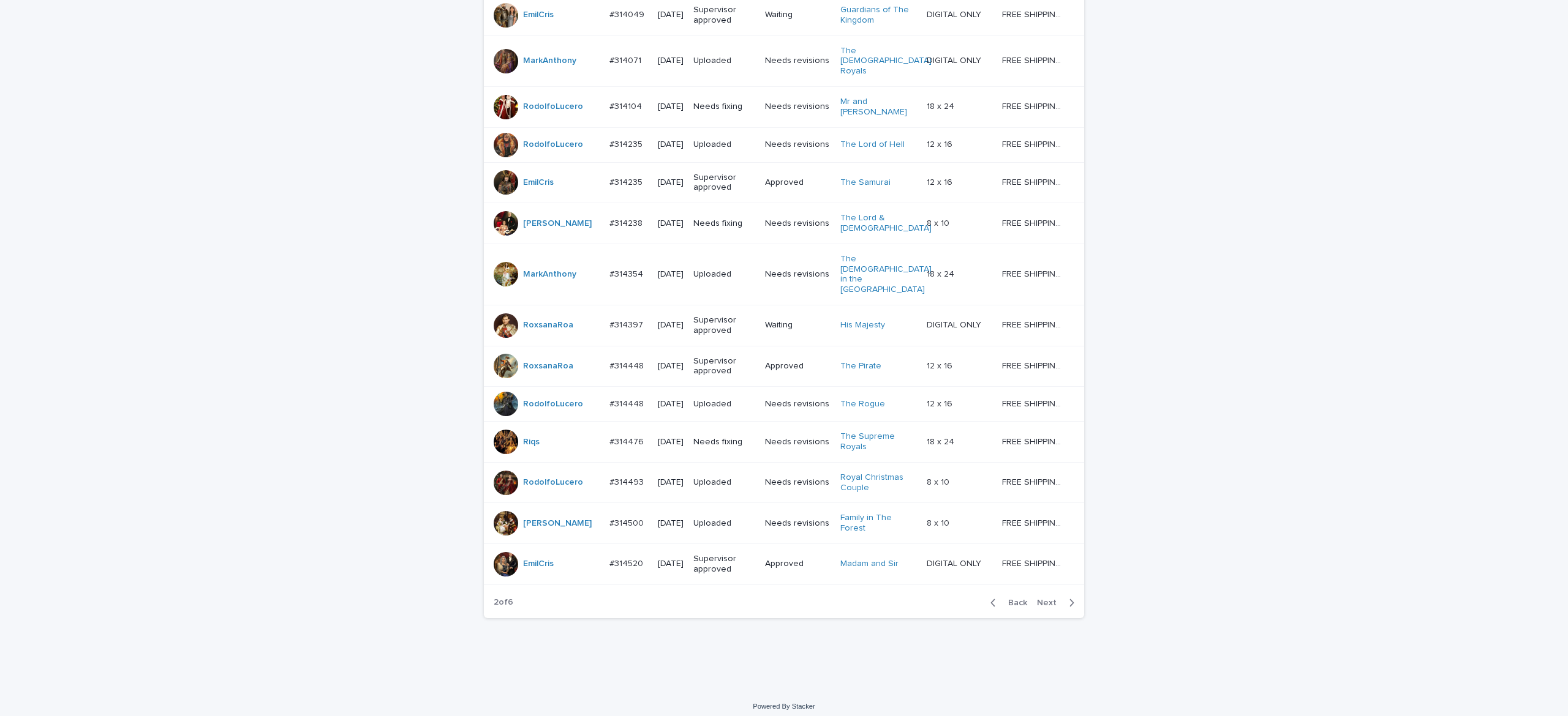
click at [1037, 600] on button "Next" at bounding box center [1058, 603] width 52 height 11
click at [1038, 588] on div "Back Next" at bounding box center [1032, 603] width 103 height 31
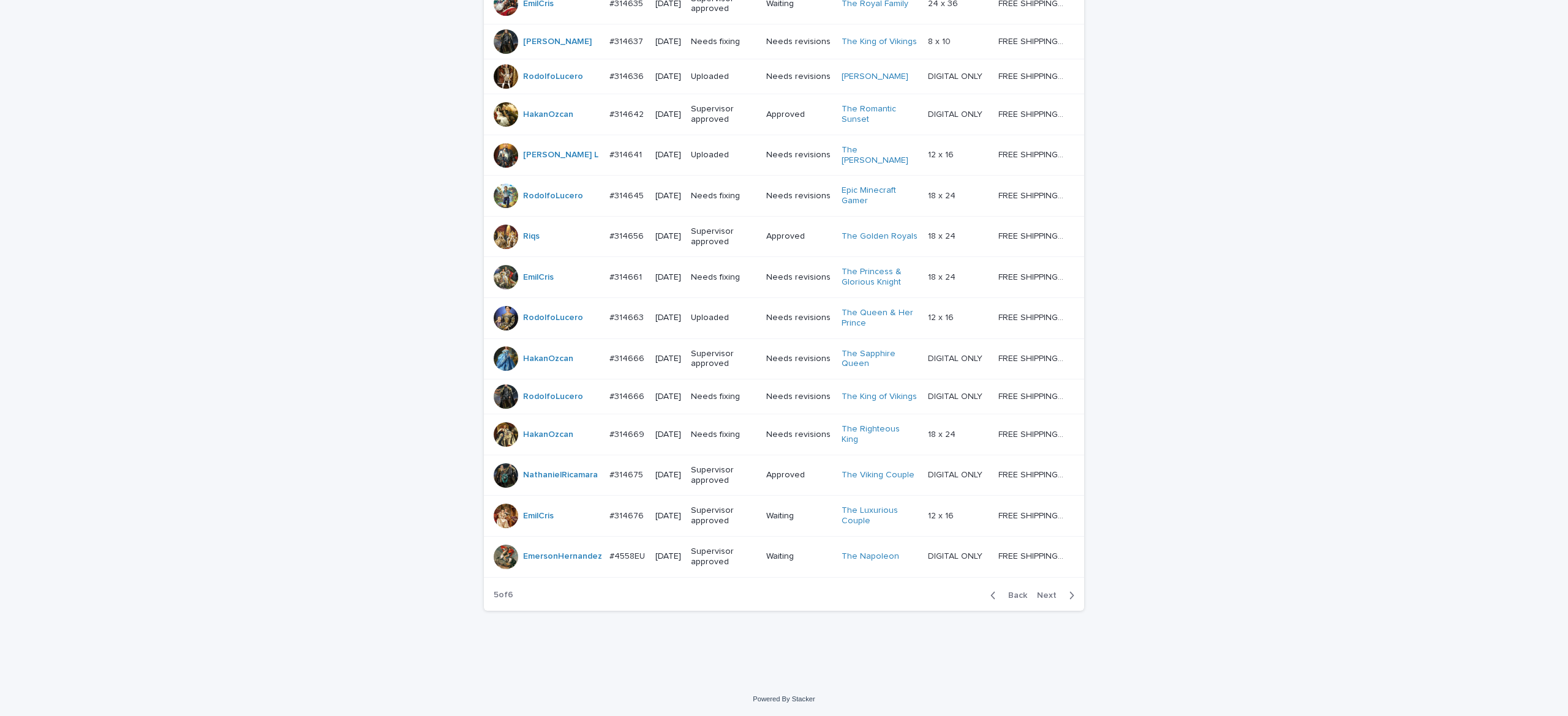
click at [1035, 586] on div "Back Next" at bounding box center [1032, 595] width 103 height 31
click at [1036, 586] on div "Back Next" at bounding box center [1032, 595] width 103 height 31
click at [1034, 586] on div "Back Next" at bounding box center [1032, 595] width 103 height 31
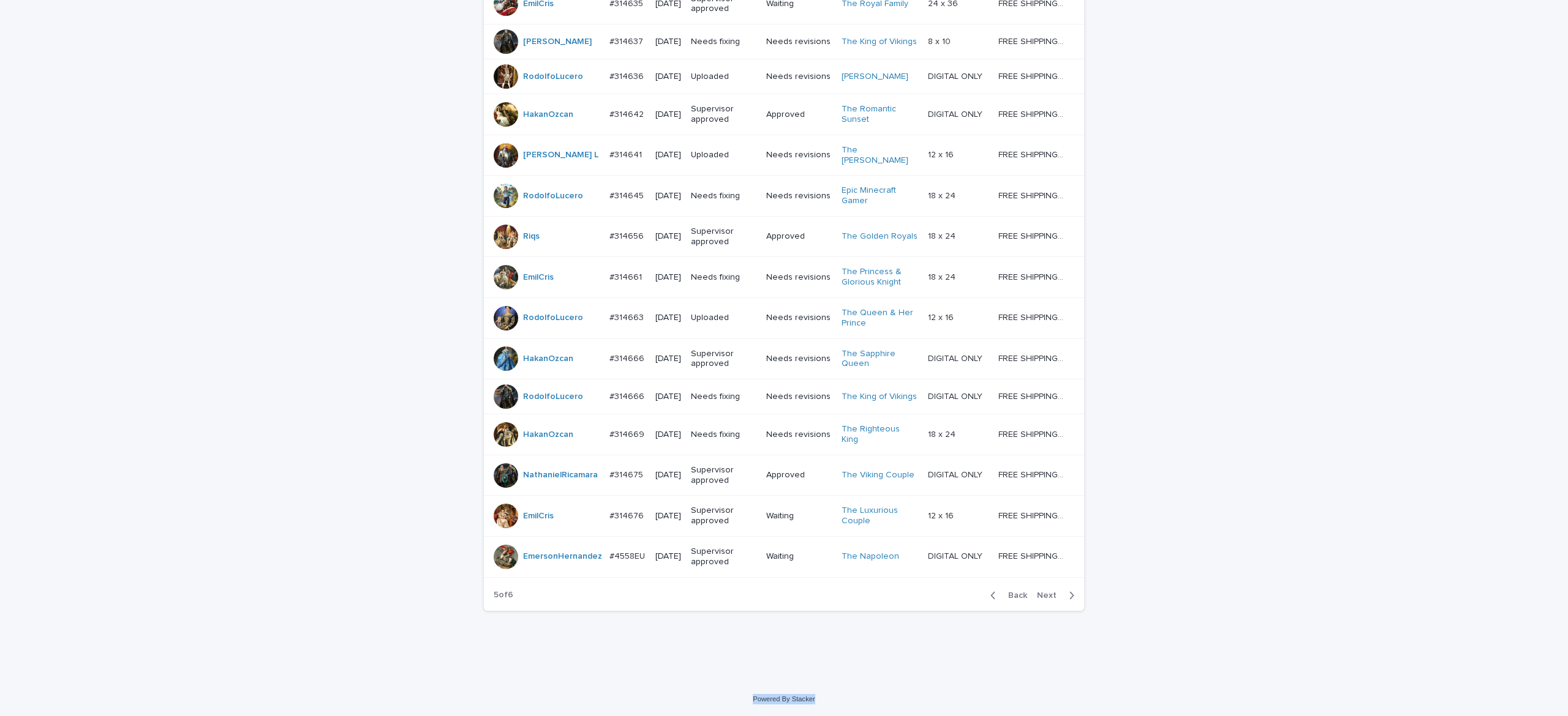
drag, startPoint x: 1034, startPoint y: 586, endPoint x: 1041, endPoint y: 592, distance: 9.2
click at [1034, 587] on div "Back Next" at bounding box center [1032, 595] width 103 height 31
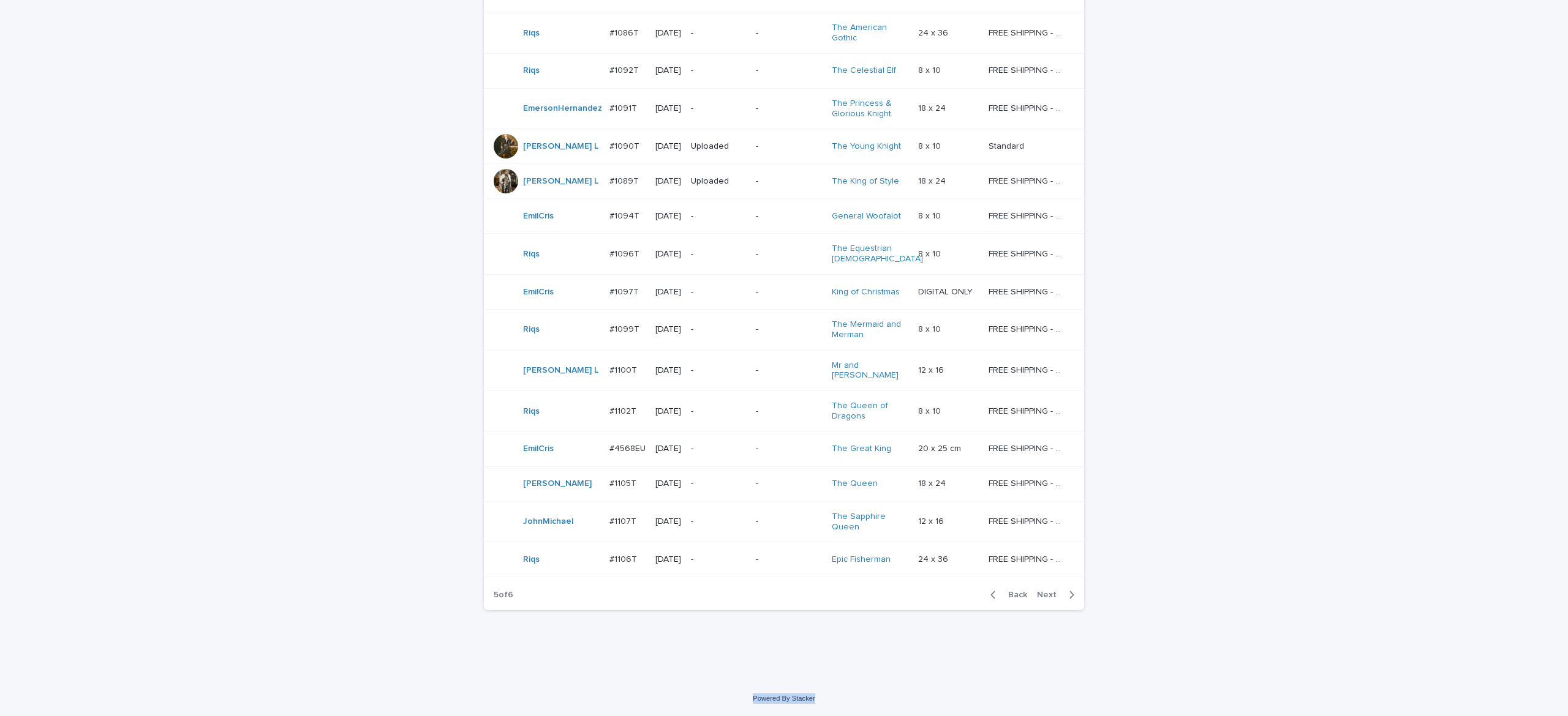
click at [1037, 595] on span "Next" at bounding box center [1050, 595] width 27 height 8
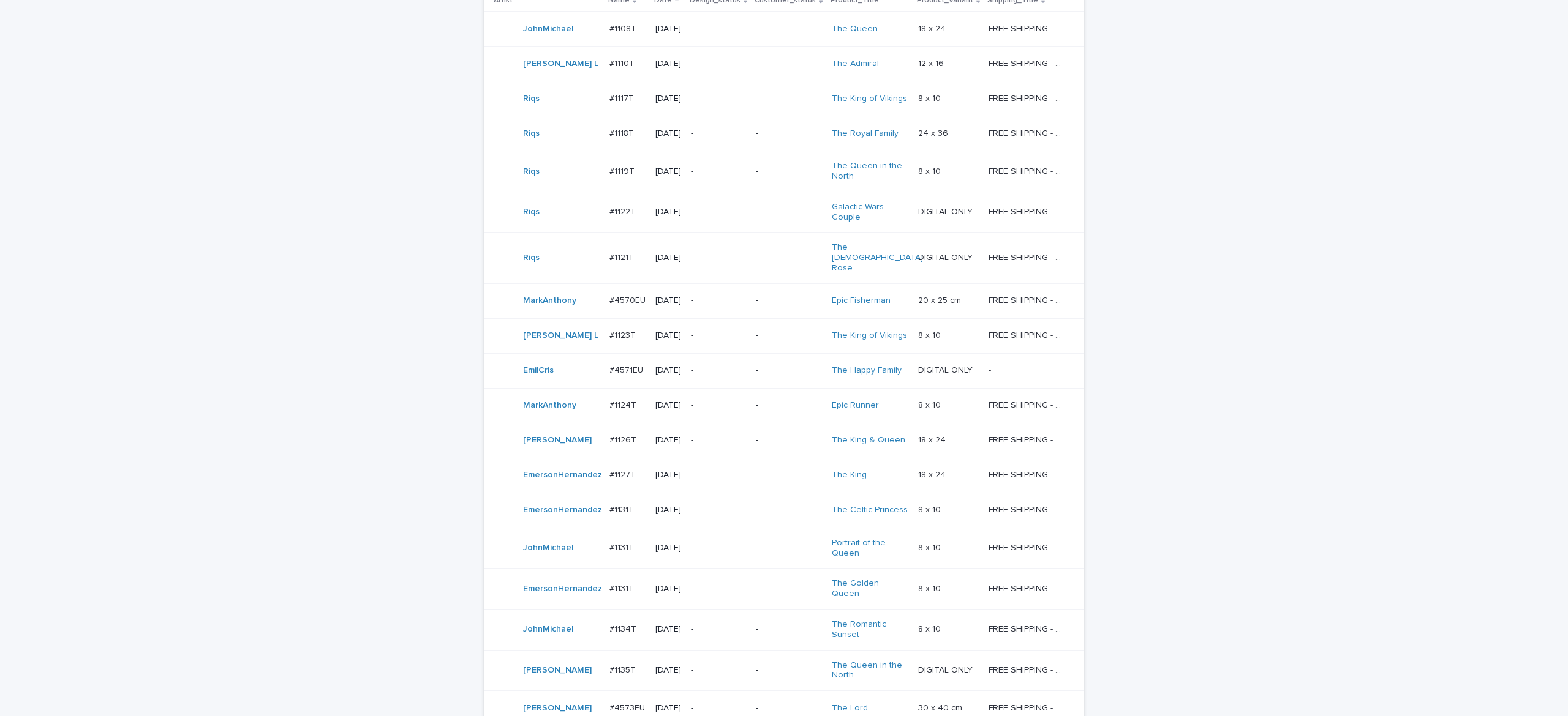
scroll to position [258, 0]
